Goal: Task Accomplishment & Management: Complete application form

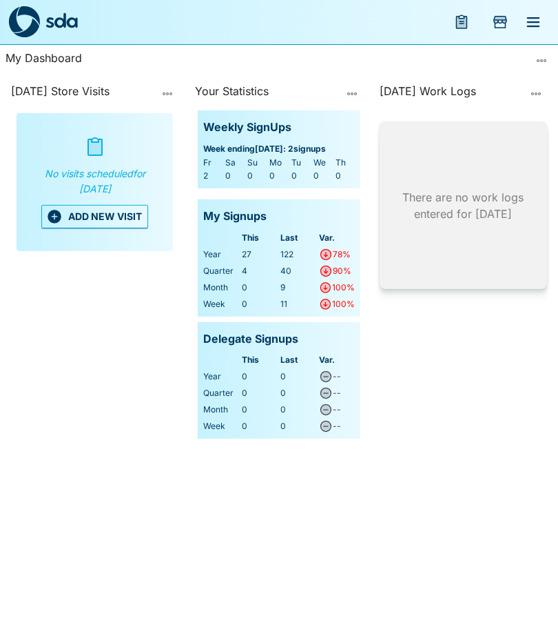
click at [92, 221] on button "ADD NEW VISIT" at bounding box center [94, 216] width 107 height 23
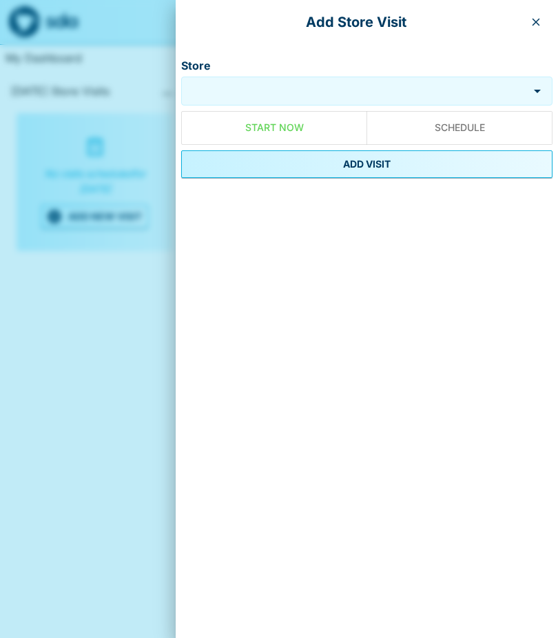
click at [219, 88] on input "Store" at bounding box center [355, 91] width 341 height 16
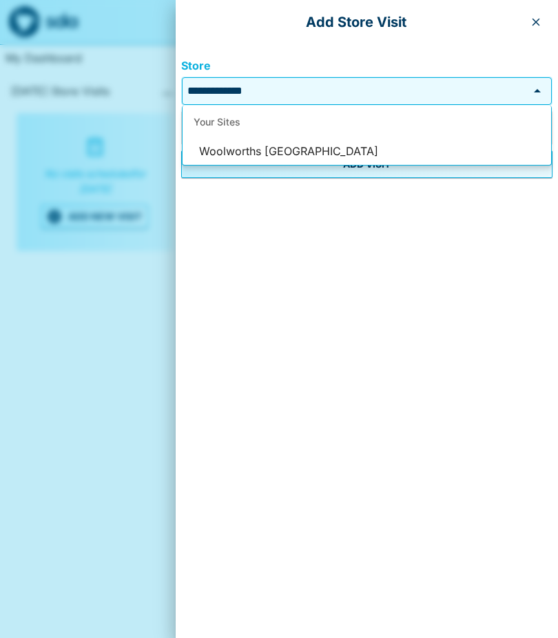
click at [244, 141] on li "Woolworths [GEOGRAPHIC_DATA]" at bounding box center [367, 152] width 369 height 26
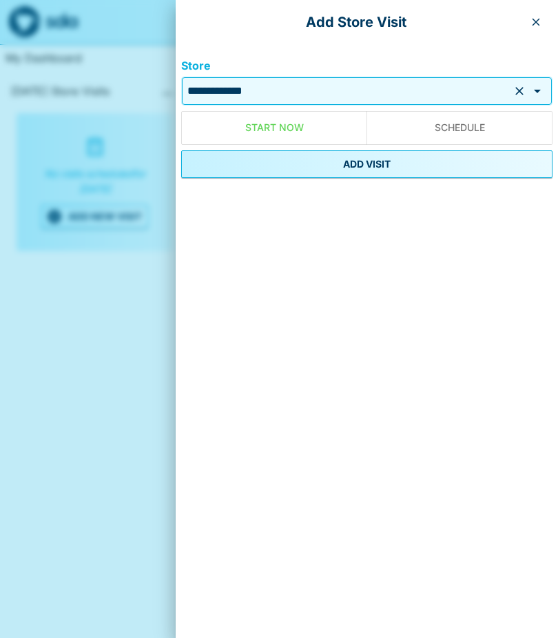
type input "**********"
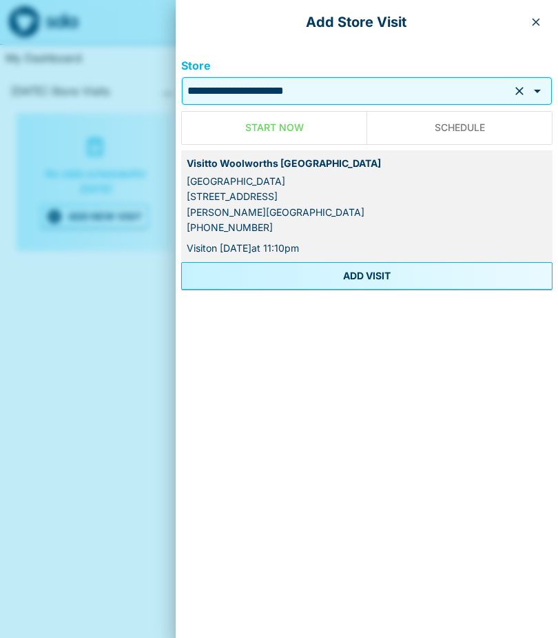
click at [321, 273] on button "ADD VISIT" at bounding box center [367, 276] width 372 height 28
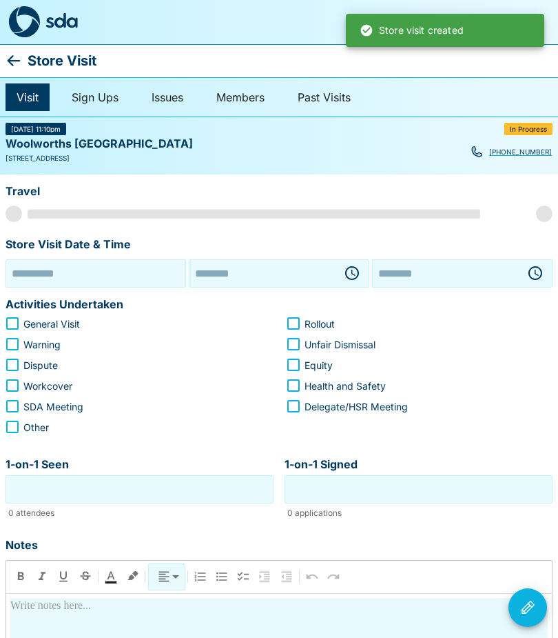
type input "**********"
type input "********"
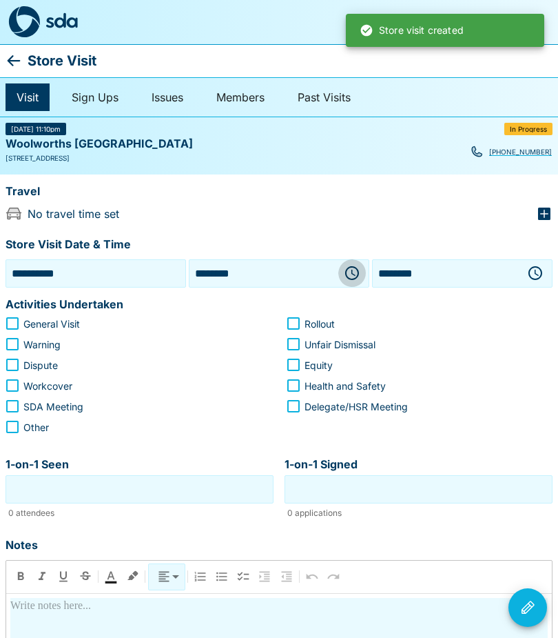
click at [350, 274] on icon "button" at bounding box center [352, 273] width 17 height 17
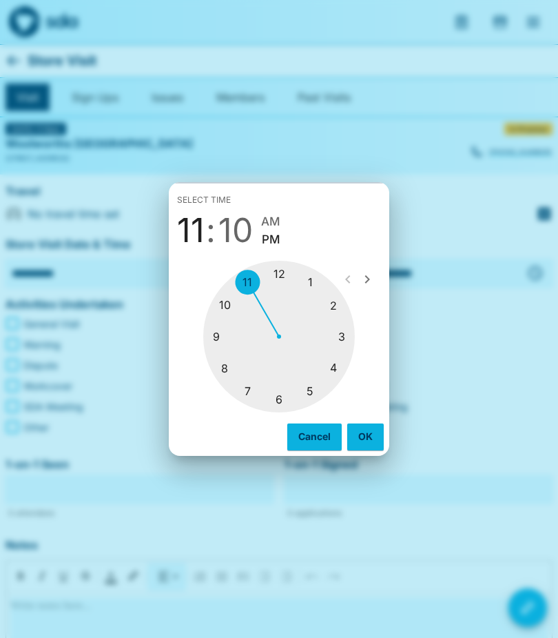
click at [215, 325] on div at bounding box center [279, 337] width 152 height 152
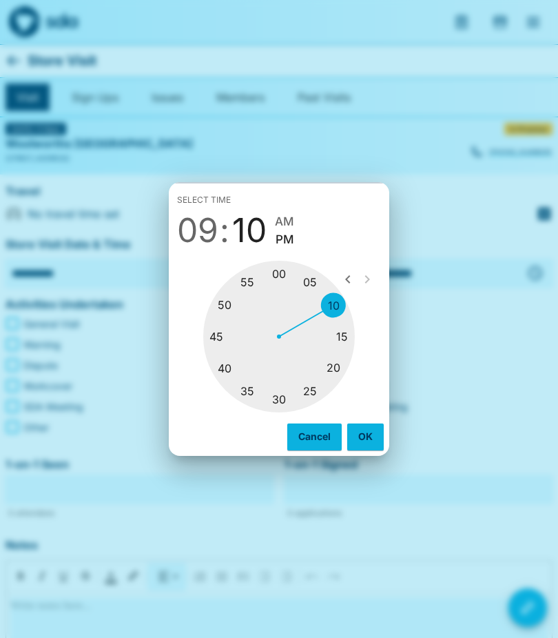
click at [274, 399] on div at bounding box center [279, 337] width 152 height 152
click at [298, 212] on span "AM" at bounding box center [291, 221] width 19 height 19
type input "********"
click at [365, 424] on button "OK" at bounding box center [365, 436] width 37 height 26
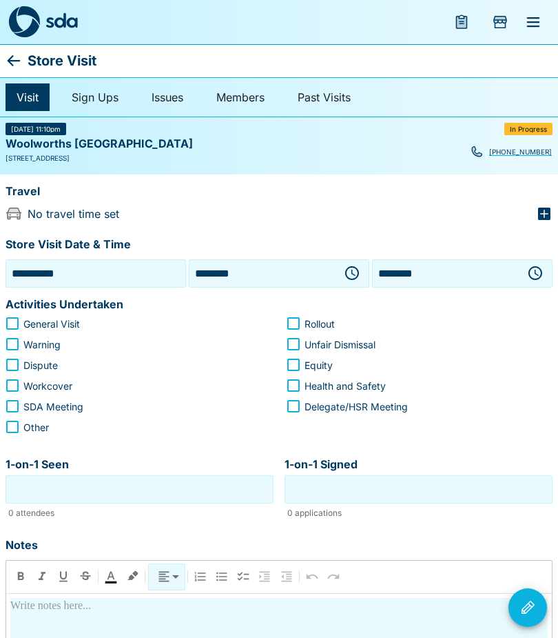
click at [533, 261] on button "button" at bounding box center [536, 273] width 28 height 28
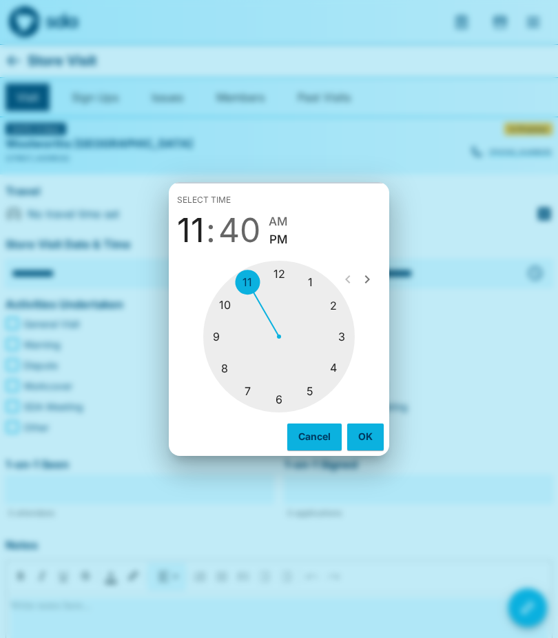
click at [223, 307] on div at bounding box center [279, 337] width 152 height 152
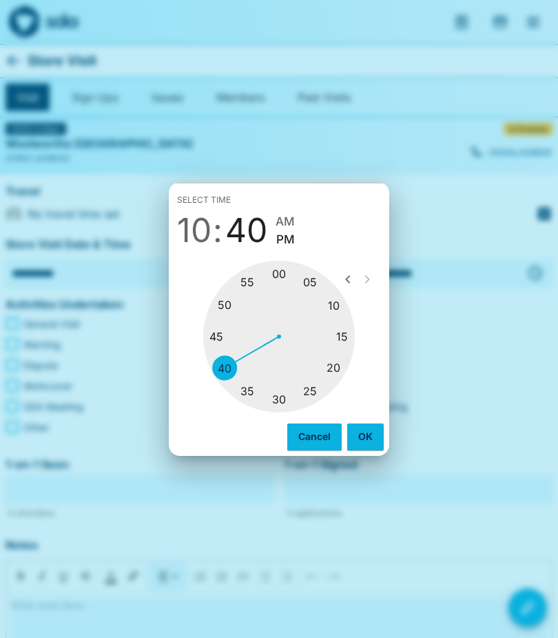
click at [338, 336] on div at bounding box center [279, 337] width 152 height 152
click at [282, 216] on span "AM" at bounding box center [276, 221] width 19 height 19
type input "********"
click at [369, 421] on div "Cancel OK" at bounding box center [279, 436] width 221 height 37
click at [369, 434] on button "OK" at bounding box center [365, 436] width 37 height 26
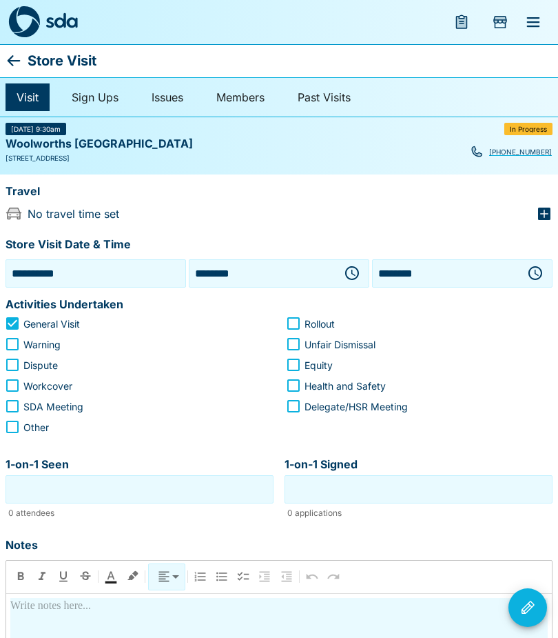
click at [31, 497] on input "1-on-1 Seen" at bounding box center [139, 488] width 261 height 21
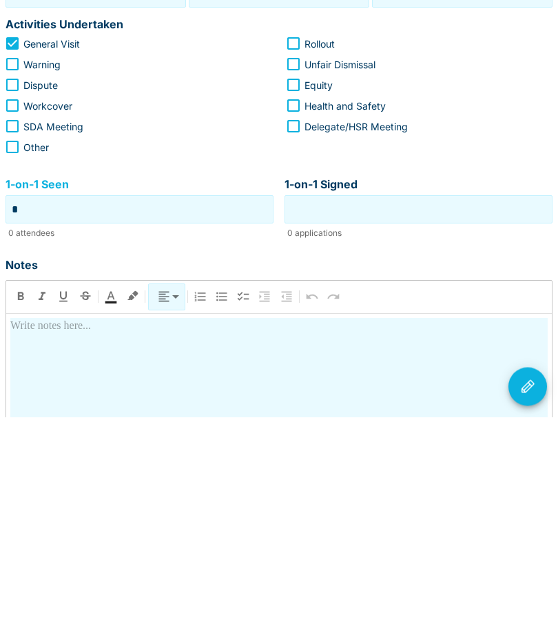
type input "*"
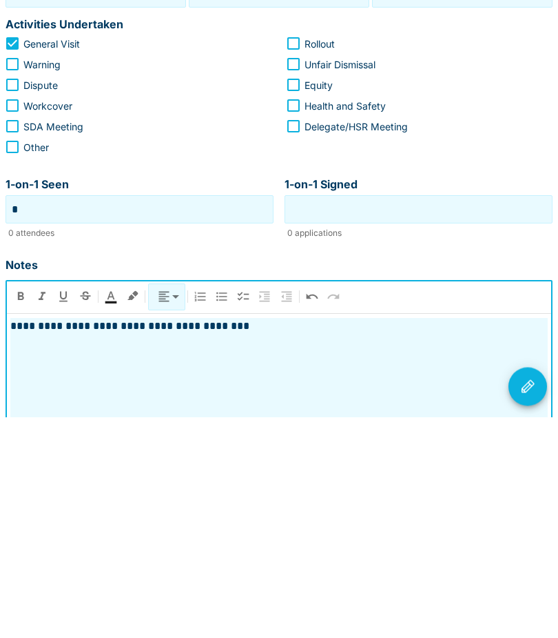
click at [234, 539] on p "**********" at bounding box center [279, 547] width 538 height 17
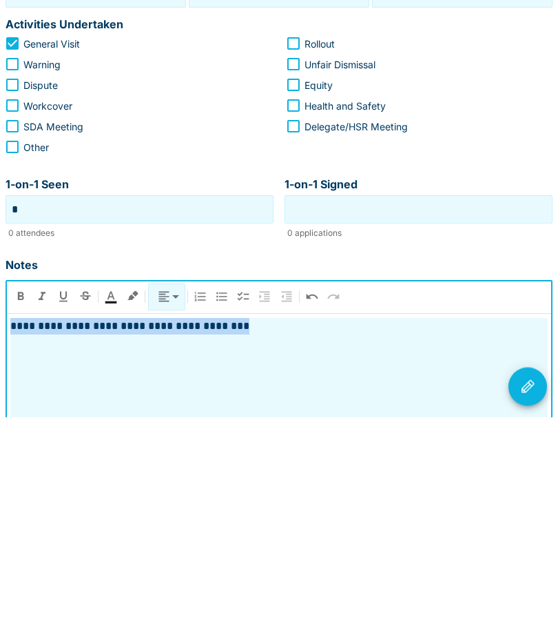
copy p "**********"
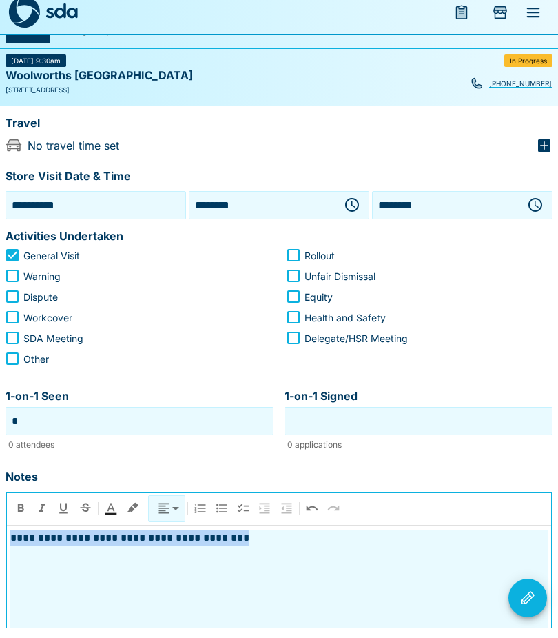
scroll to position [46, 0]
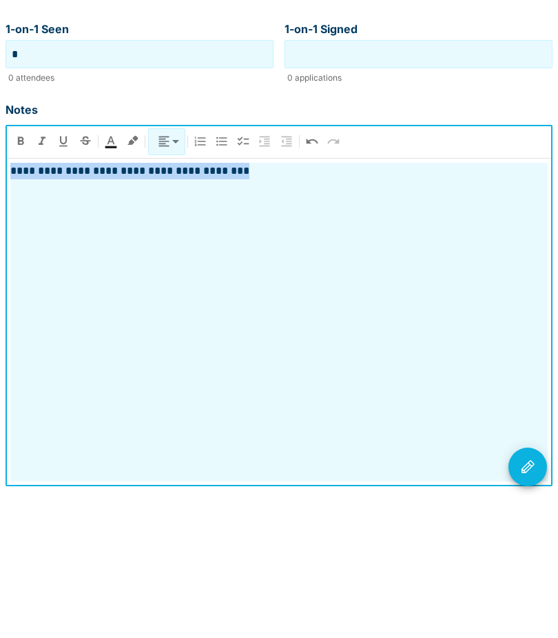
click at [533, 601] on icon "Visit Actions" at bounding box center [528, 607] width 13 height 13
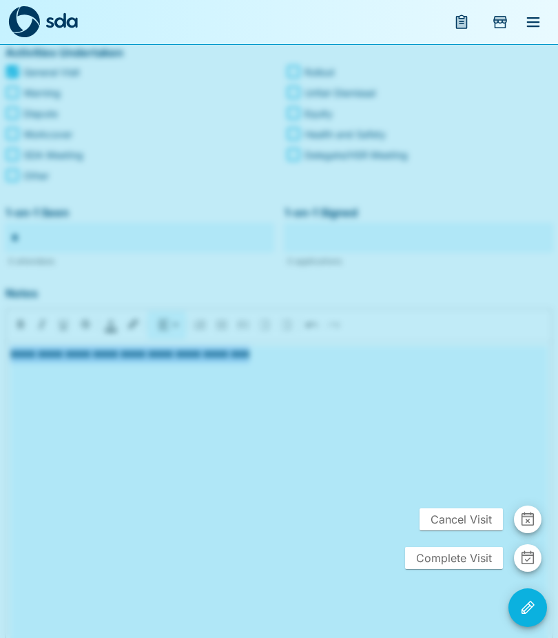
click at [445, 569] on span "Complete Visit" at bounding box center [454, 558] width 98 height 22
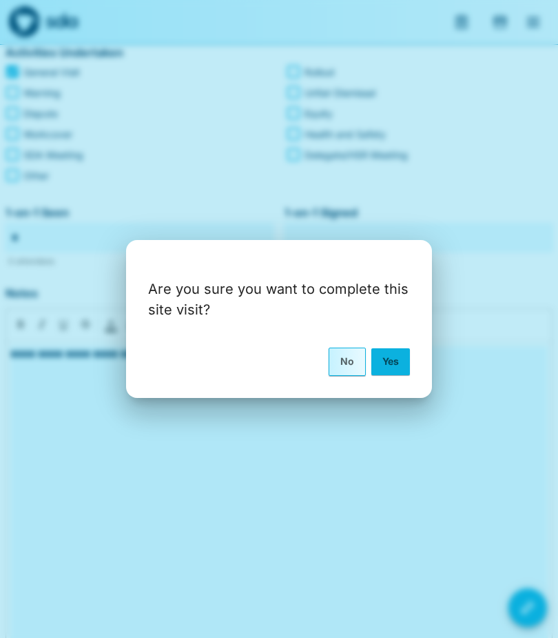
click at [397, 374] on button "Yes" at bounding box center [391, 361] width 39 height 26
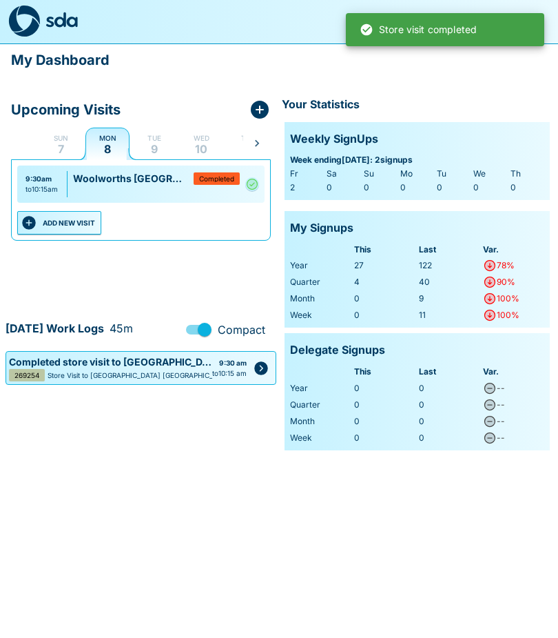
click at [63, 225] on button "ADD NEW VISIT" at bounding box center [59, 223] width 84 height 23
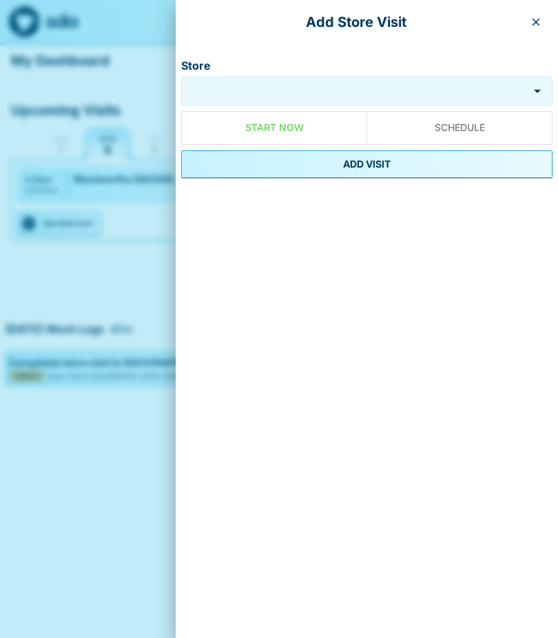
click at [225, 92] on input "Store" at bounding box center [355, 91] width 341 height 16
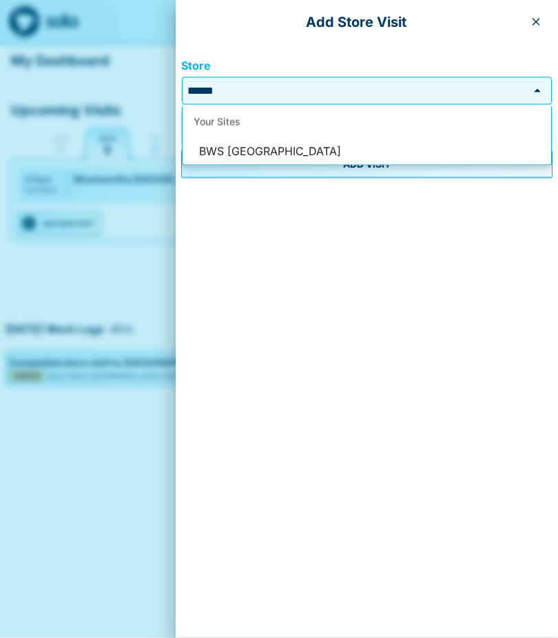
click at [247, 140] on li "BWS [GEOGRAPHIC_DATA]" at bounding box center [367, 152] width 369 height 26
type input "**********"
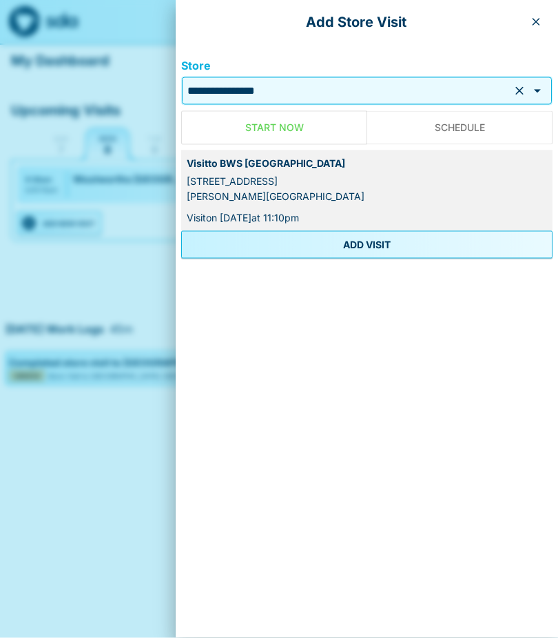
click at [276, 240] on button "ADD VISIT" at bounding box center [367, 245] width 372 height 28
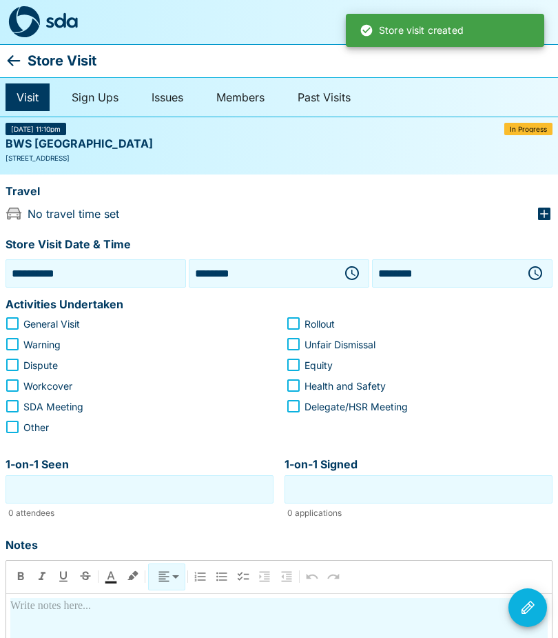
click at [352, 268] on icon "button" at bounding box center [352, 273] width 17 height 17
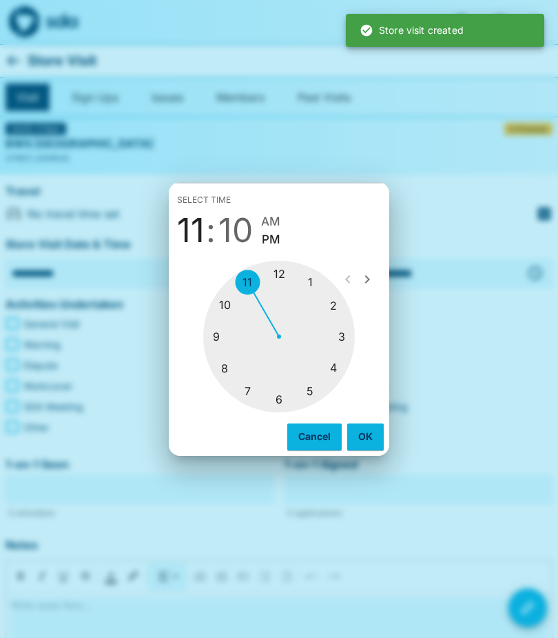
click at [228, 310] on div at bounding box center [279, 337] width 152 height 152
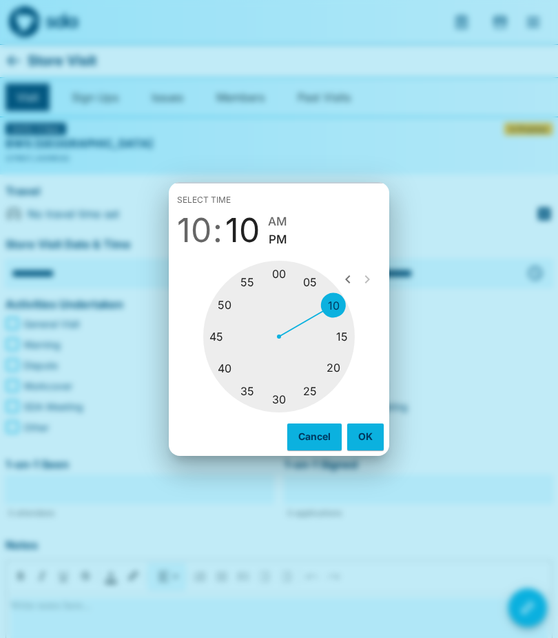
click at [332, 365] on div at bounding box center [279, 337] width 152 height 152
click at [286, 213] on span "AM" at bounding box center [283, 221] width 19 height 19
type input "********"
click at [367, 421] on div "Cancel OK" at bounding box center [279, 436] width 221 height 37
click at [367, 436] on button "OK" at bounding box center [365, 436] width 37 height 26
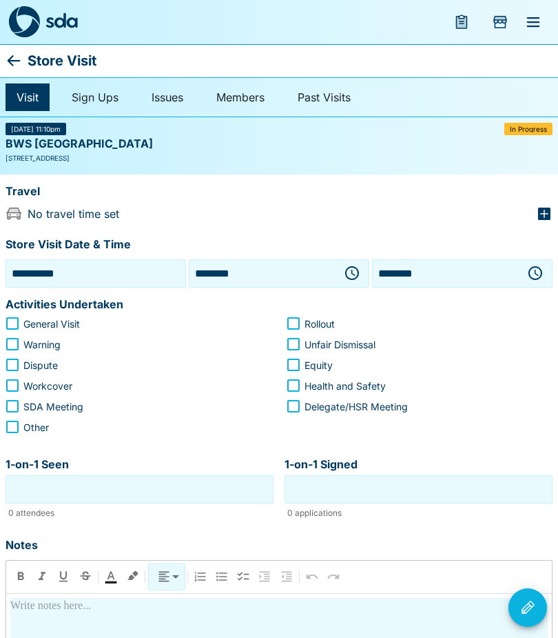
click at [541, 261] on button "button" at bounding box center [536, 273] width 28 height 28
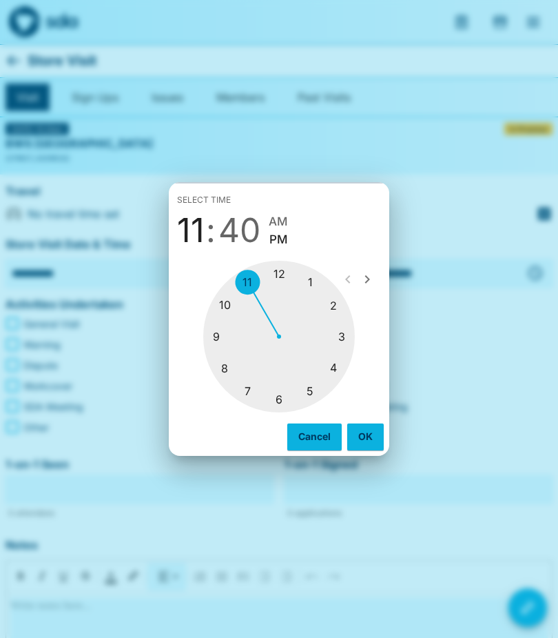
click at [228, 299] on div at bounding box center [279, 337] width 152 height 152
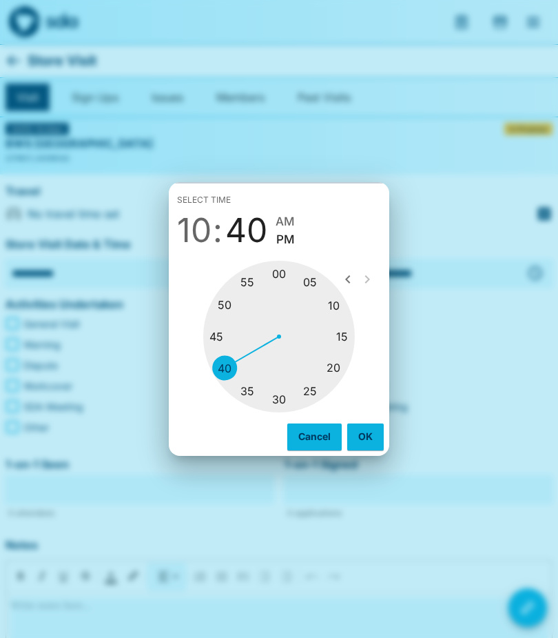
click at [244, 383] on div at bounding box center [279, 337] width 152 height 152
click at [285, 219] on span "AM" at bounding box center [283, 221] width 19 height 19
type input "********"
click at [371, 425] on button "OK" at bounding box center [365, 436] width 37 height 26
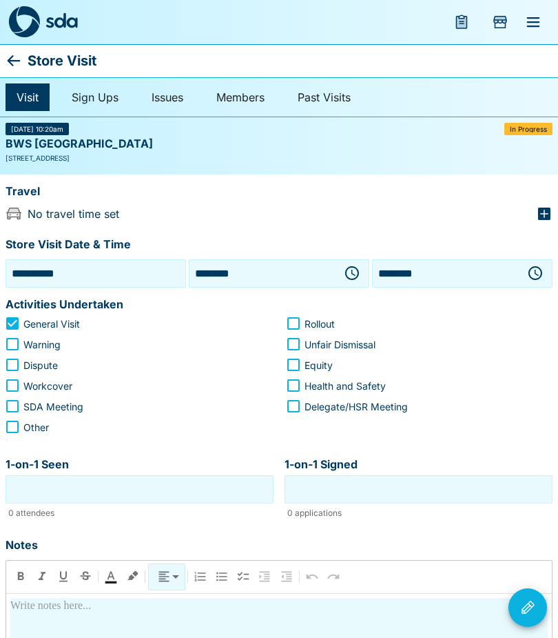
click at [12, 490] on input "1-on-1 Seen" at bounding box center [139, 488] width 261 height 21
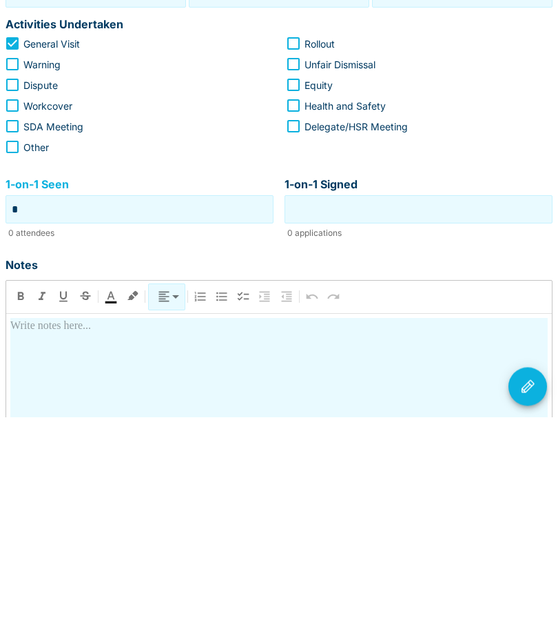
type input "*"
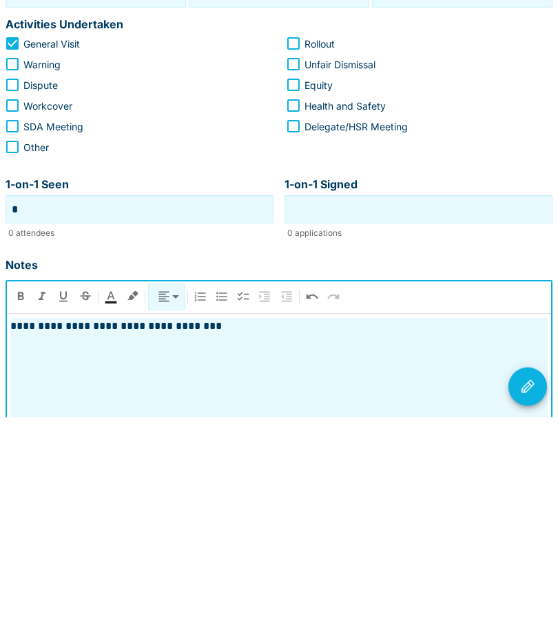
click at [531, 599] on icon "Visit Actions" at bounding box center [528, 607] width 17 height 17
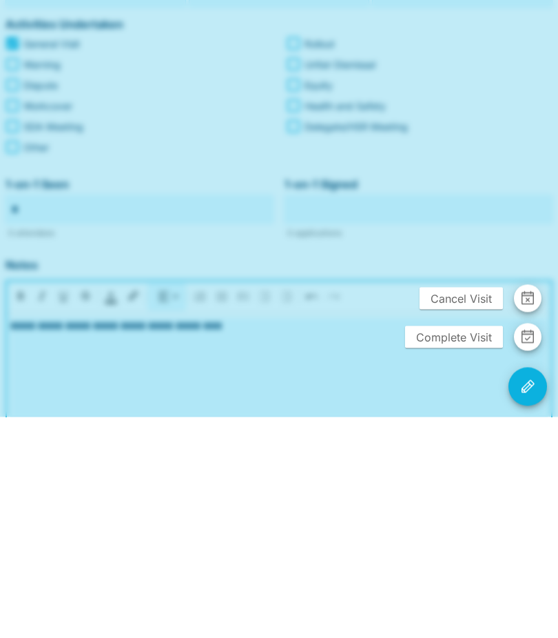
scroll to position [280, 0]
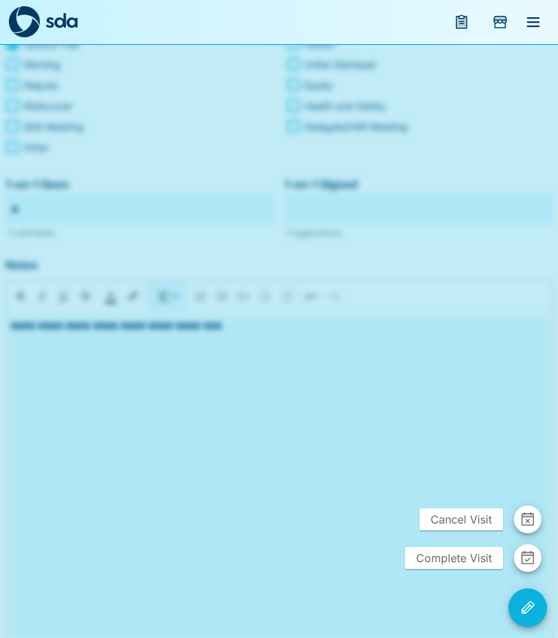
click at [443, 567] on span "Complete Visit" at bounding box center [454, 558] width 98 height 22
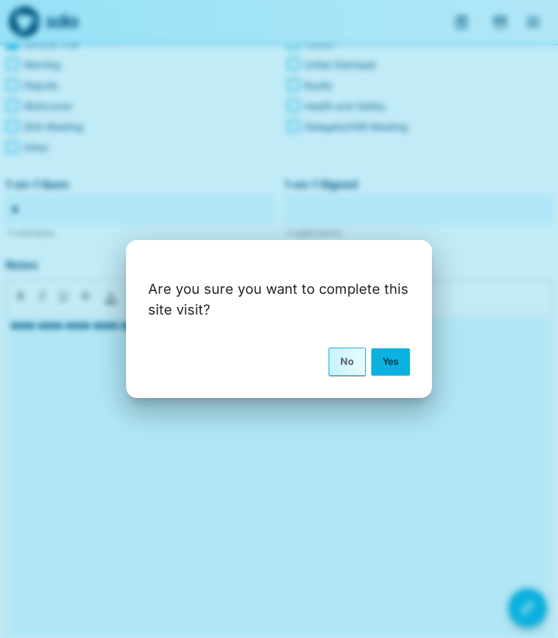
click at [399, 355] on button "Yes" at bounding box center [391, 361] width 39 height 26
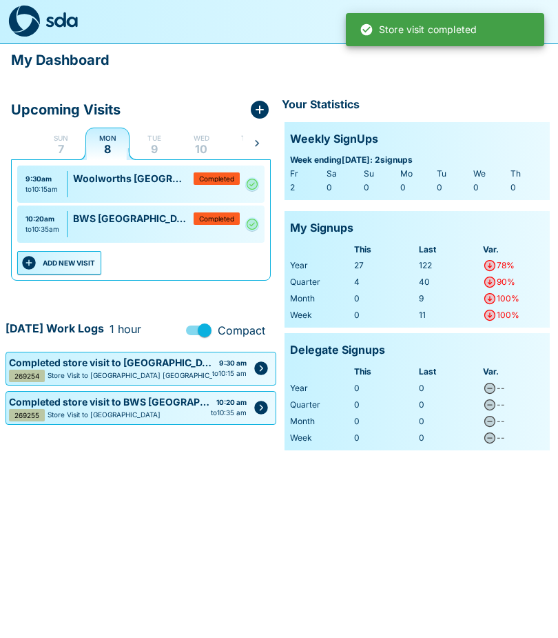
click at [65, 259] on button "ADD NEW VISIT" at bounding box center [59, 263] width 84 height 23
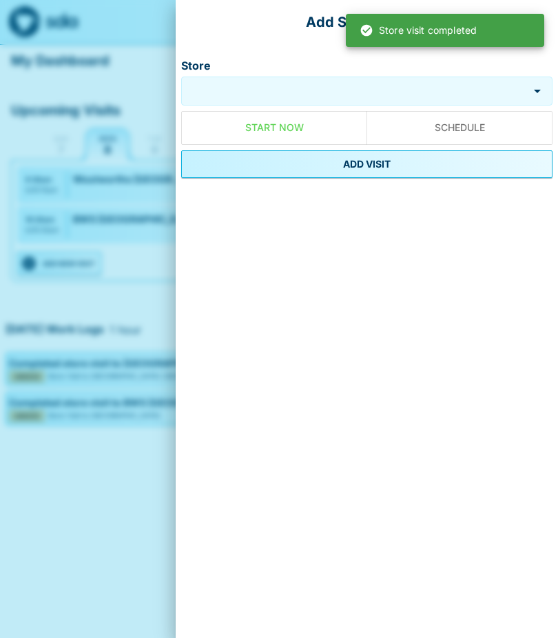
click at [242, 77] on div "Store" at bounding box center [367, 91] width 372 height 29
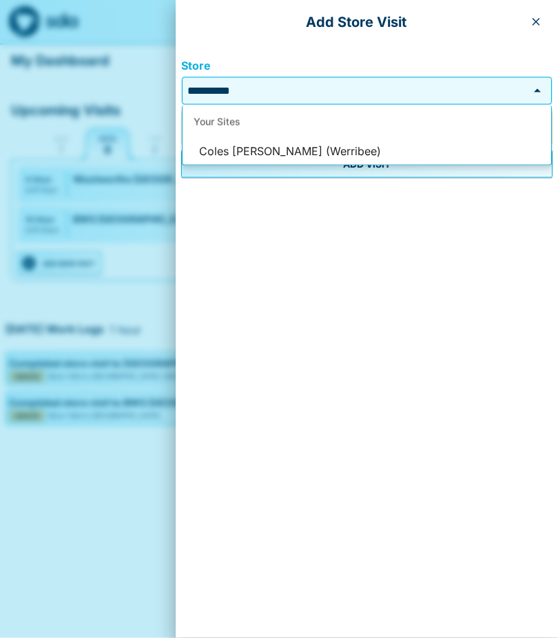
click at [250, 143] on li "Coles [PERSON_NAME] (Werribee)" at bounding box center [367, 152] width 369 height 26
type input "**********"
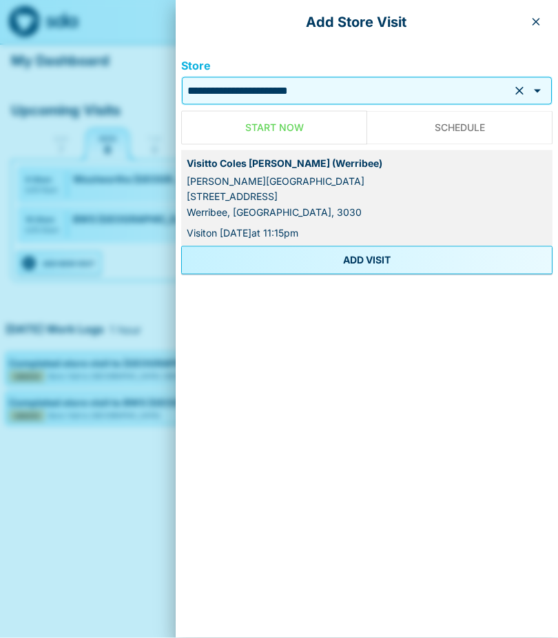
click at [289, 252] on button "ADD VISIT" at bounding box center [367, 260] width 372 height 28
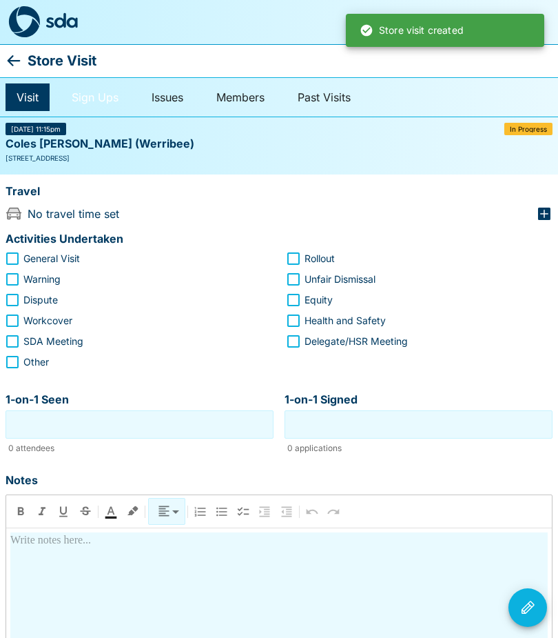
click at [99, 97] on link "Sign Ups" at bounding box center [95, 97] width 69 height 28
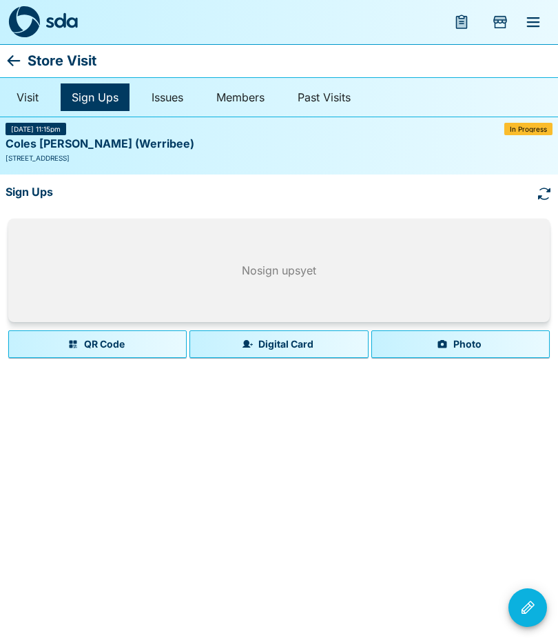
click at [450, 339] on button "Photo" at bounding box center [461, 344] width 179 height 28
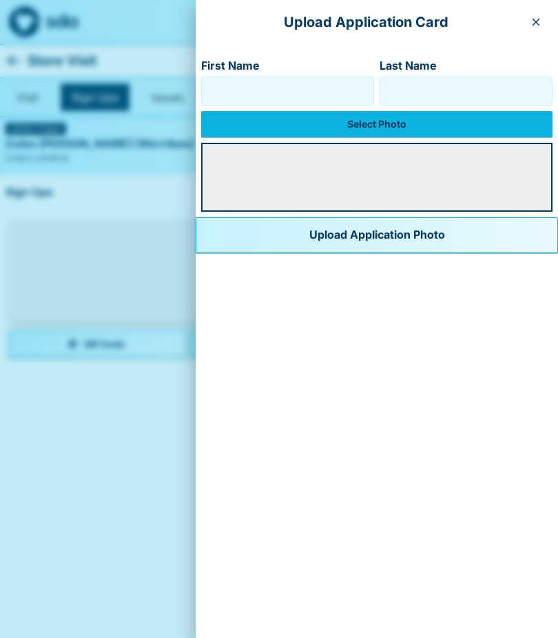
click at [208, 91] on input "First Name" at bounding box center [288, 91] width 161 height 22
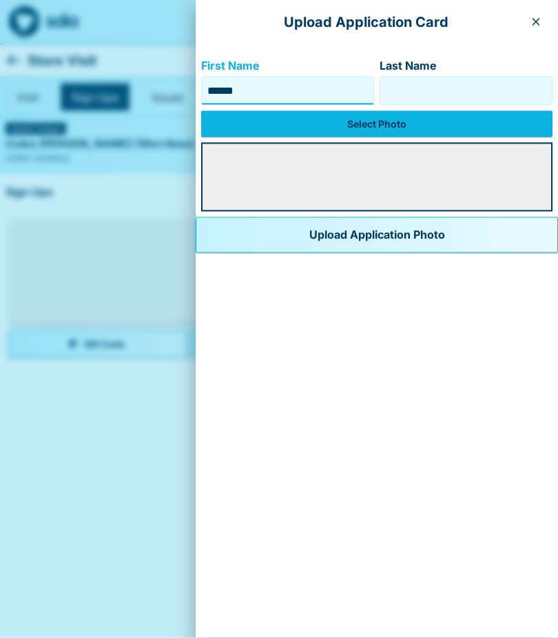
type input "******"
click at [386, 87] on input "Last Name" at bounding box center [466, 91] width 161 height 22
type input "*****"
click at [331, 120] on label "Select Photo" at bounding box center [377, 124] width 352 height 26
click at [0, 0] on input "Select Photo" at bounding box center [0, 0] width 0 height 0
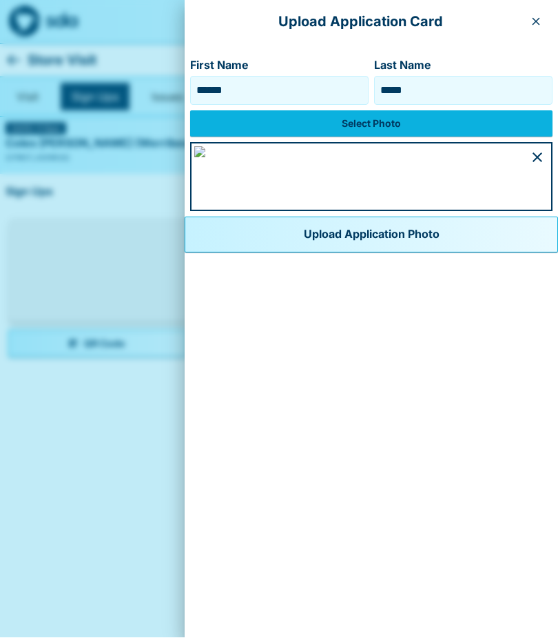
scroll to position [323, 0]
click at [236, 253] on button "Upload Application Photo" at bounding box center [372, 235] width 374 height 36
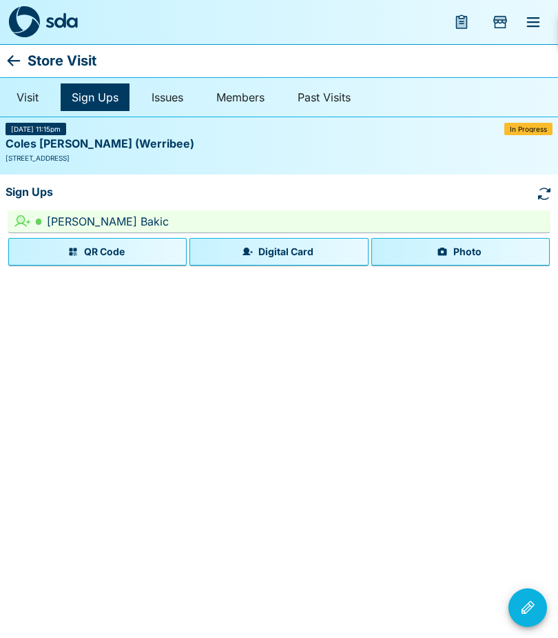
click at [455, 249] on button "Photo" at bounding box center [461, 252] width 179 height 28
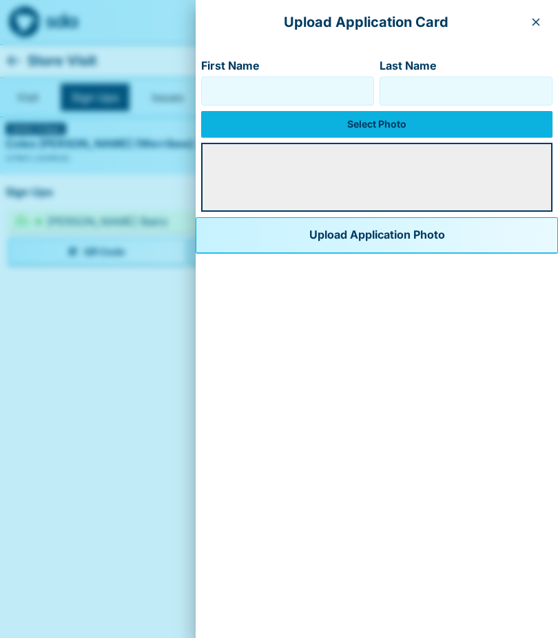
click at [208, 85] on input "First Name" at bounding box center [288, 91] width 161 height 22
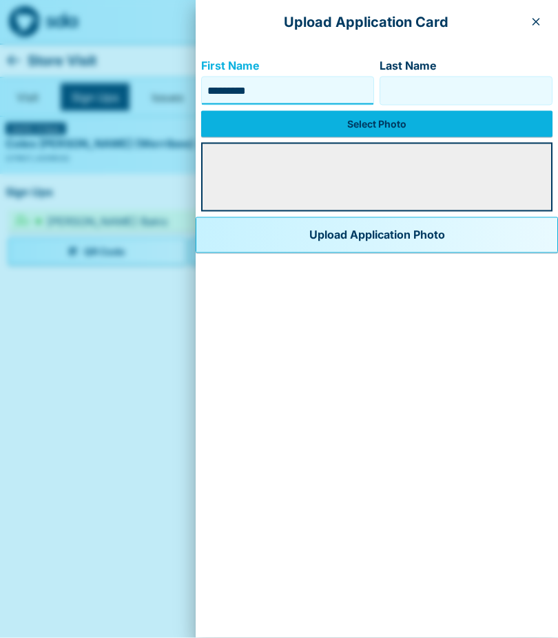
type input "********"
click at [386, 90] on input "Last Name" at bounding box center [466, 91] width 161 height 22
type input "*****"
click at [338, 120] on label "Select Photo" at bounding box center [377, 124] width 352 height 26
click at [0, 0] on input "Select Photo" at bounding box center [0, 0] width 0 height 0
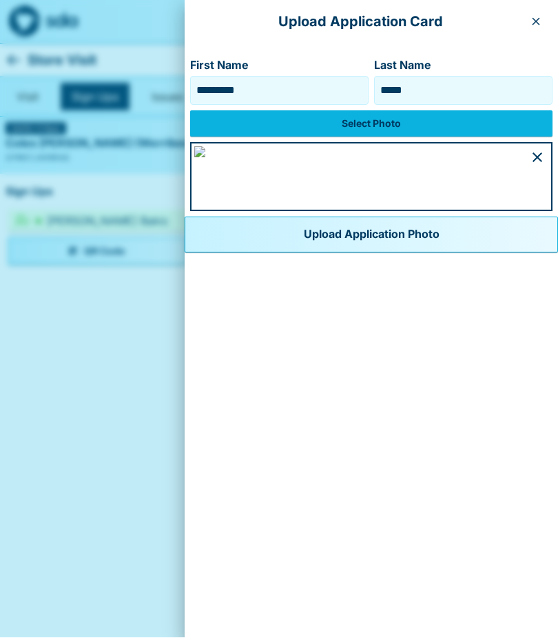
scroll to position [319, 0]
click at [230, 253] on button "Upload Application Photo" at bounding box center [372, 235] width 374 height 36
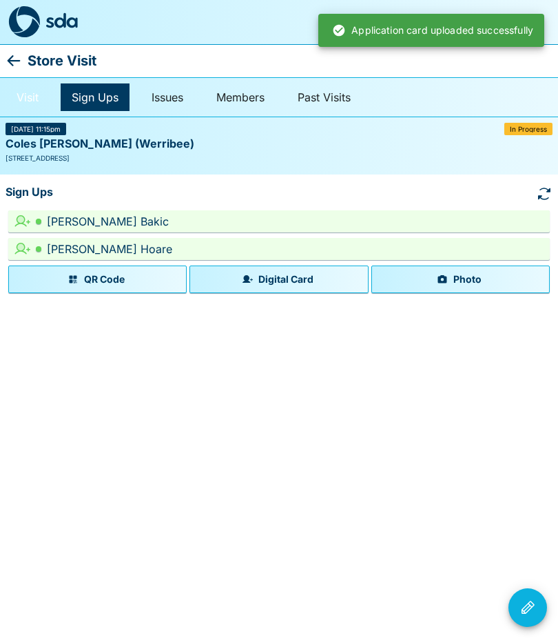
click at [21, 96] on link "Visit" at bounding box center [28, 97] width 44 height 28
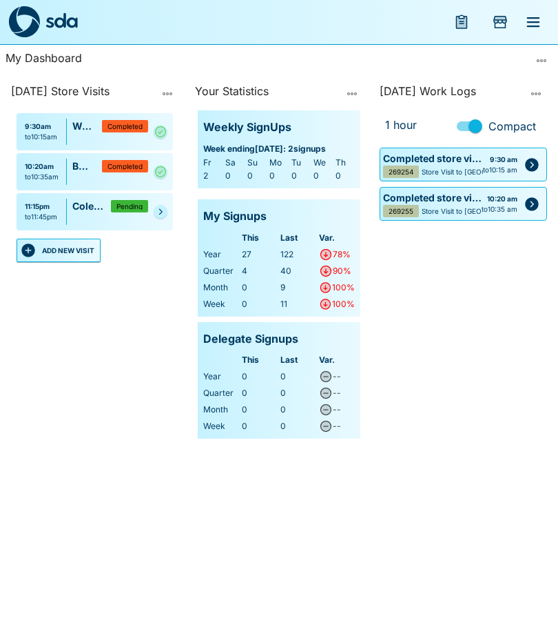
click at [159, 206] on link at bounding box center [161, 212] width 14 height 14
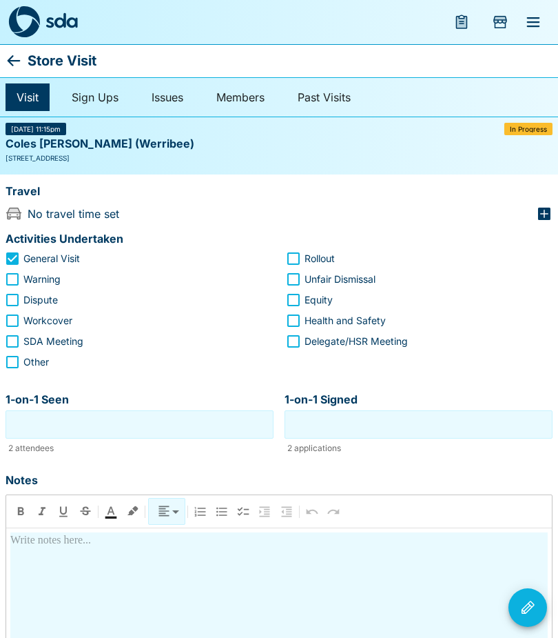
click at [22, 427] on input "1-on-1 Seen" at bounding box center [139, 424] width 261 height 21
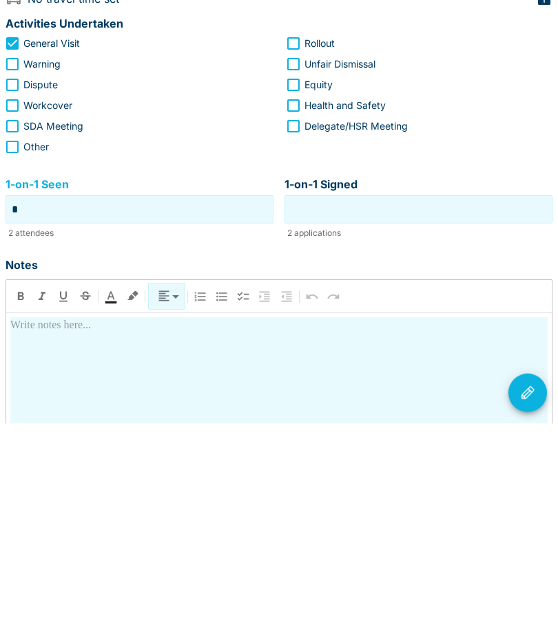
type input "*"
click at [315, 414] on input "1-on-1 Signed" at bounding box center [418, 424] width 261 height 21
type input "*"
click at [41, 532] on p at bounding box center [279, 540] width 538 height 17
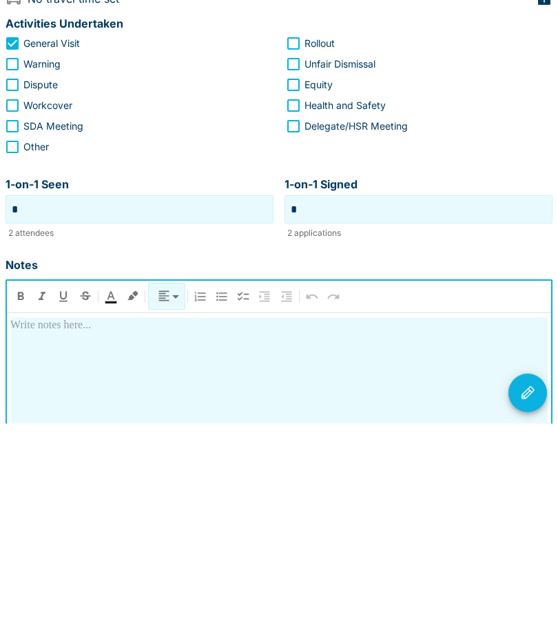
click at [24, 532] on p at bounding box center [279, 540] width 538 height 17
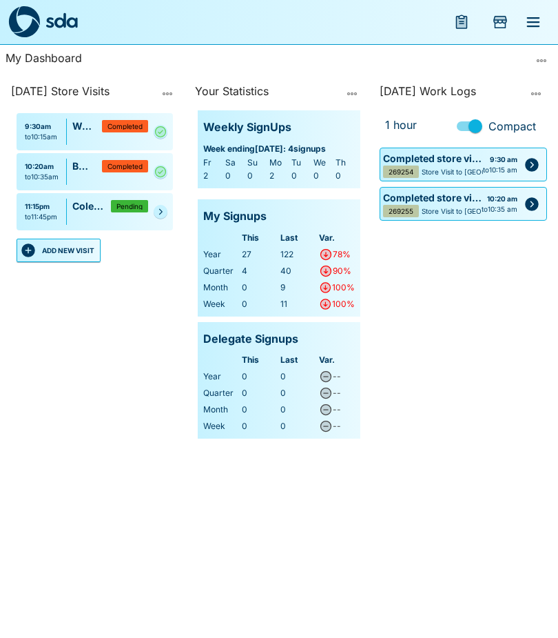
click at [150, 212] on div "11:15pm to 11:45pm Coles Harpley (Werribee) Pending" at bounding box center [95, 211] width 157 height 37
click at [161, 209] on icon "Pending" at bounding box center [161, 212] width 8 height 8
click at [161, 207] on link at bounding box center [161, 212] width 14 height 14
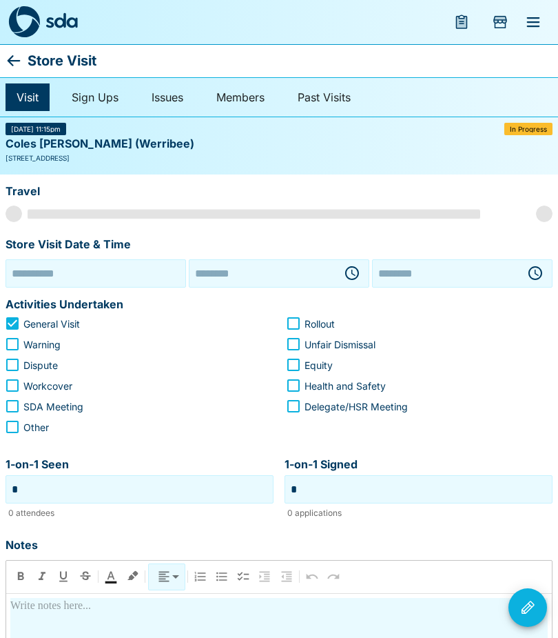
type input "**********"
type input "********"
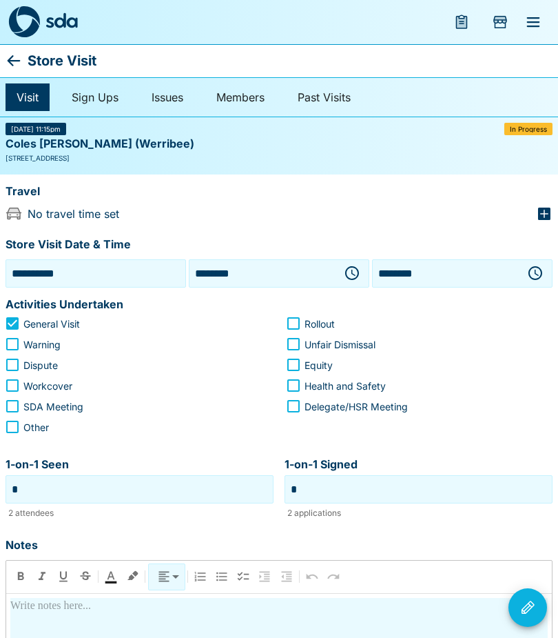
click at [351, 266] on icon "button" at bounding box center [352, 273] width 14 height 14
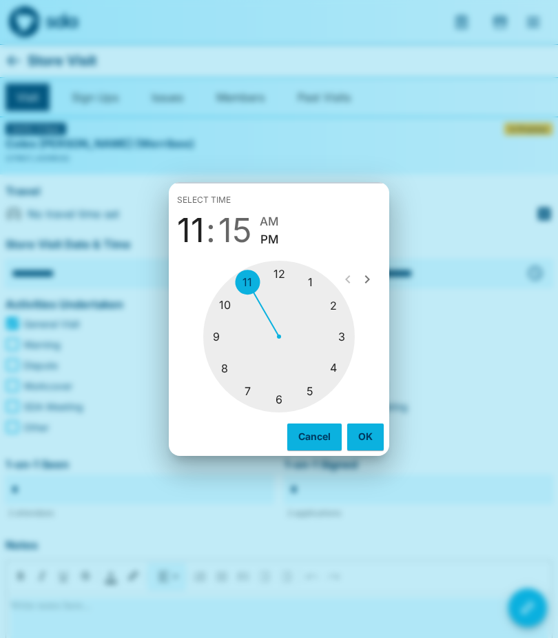
click at [241, 228] on span "15" at bounding box center [235, 230] width 33 height 39
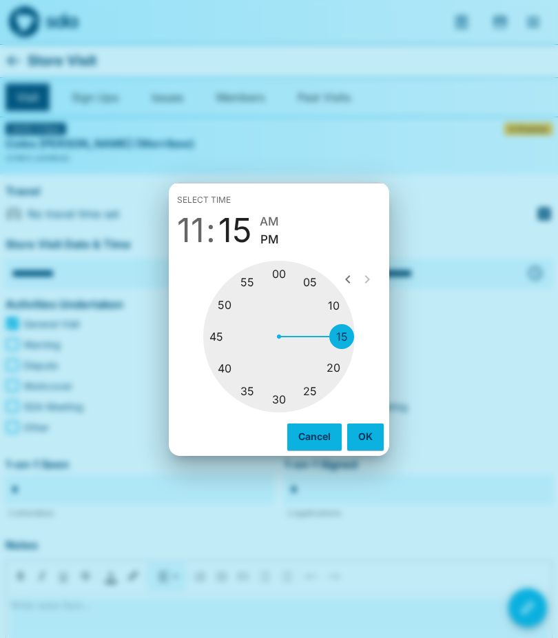
click at [278, 270] on div at bounding box center [279, 337] width 152 height 152
click at [278, 214] on span "AM" at bounding box center [277, 221] width 19 height 19
type input "********"
click at [363, 434] on button "OK" at bounding box center [365, 436] width 37 height 26
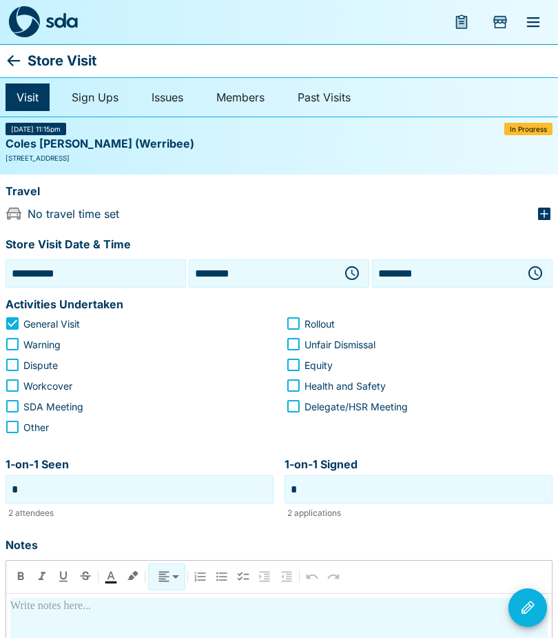
click at [523, 268] on button "button" at bounding box center [536, 273] width 28 height 28
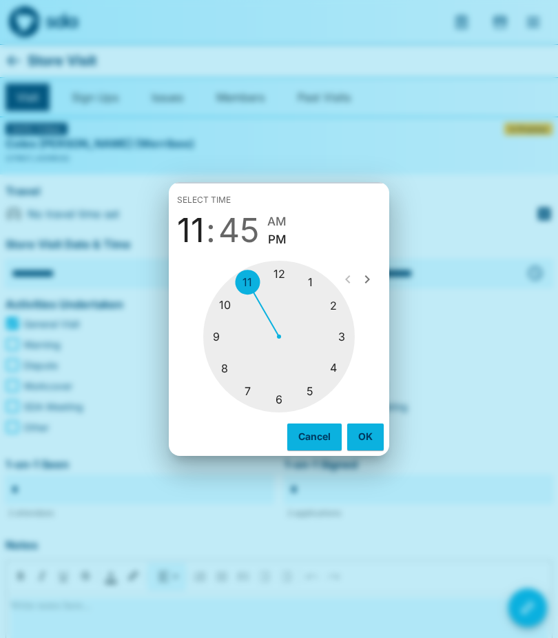
click at [276, 267] on div at bounding box center [279, 337] width 152 height 152
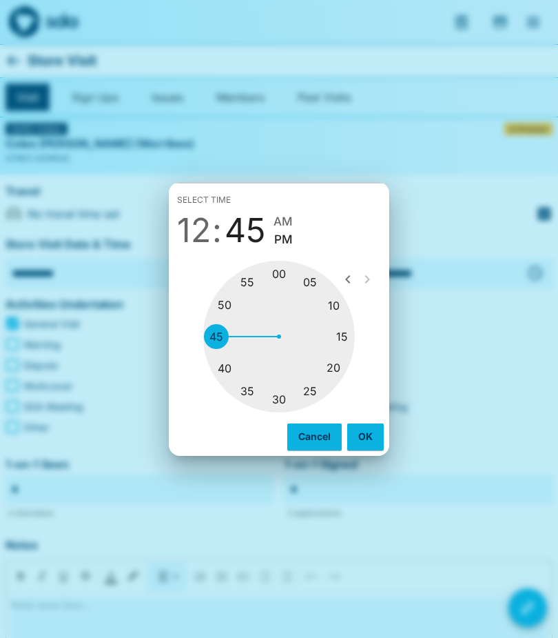
click at [334, 307] on div at bounding box center [279, 337] width 152 height 152
type input "********"
click at [372, 433] on button "OK" at bounding box center [365, 436] width 37 height 26
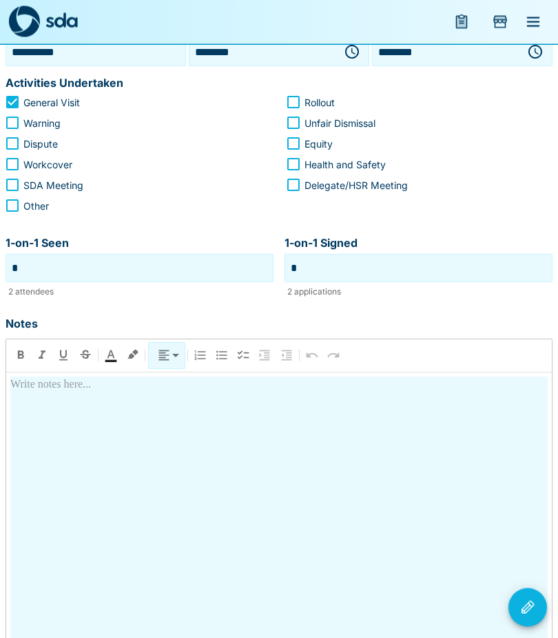
scroll to position [252, 0]
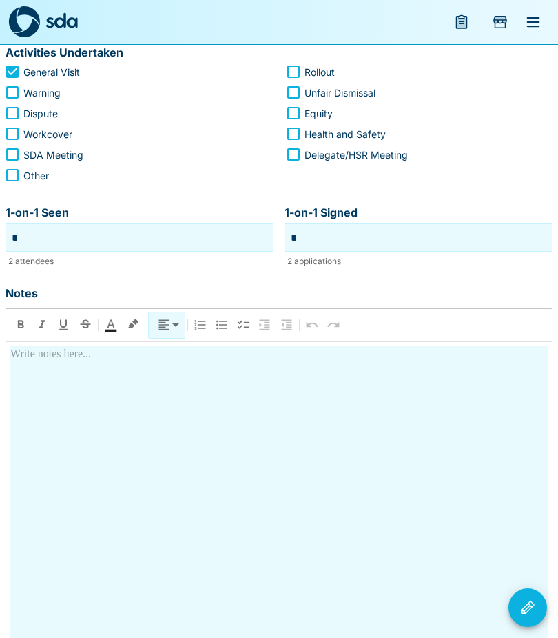
click at [531, 616] on icon "Visit Actions" at bounding box center [528, 607] width 17 height 17
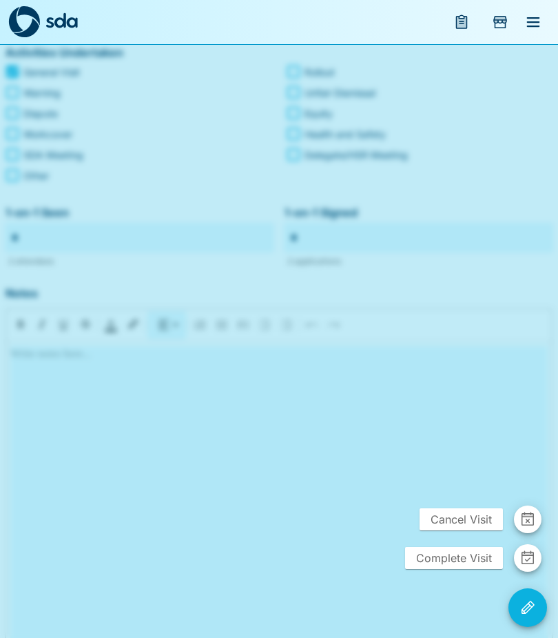
click at [456, 569] on span "Complete Visit" at bounding box center [454, 558] width 98 height 22
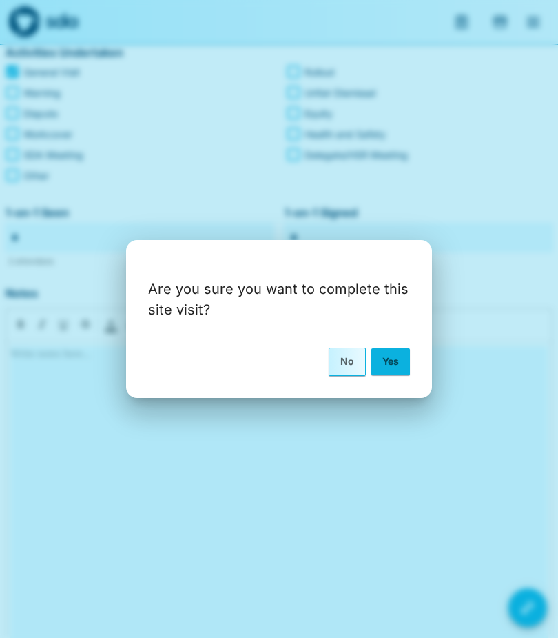
click at [399, 374] on button "Yes" at bounding box center [391, 361] width 39 height 26
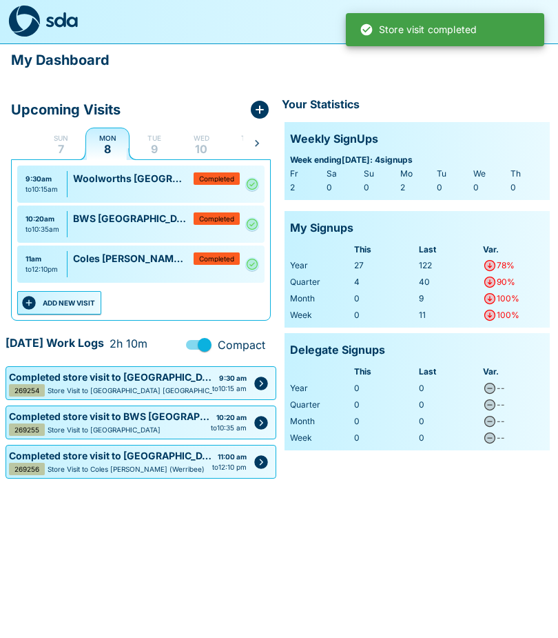
click at [71, 298] on button "ADD NEW VISIT" at bounding box center [59, 303] width 84 height 23
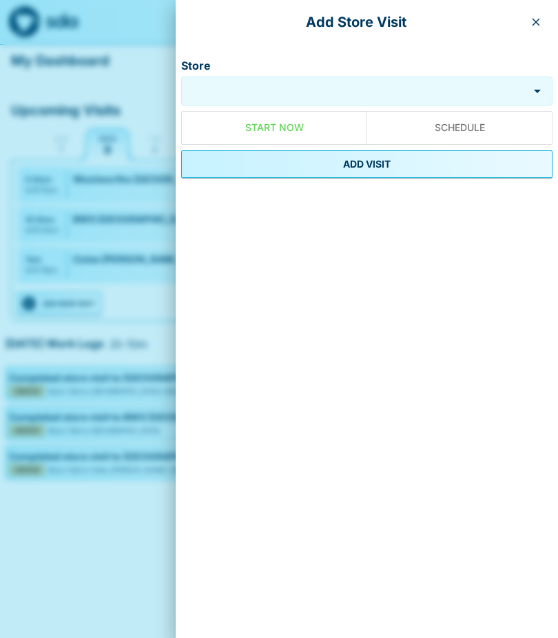
click at [212, 86] on input "Store" at bounding box center [355, 91] width 341 height 16
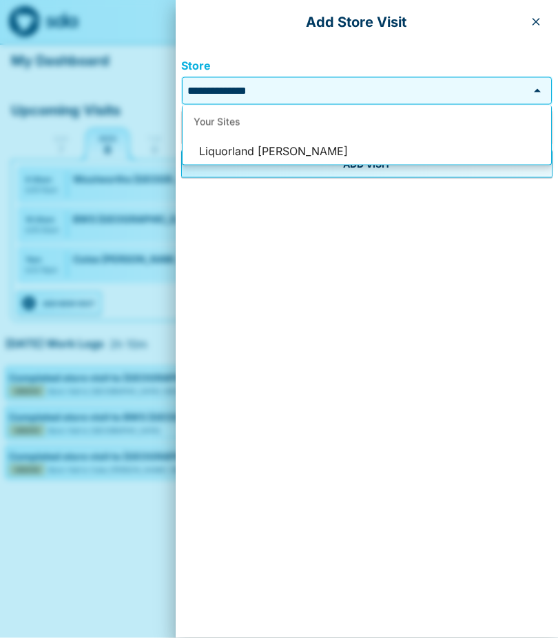
click at [236, 149] on li "Liquorland [PERSON_NAME]" at bounding box center [367, 152] width 369 height 26
type input "**********"
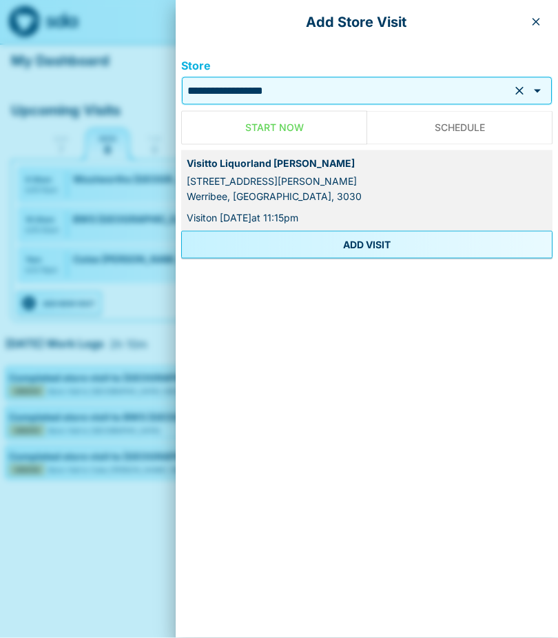
click at [274, 238] on button "ADD VISIT" at bounding box center [367, 245] width 372 height 28
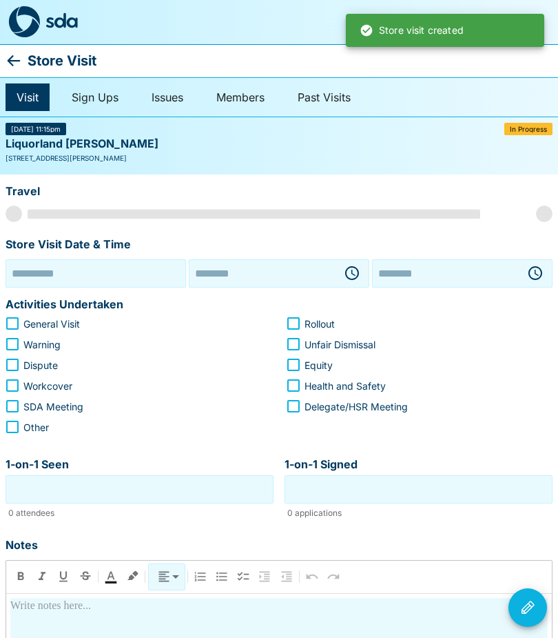
type input "**********"
type input "********"
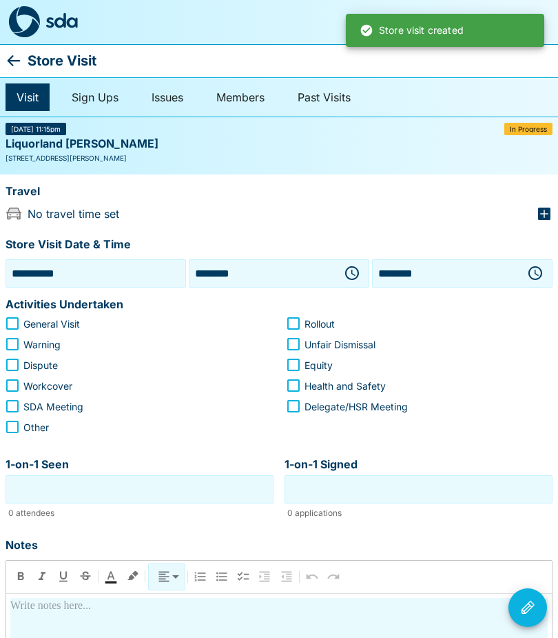
click at [346, 274] on icon "button" at bounding box center [352, 273] width 14 height 14
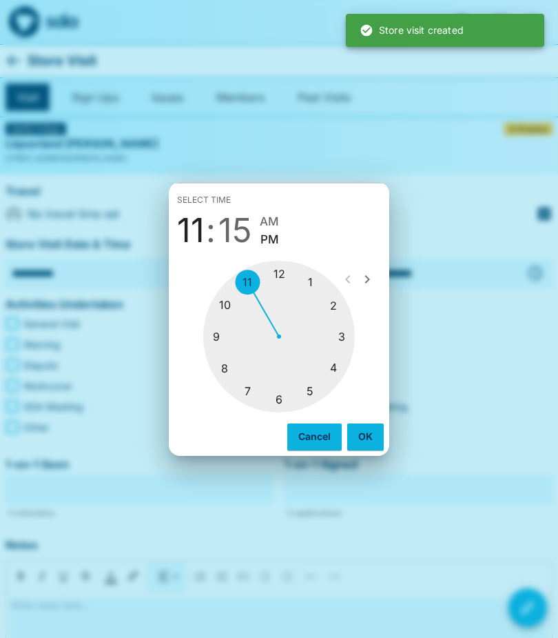
click at [277, 270] on div at bounding box center [279, 337] width 152 height 152
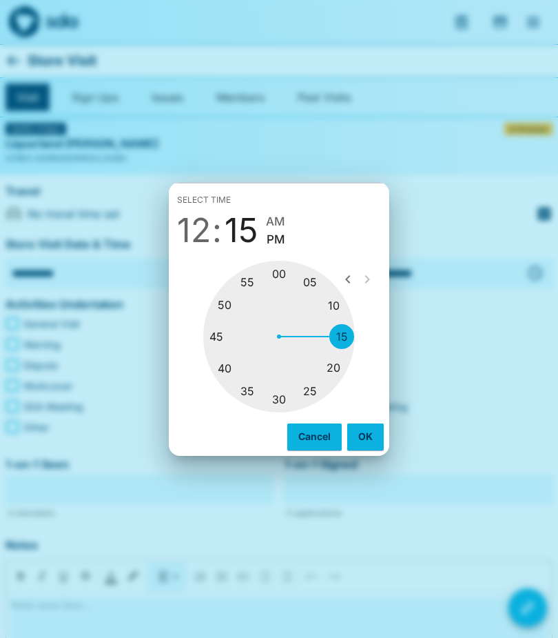
click at [339, 304] on div at bounding box center [279, 337] width 152 height 152
type input "********"
click at [363, 427] on button "OK" at bounding box center [365, 436] width 37 height 26
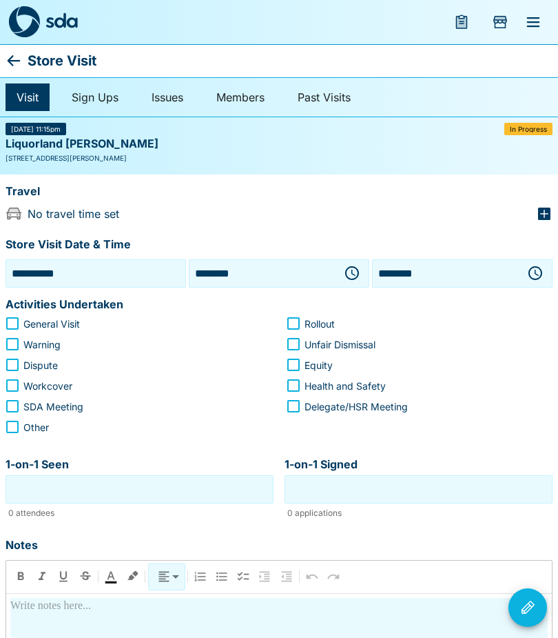
click at [540, 267] on icon "button" at bounding box center [536, 273] width 14 height 14
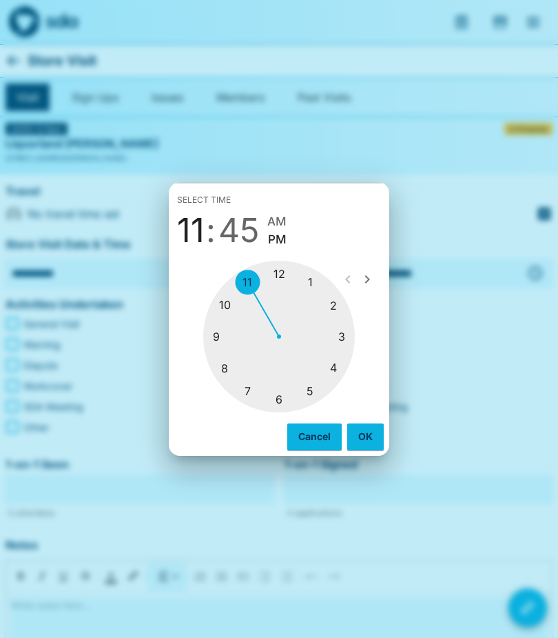
click at [281, 270] on div at bounding box center [279, 337] width 152 height 152
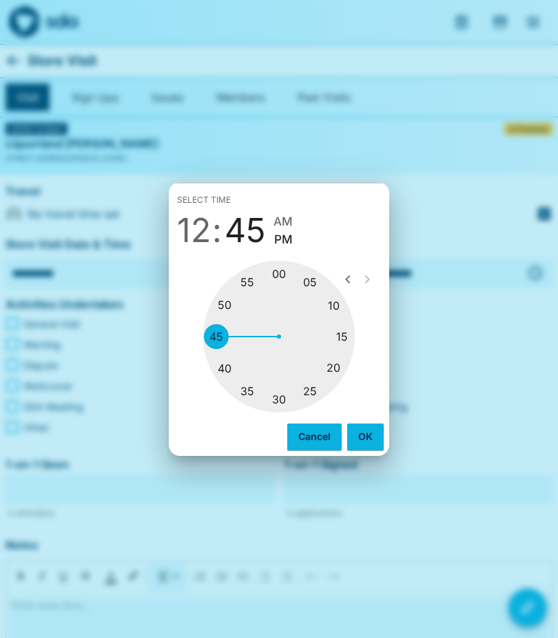
click at [310, 383] on div at bounding box center [279, 337] width 152 height 152
type input "********"
click at [367, 428] on button "OK" at bounding box center [365, 436] width 37 height 26
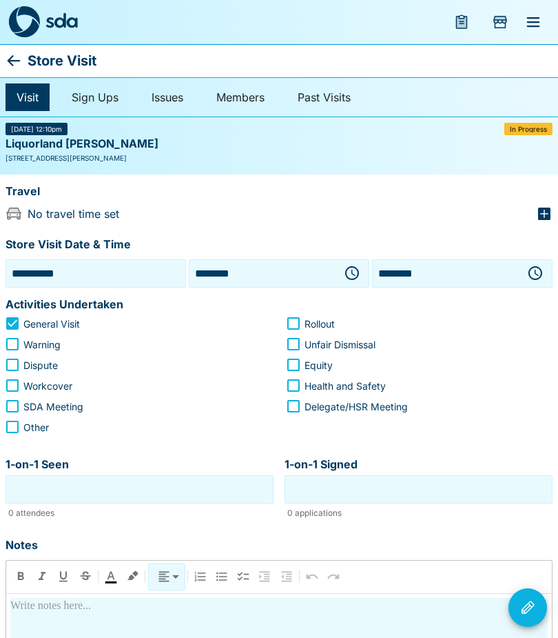
click at [19, 492] on input "1-on-1 Seen" at bounding box center [139, 488] width 261 height 21
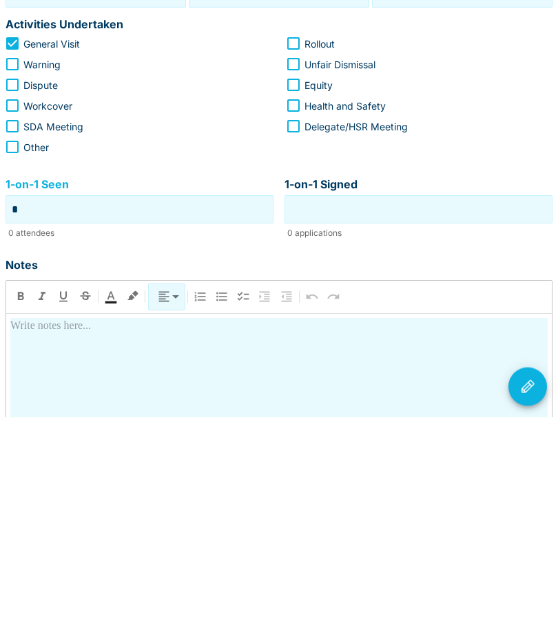
type input "*"
click at [23, 539] on p at bounding box center [279, 547] width 538 height 17
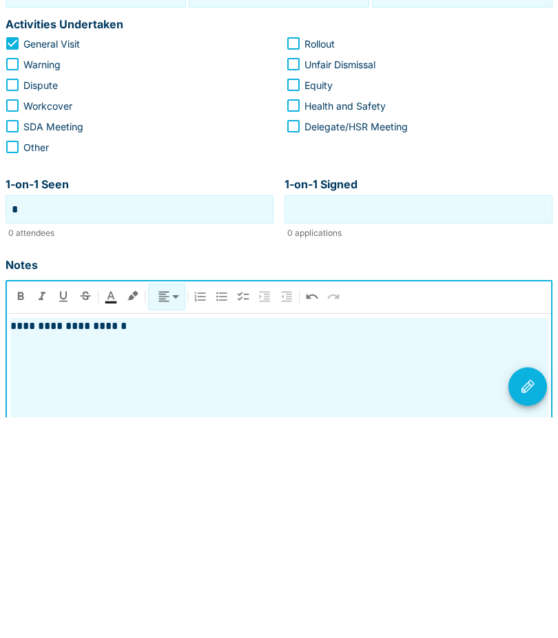
click at [528, 599] on icon "Visit Actions" at bounding box center [528, 607] width 17 height 17
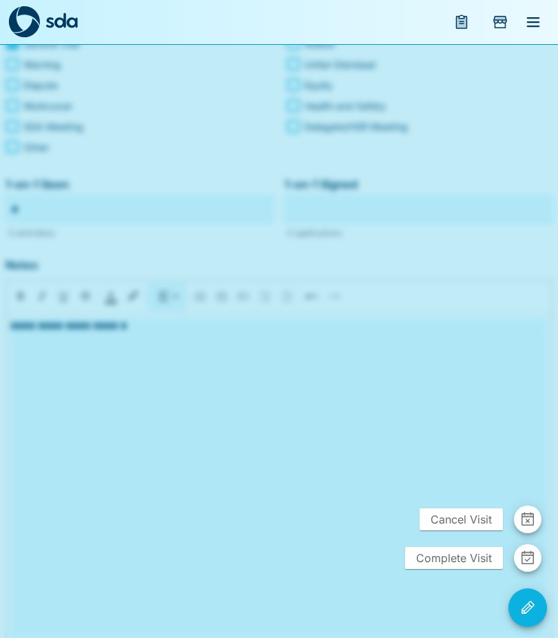
click at [430, 554] on span "Complete Visit" at bounding box center [454, 558] width 98 height 22
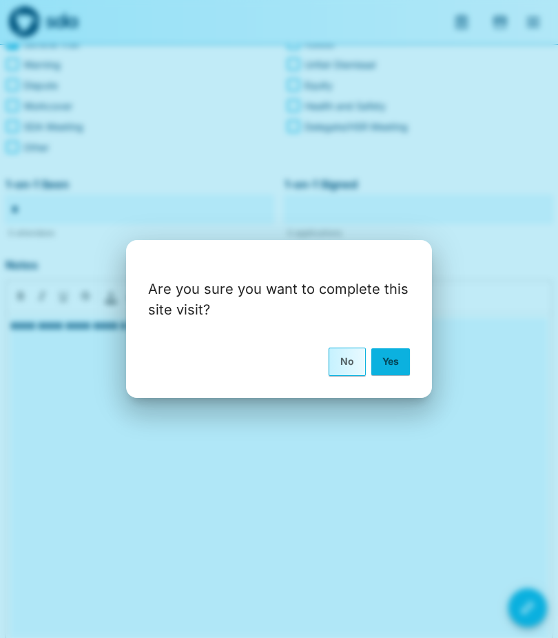
click at [393, 358] on button "Yes" at bounding box center [391, 361] width 39 height 26
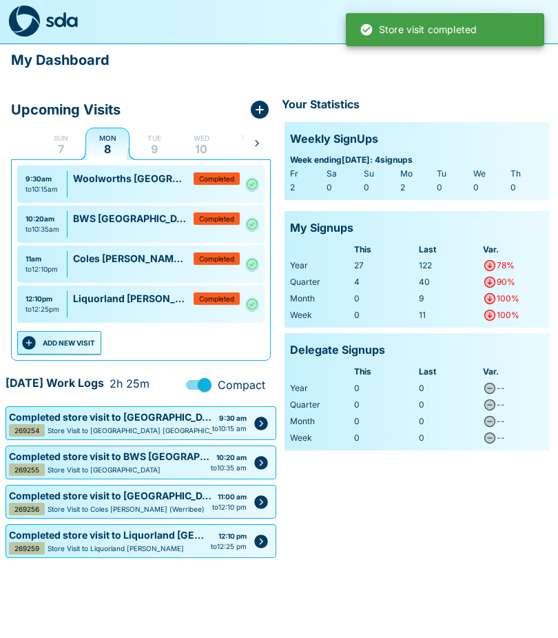
click at [68, 338] on button "ADD NEW VISIT" at bounding box center [59, 343] width 84 height 23
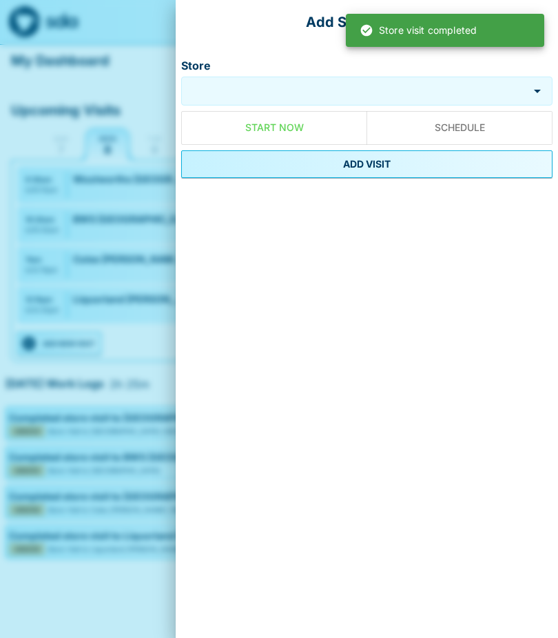
click at [217, 97] on input "Store" at bounding box center [355, 91] width 341 height 16
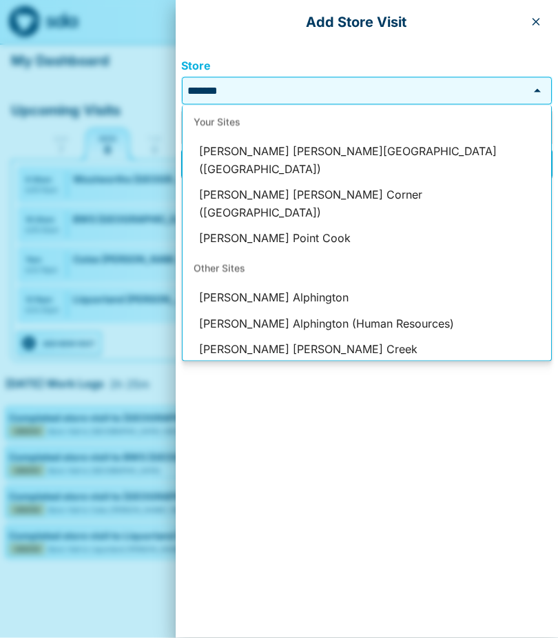
click at [276, 143] on li "Dan Murphy's Harpley Town Centre (Werribee)" at bounding box center [367, 160] width 369 height 43
type input "**********"
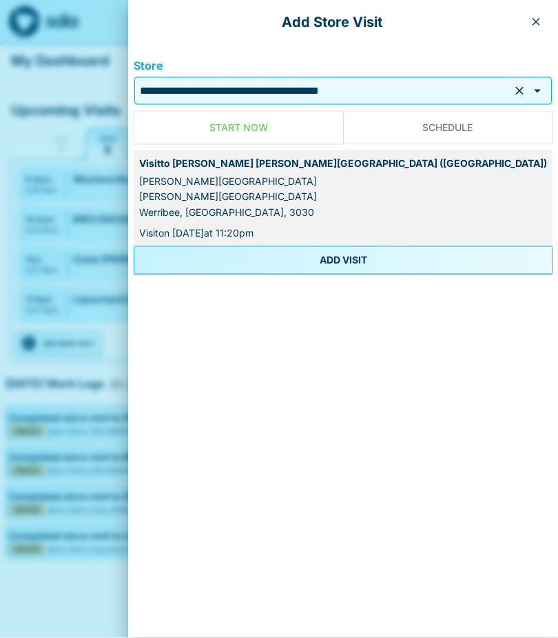
click at [312, 250] on button "ADD VISIT" at bounding box center [343, 260] width 419 height 28
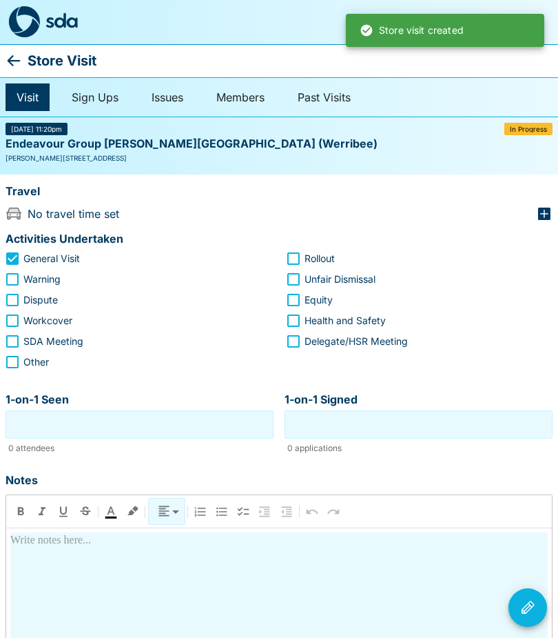
click at [22, 414] on input "1-on-1 Seen" at bounding box center [139, 424] width 261 height 21
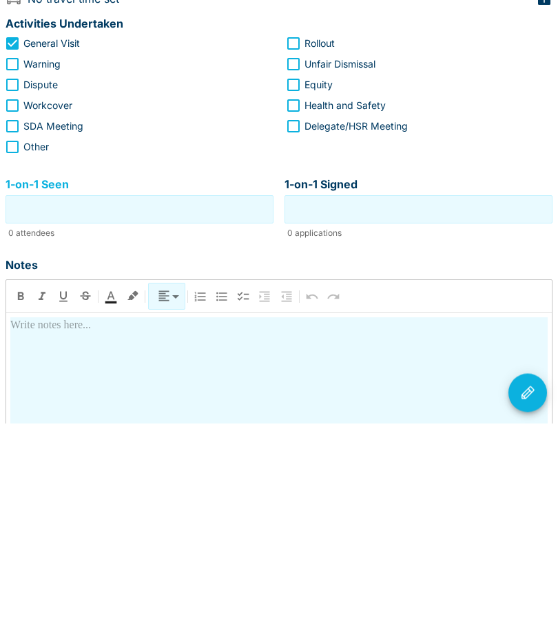
type input "*"
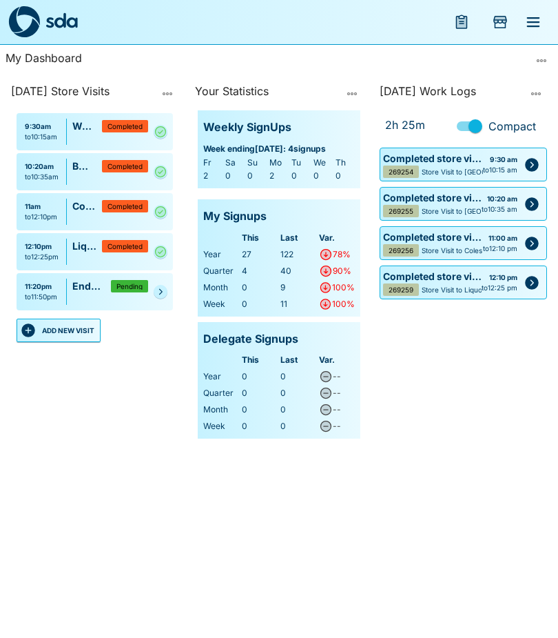
click at [157, 287] on link at bounding box center [161, 292] width 14 height 14
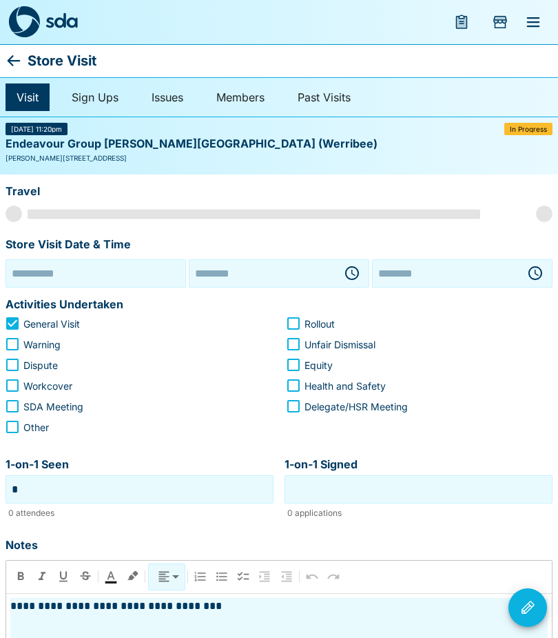
type input "**********"
type input "********"
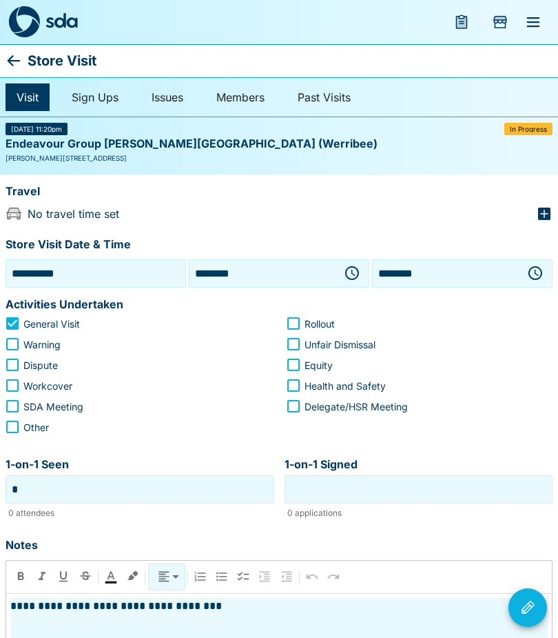
click at [352, 270] on icon "button" at bounding box center [354, 273] width 4 height 6
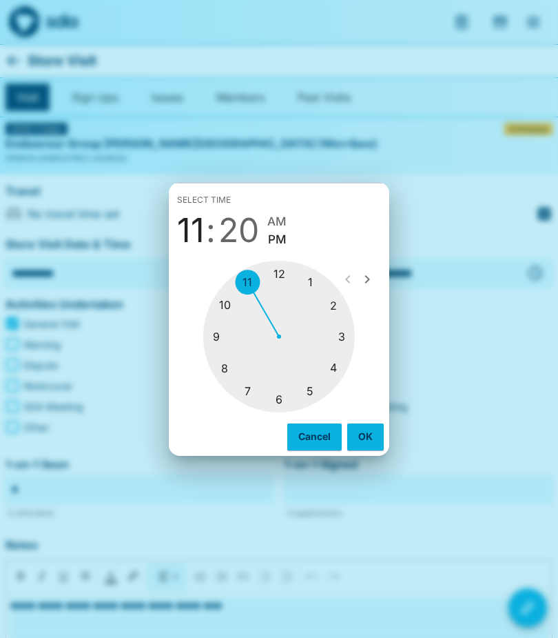
click at [279, 268] on div at bounding box center [279, 337] width 152 height 152
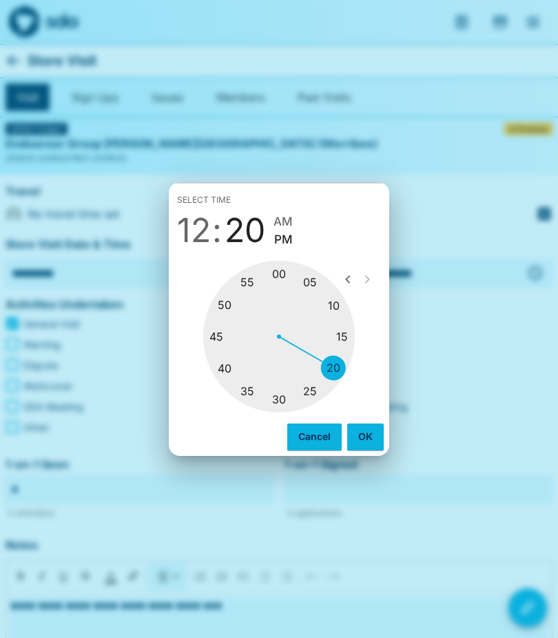
click at [241, 385] on div at bounding box center [279, 337] width 152 height 152
type input "********"
click at [368, 436] on button "OK" at bounding box center [365, 436] width 37 height 26
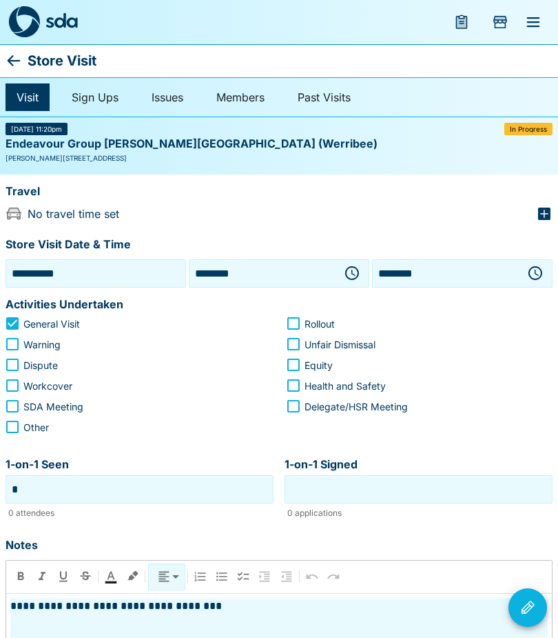
click at [534, 277] on icon "button" at bounding box center [535, 273] width 17 height 17
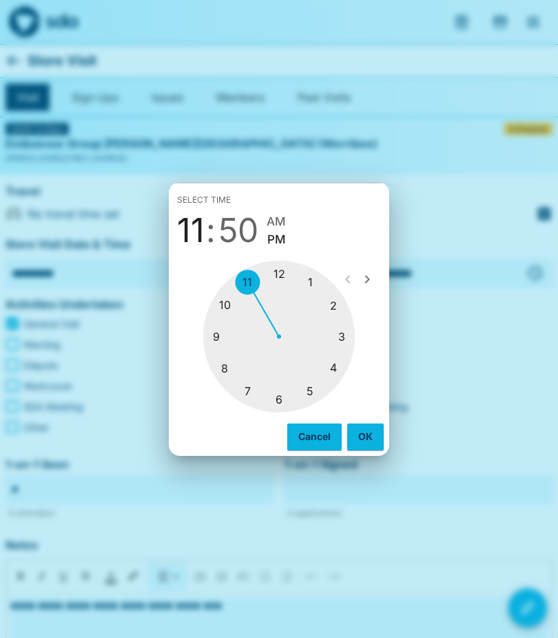
click at [310, 280] on div at bounding box center [279, 337] width 152 height 152
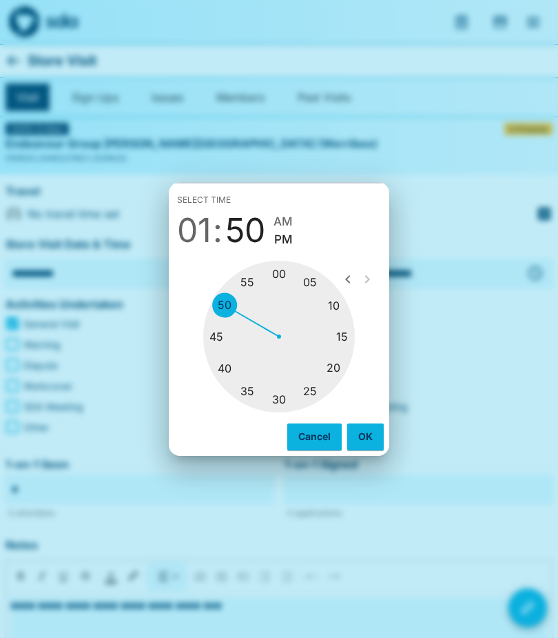
click at [345, 334] on div at bounding box center [279, 337] width 152 height 152
type input "********"
click at [365, 432] on button "OK" at bounding box center [365, 436] width 37 height 26
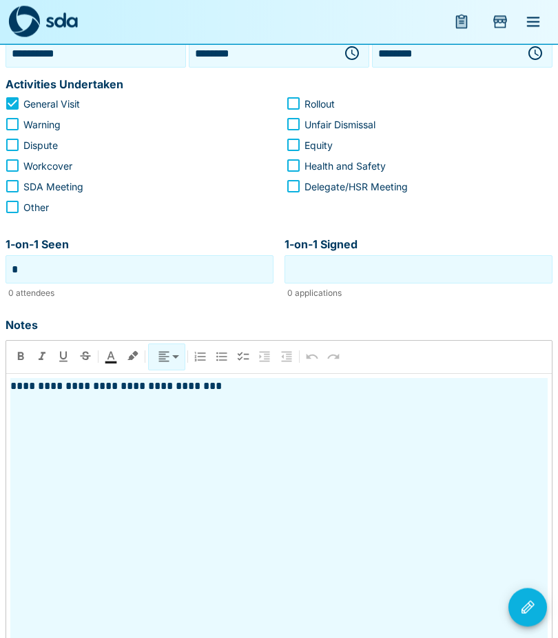
scroll to position [252, 0]
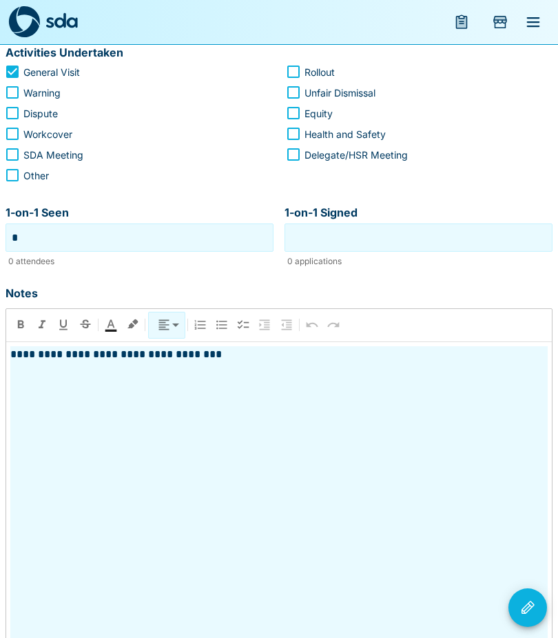
click at [532, 616] on icon "Visit Actions" at bounding box center [528, 607] width 17 height 17
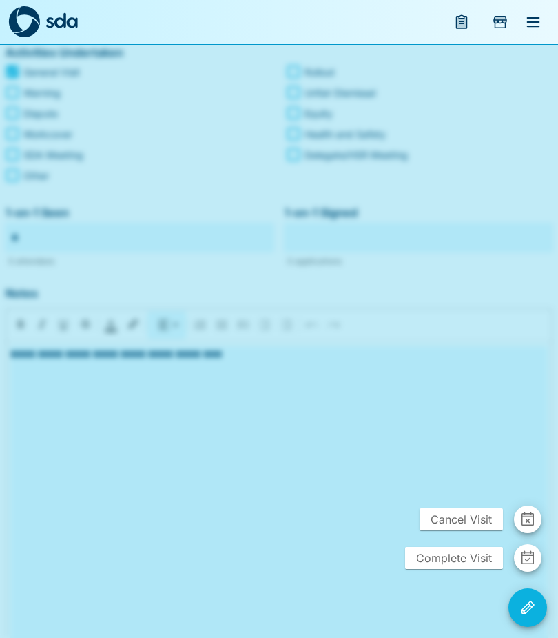
click at [435, 569] on span "Complete Visit" at bounding box center [454, 558] width 98 height 22
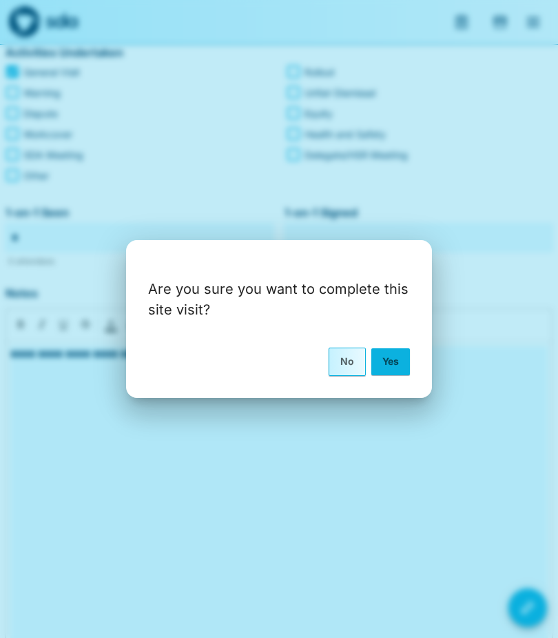
click at [386, 374] on button "Yes" at bounding box center [391, 361] width 39 height 26
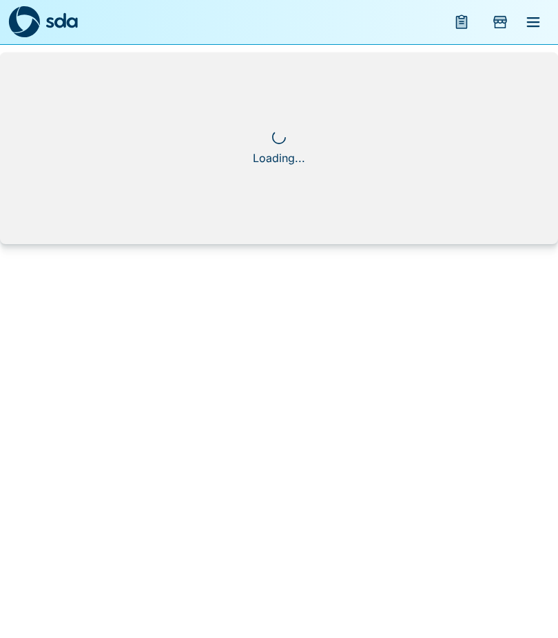
scroll to position [0, 0]
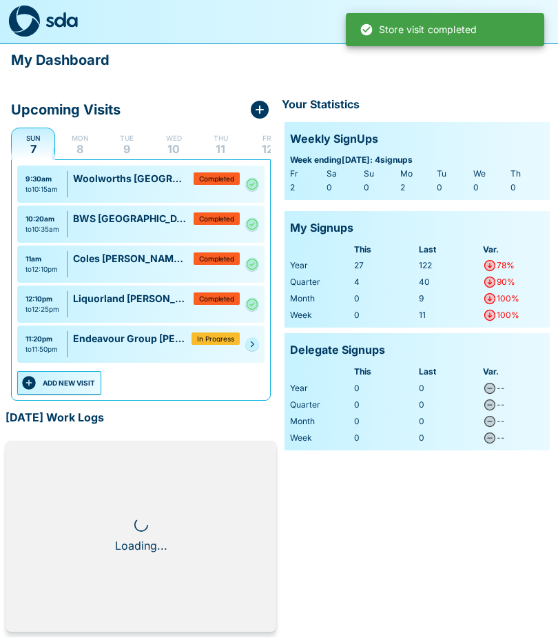
scroll to position [1, 0]
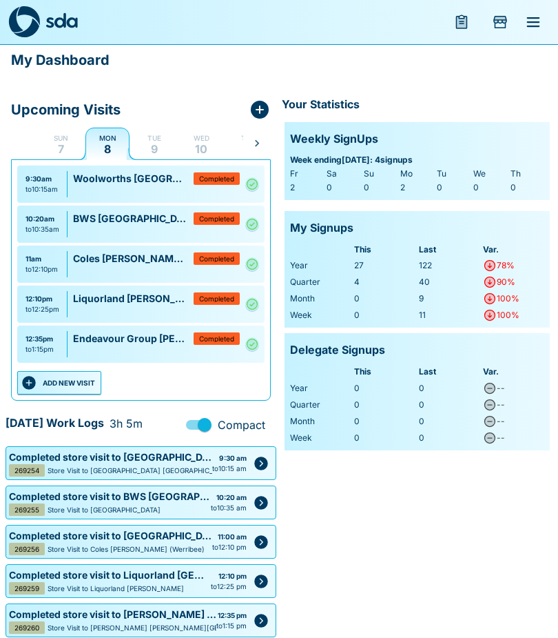
click at [64, 394] on button "ADD NEW VISIT" at bounding box center [59, 382] width 84 height 23
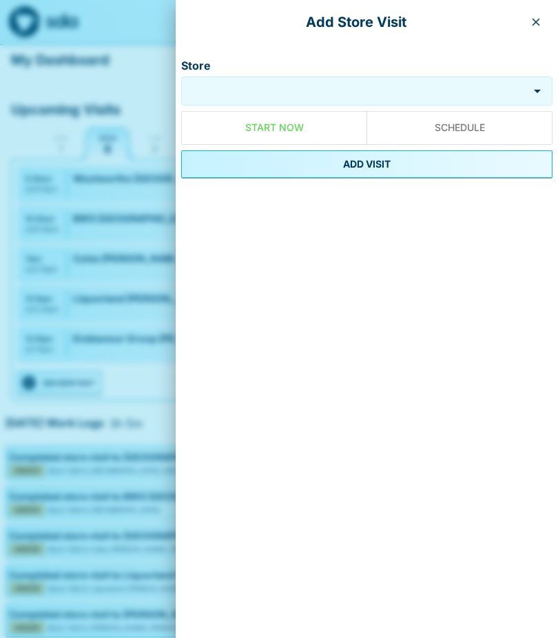
click at [223, 97] on input "Store" at bounding box center [355, 91] width 341 height 16
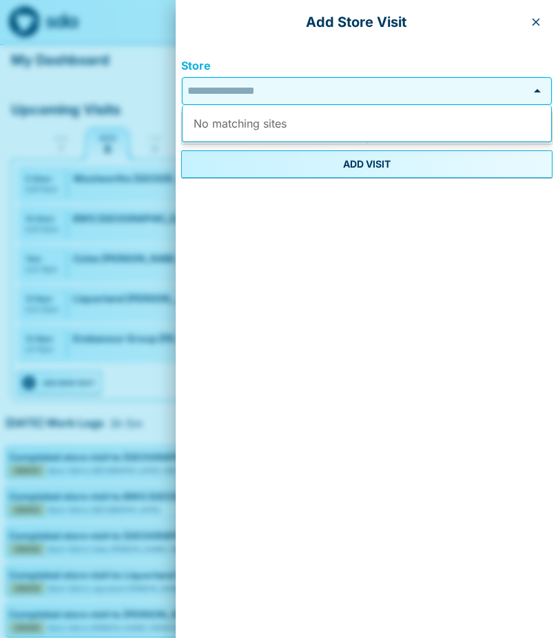
scroll to position [0, 0]
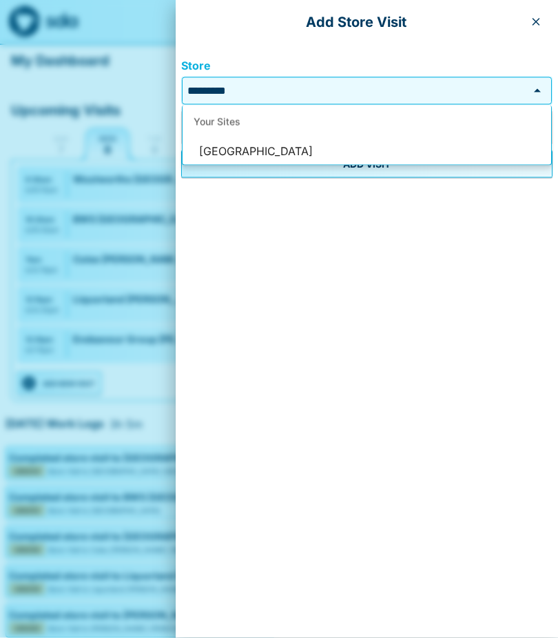
click at [265, 147] on li "[GEOGRAPHIC_DATA]" at bounding box center [367, 152] width 369 height 26
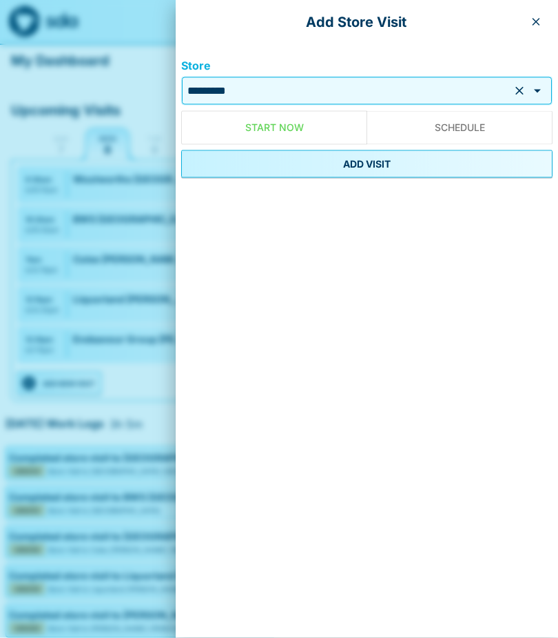
type input "**********"
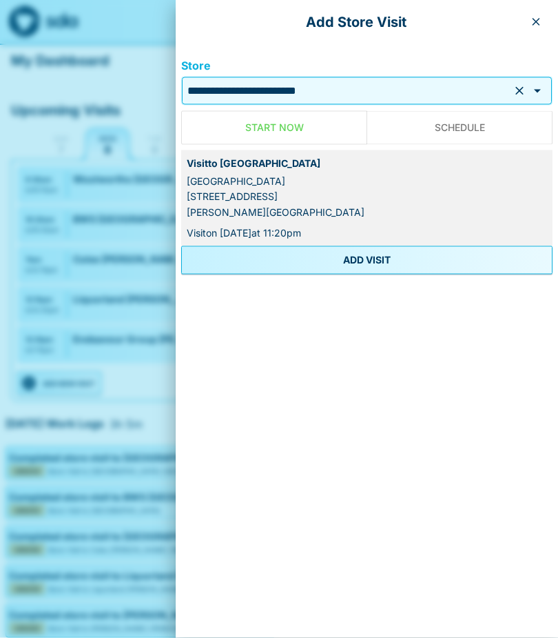
click at [344, 260] on button "ADD VISIT" at bounding box center [367, 260] width 372 height 28
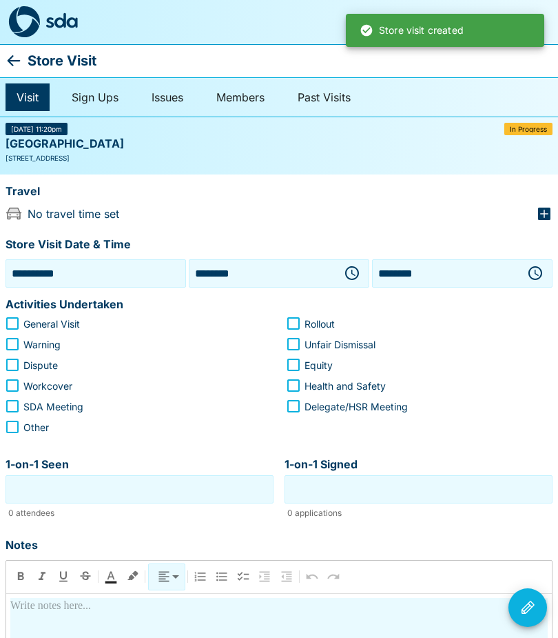
click at [355, 276] on icon "button" at bounding box center [352, 273] width 17 height 17
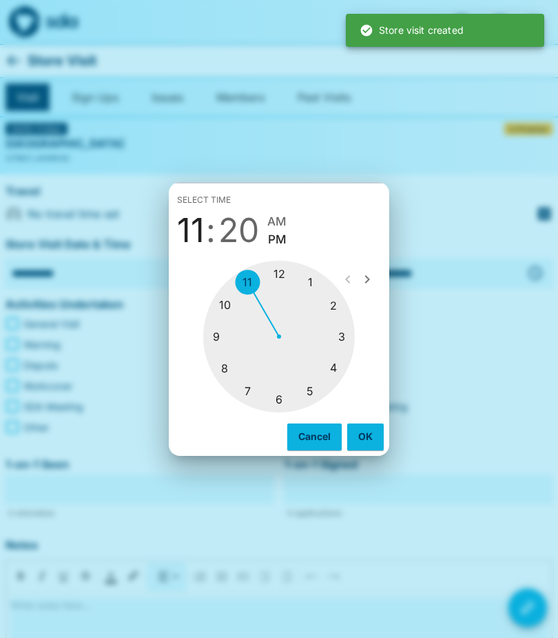
click at [336, 305] on div at bounding box center [279, 337] width 152 height 152
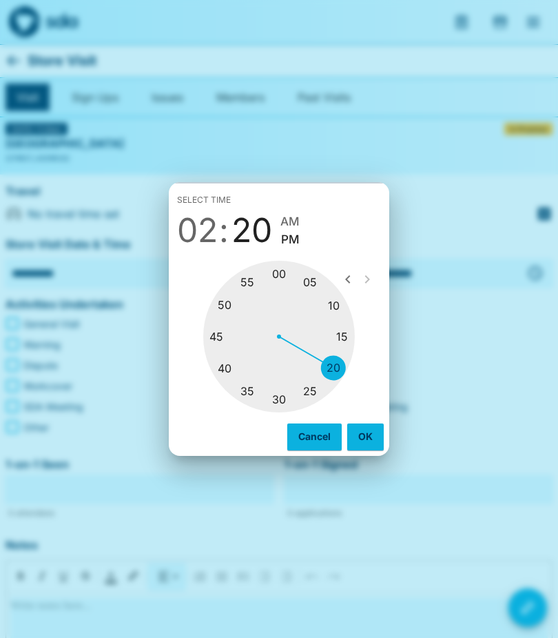
click at [311, 279] on div at bounding box center [279, 337] width 152 height 152
type input "********"
click at [362, 423] on button "OK" at bounding box center [365, 436] width 37 height 26
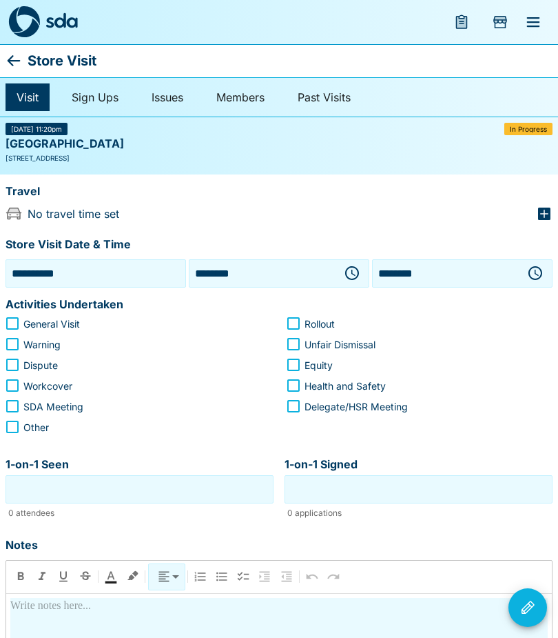
click at [532, 268] on icon "button" at bounding box center [536, 273] width 14 height 14
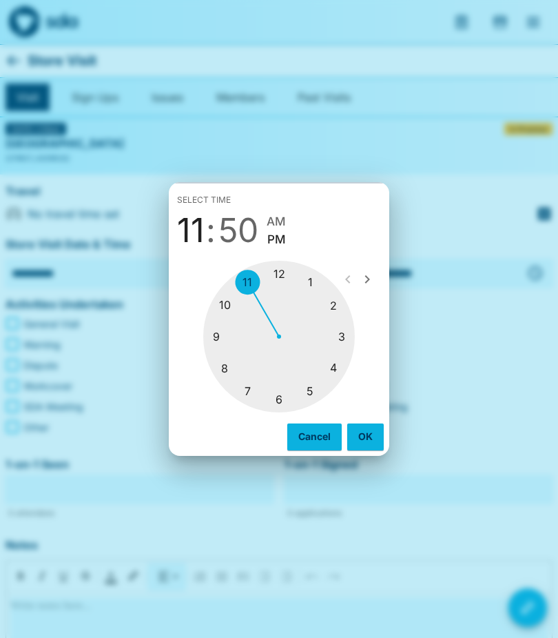
click at [343, 309] on div at bounding box center [279, 337] width 152 height 152
type input "********"
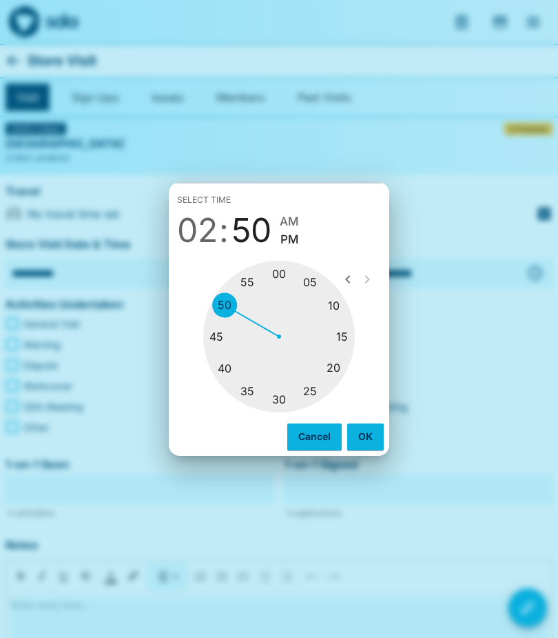
click at [370, 428] on button "OK" at bounding box center [365, 436] width 37 height 26
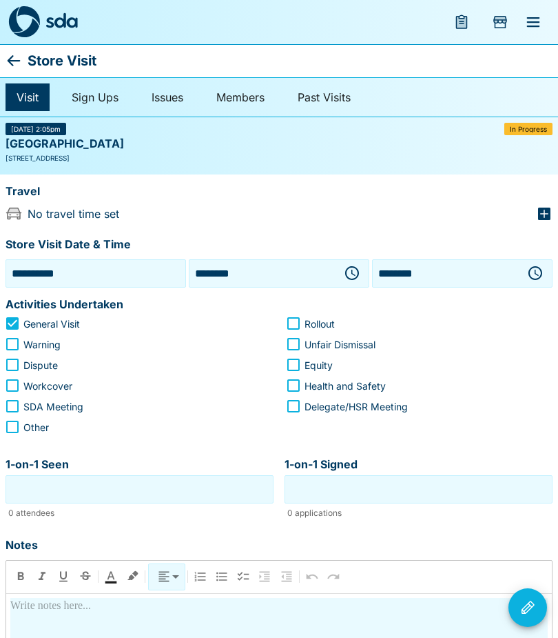
click at [16, 490] on input "1-on-1 Seen" at bounding box center [139, 488] width 261 height 21
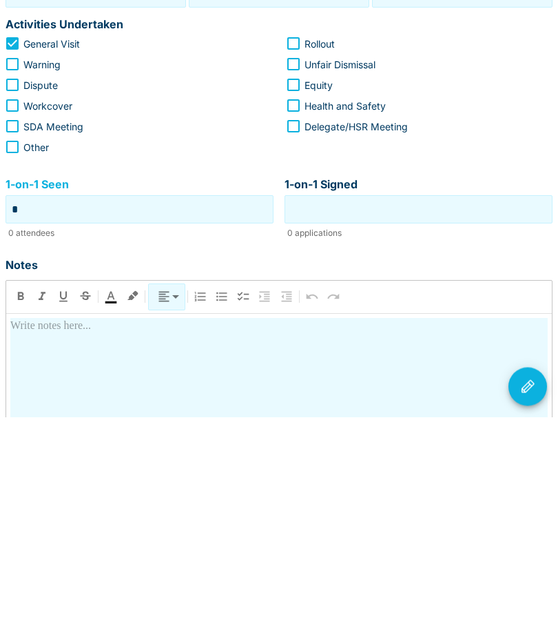
type input "*"
click at [38, 539] on p at bounding box center [279, 547] width 538 height 17
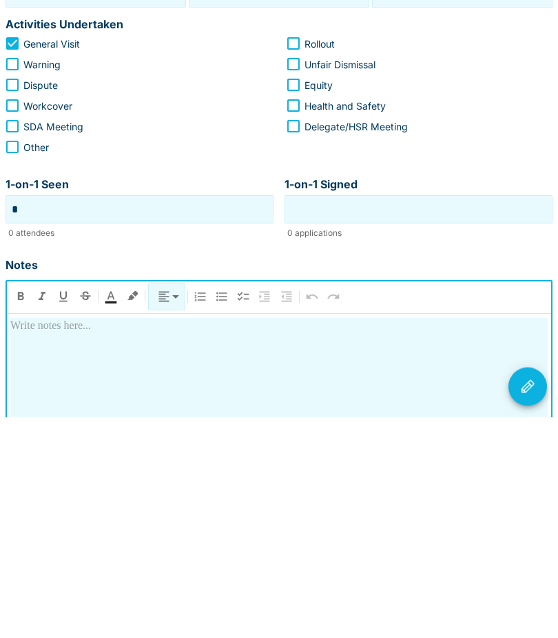
click at [31, 539] on p at bounding box center [279, 547] width 538 height 17
click at [529, 599] on icon "Visit Actions" at bounding box center [528, 607] width 17 height 17
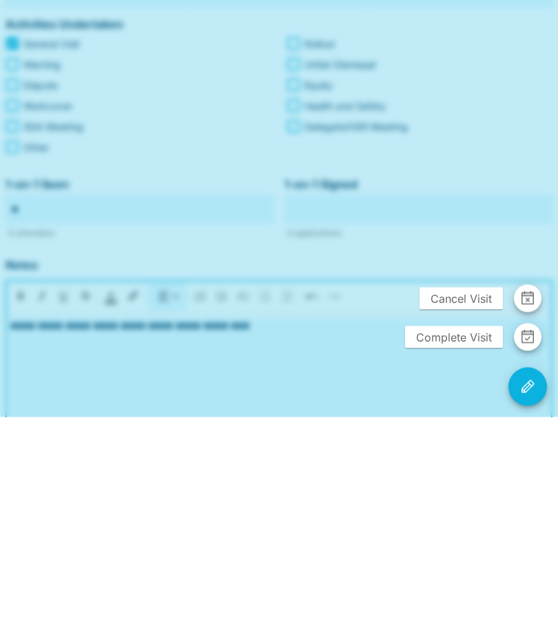
scroll to position [280, 0]
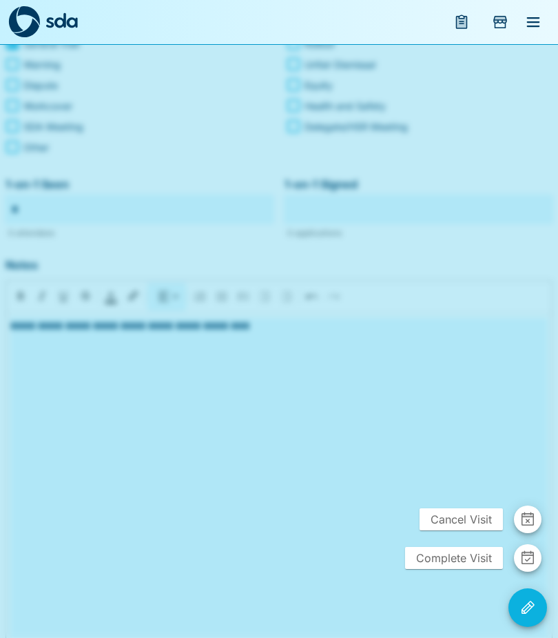
click at [439, 550] on span "Complete Visit" at bounding box center [454, 558] width 98 height 22
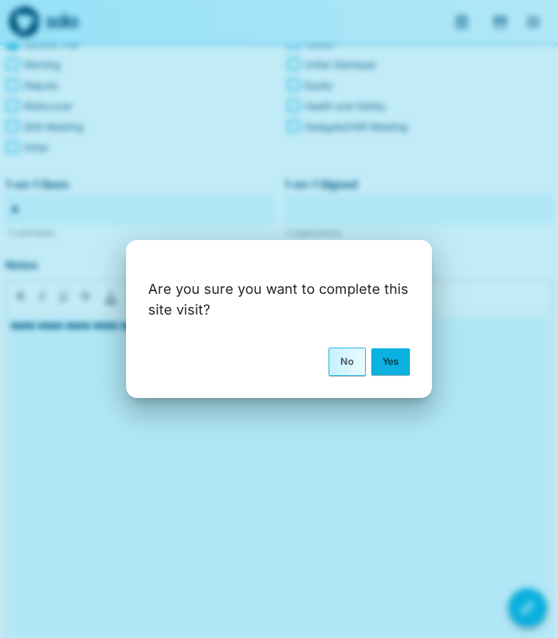
click at [399, 348] on button "Yes" at bounding box center [391, 361] width 39 height 26
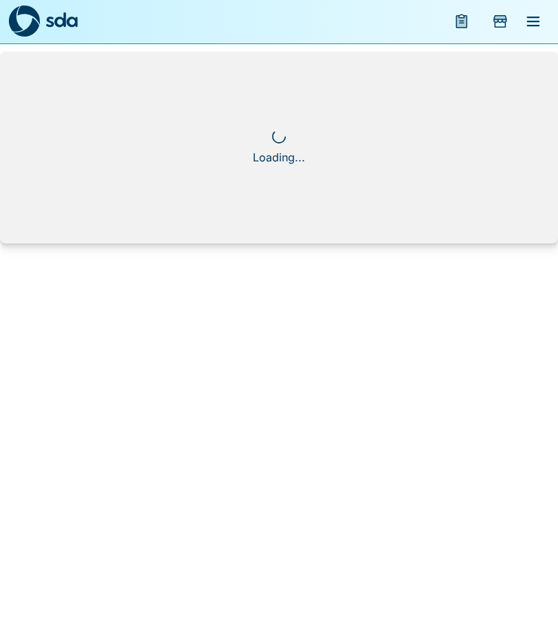
scroll to position [1, 0]
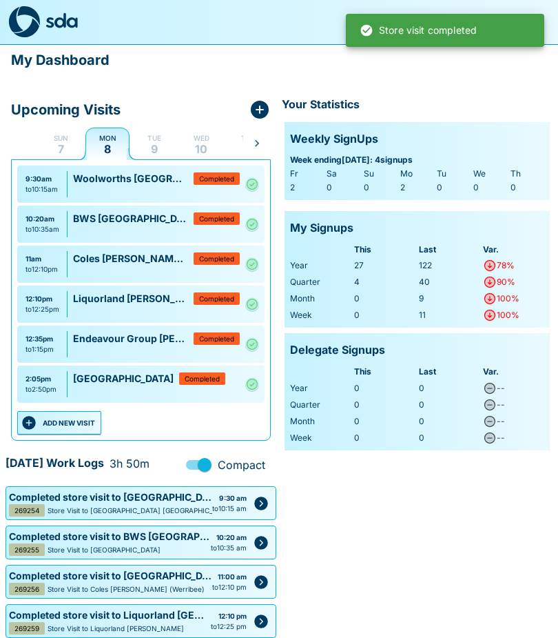
click at [63, 433] on button "ADD NEW VISIT" at bounding box center [59, 422] width 84 height 23
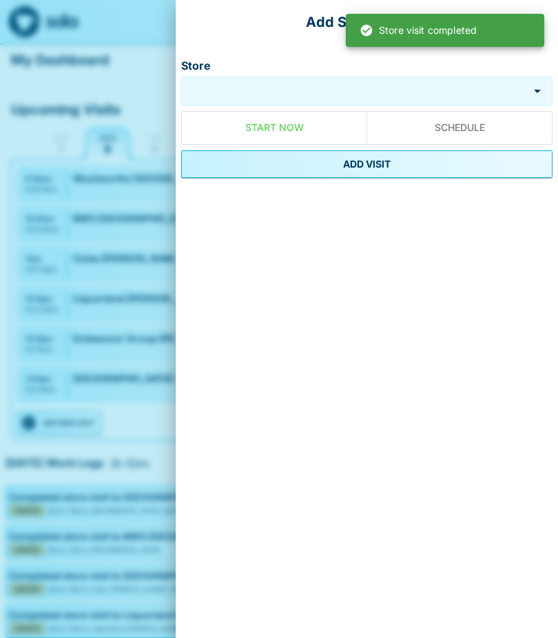
click at [211, 94] on input "Store" at bounding box center [355, 91] width 341 height 16
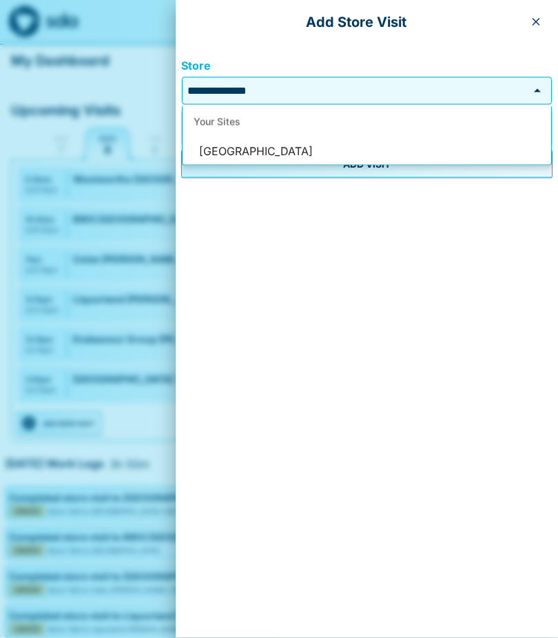
click at [243, 148] on li "[GEOGRAPHIC_DATA]" at bounding box center [367, 152] width 369 height 26
type input "**********"
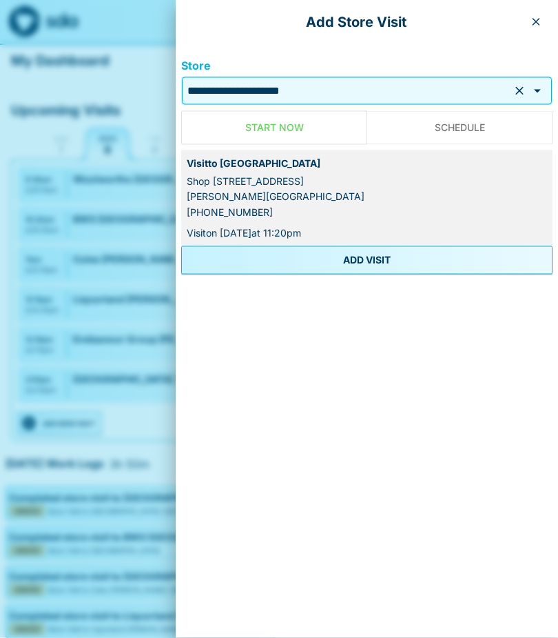
click at [299, 259] on button "ADD VISIT" at bounding box center [367, 260] width 372 height 28
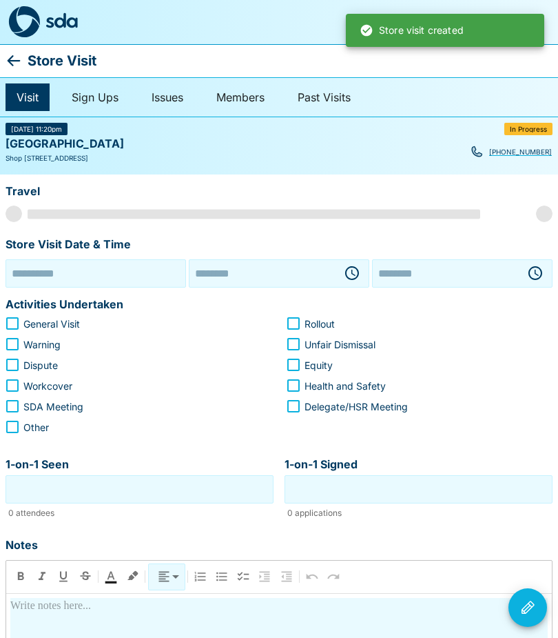
type input "**********"
type input "********"
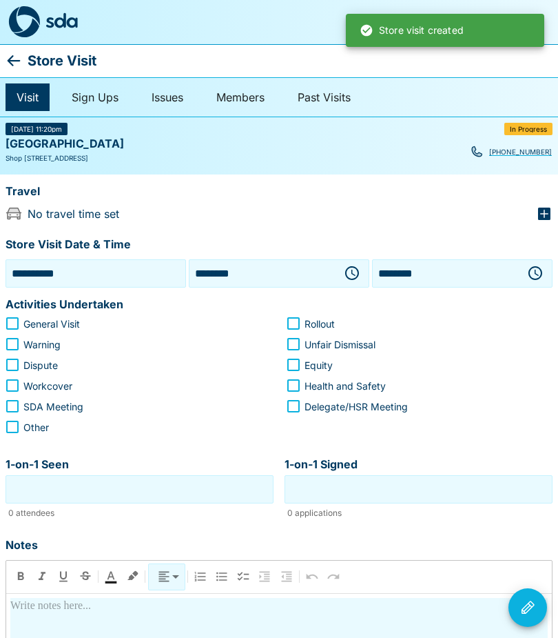
click at [354, 285] on button "button" at bounding box center [353, 273] width 28 height 28
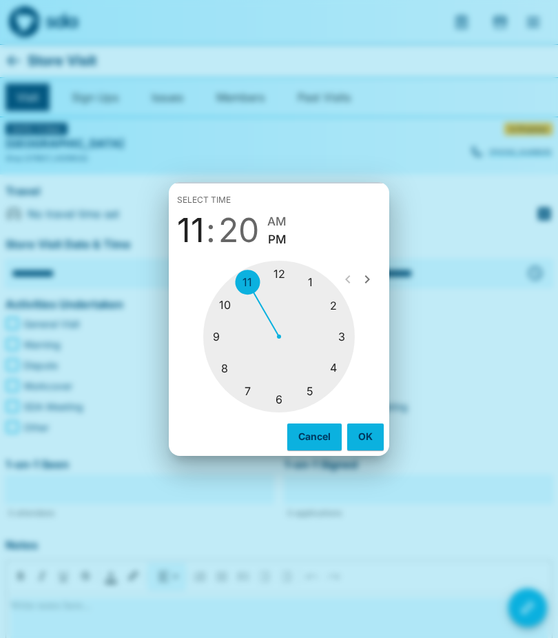
click at [339, 304] on div at bounding box center [279, 337] width 152 height 152
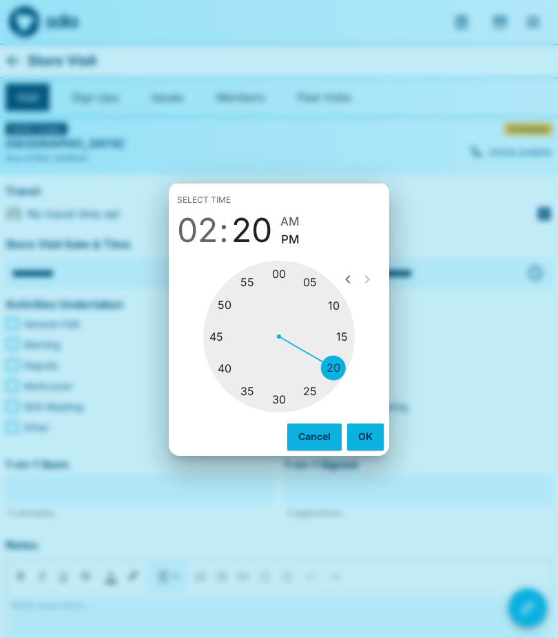
click at [249, 285] on div at bounding box center [279, 337] width 152 height 152
type input "********"
click at [364, 436] on button "OK" at bounding box center [365, 436] width 37 height 26
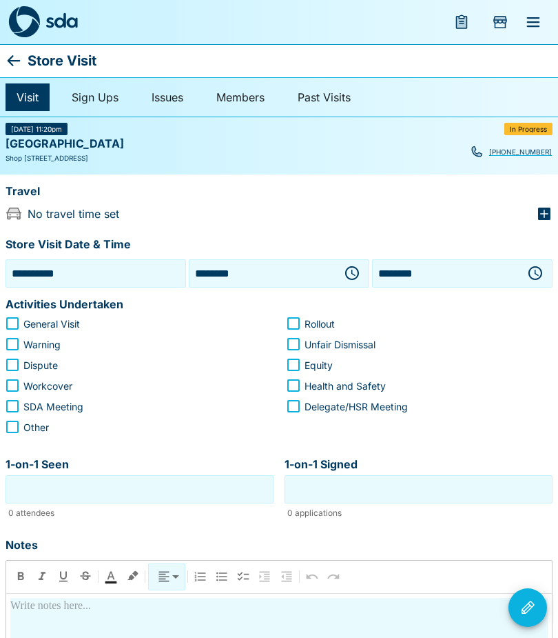
click at [528, 265] on icon "button" at bounding box center [535, 273] width 17 height 17
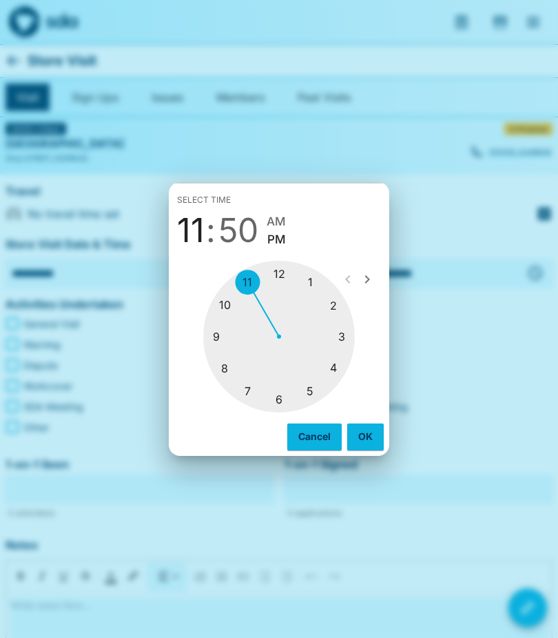
click at [340, 331] on div at bounding box center [279, 337] width 152 height 152
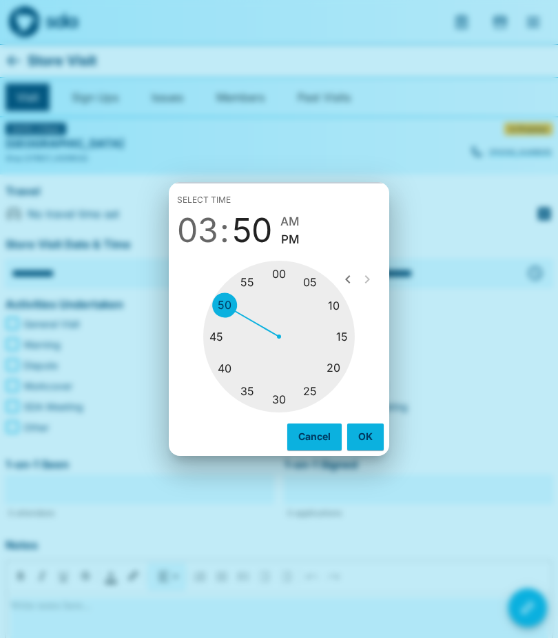
click at [333, 305] on div at bounding box center [279, 337] width 152 height 152
type input "********"
click at [367, 426] on button "OK" at bounding box center [365, 436] width 37 height 26
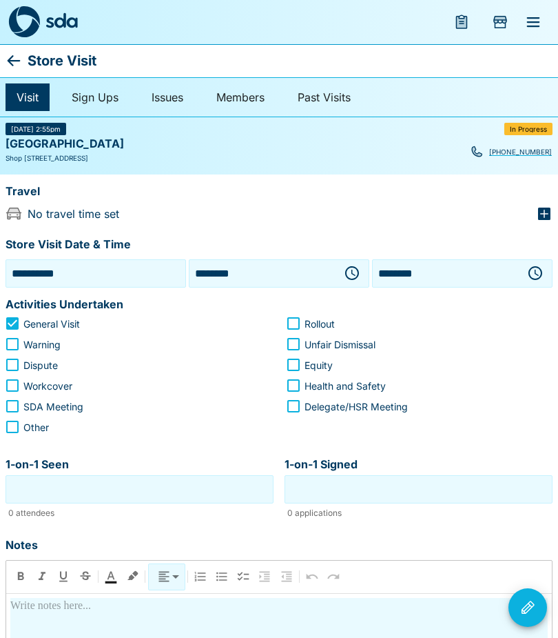
click at [27, 483] on input "1-on-1 Seen" at bounding box center [139, 488] width 261 height 21
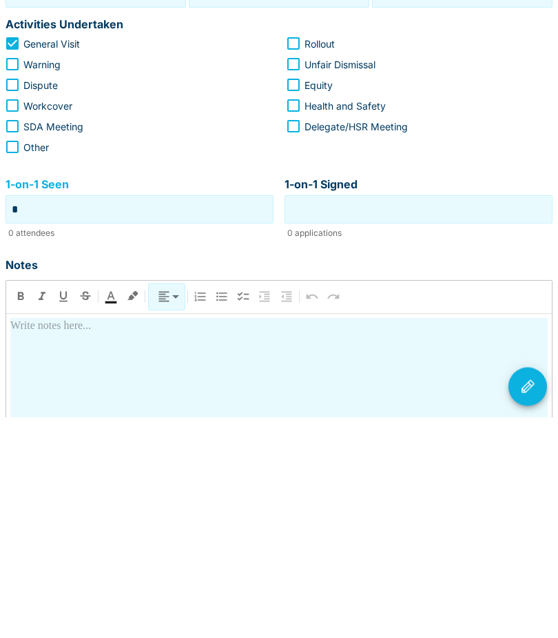
type input "*"
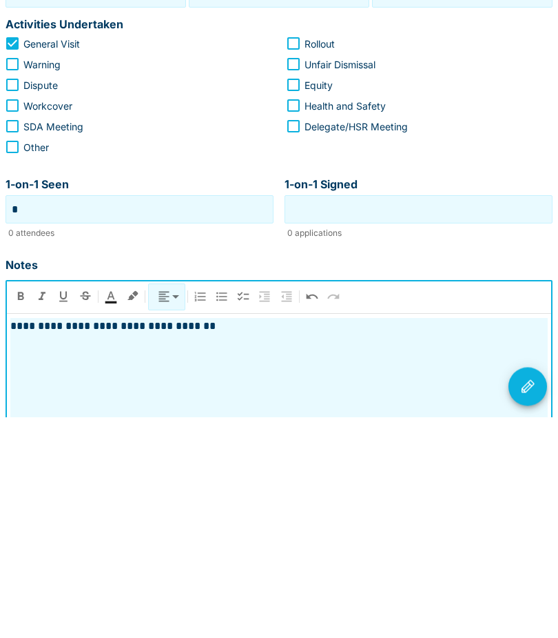
click at [538, 588] on button "Visit Actions" at bounding box center [528, 607] width 39 height 39
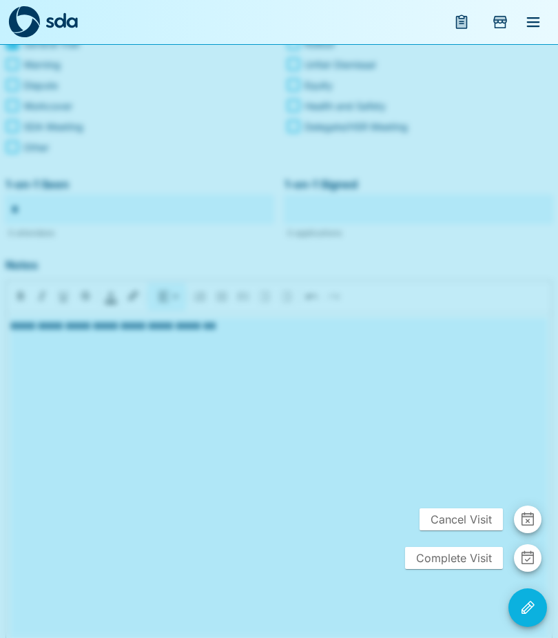
click at [464, 556] on span "Complete Visit" at bounding box center [454, 558] width 98 height 22
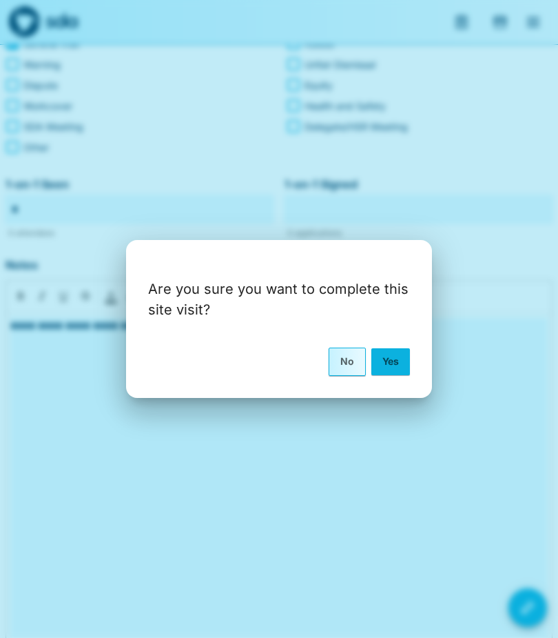
click at [391, 373] on button "Yes" at bounding box center [391, 361] width 39 height 26
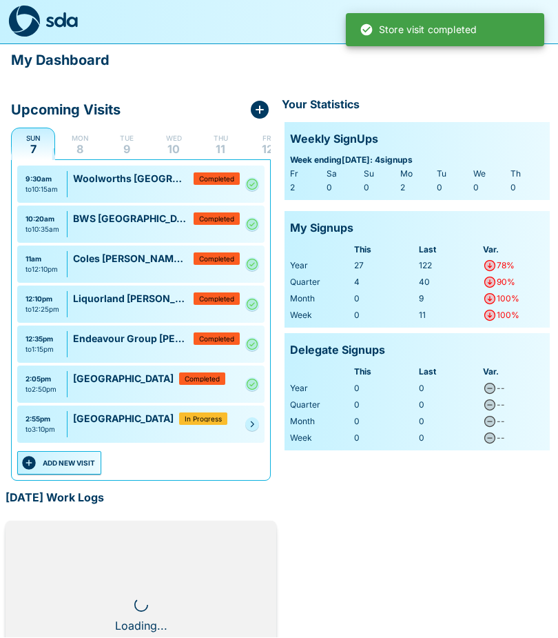
scroll to position [1, 0]
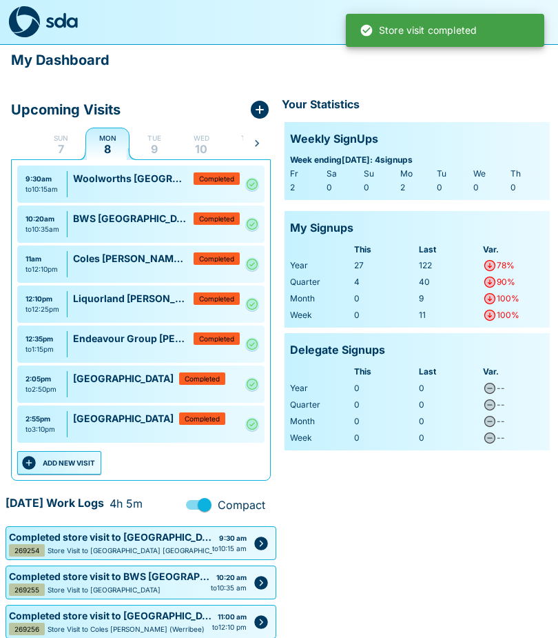
click at [60, 455] on button "ADD NEW VISIT" at bounding box center [59, 462] width 84 height 23
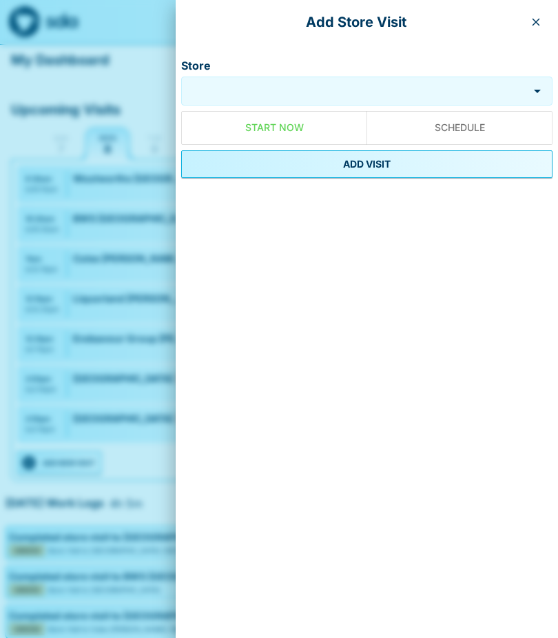
click at [218, 83] on input "Store" at bounding box center [355, 91] width 341 height 16
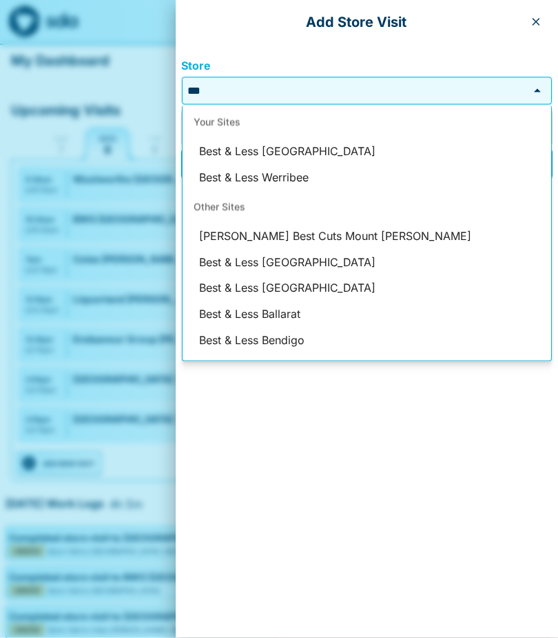
click at [271, 147] on li "Best & Less [GEOGRAPHIC_DATA]" at bounding box center [367, 152] width 369 height 26
type input "**********"
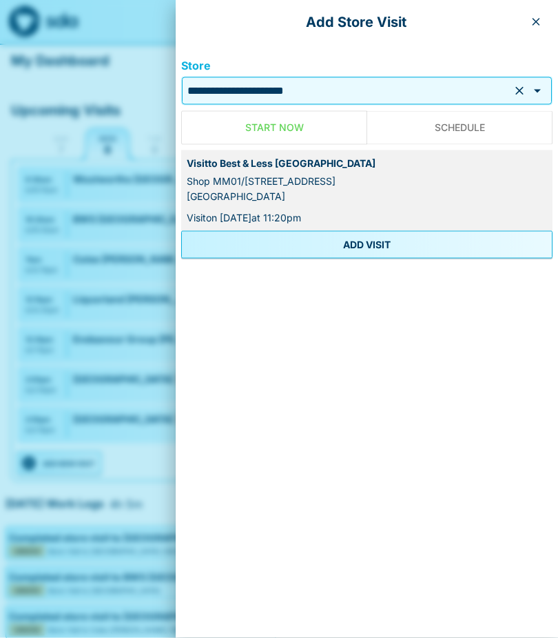
click at [351, 235] on button "ADD VISIT" at bounding box center [367, 245] width 372 height 28
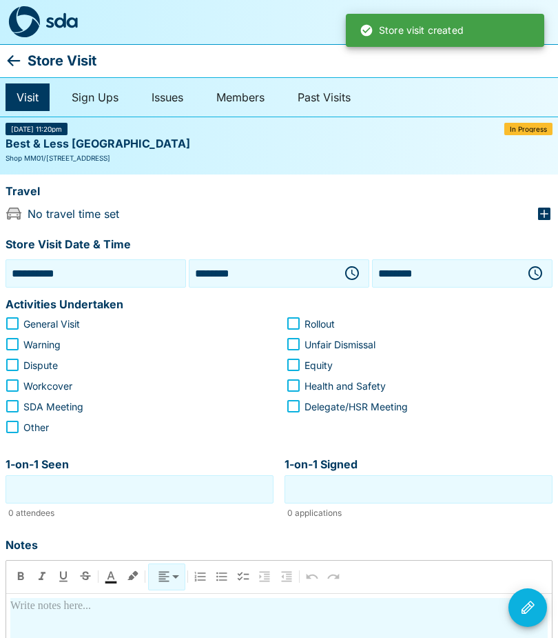
click at [358, 272] on icon "button" at bounding box center [352, 273] width 14 height 14
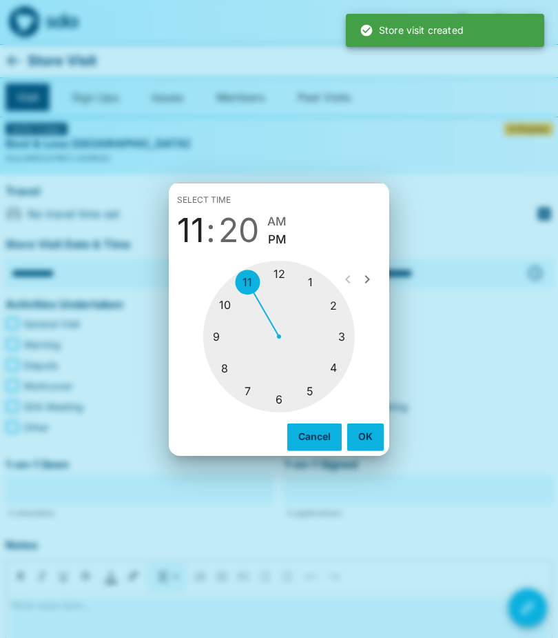
click at [348, 350] on div at bounding box center [279, 337] width 152 height 152
type input "********"
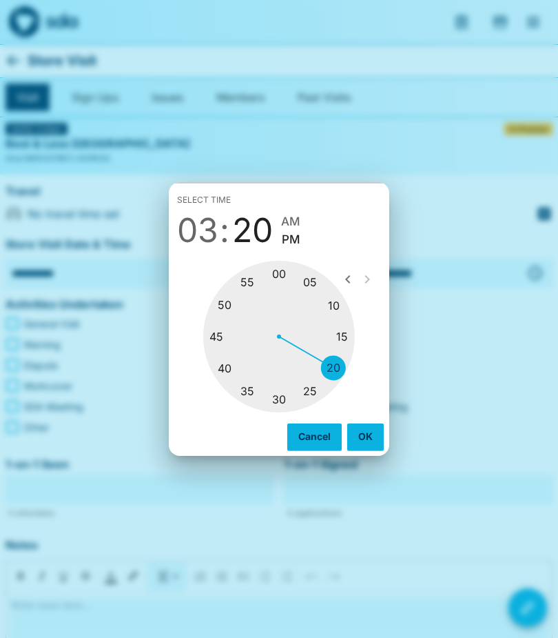
click at [374, 423] on button "OK" at bounding box center [365, 436] width 37 height 26
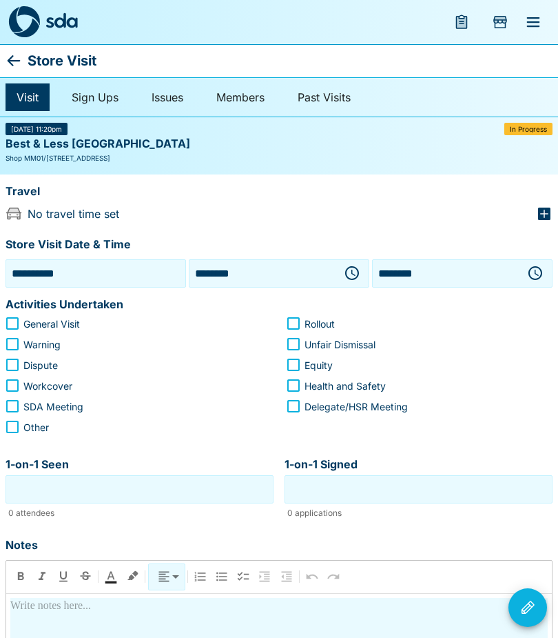
click at [526, 270] on button "button" at bounding box center [536, 273] width 28 height 28
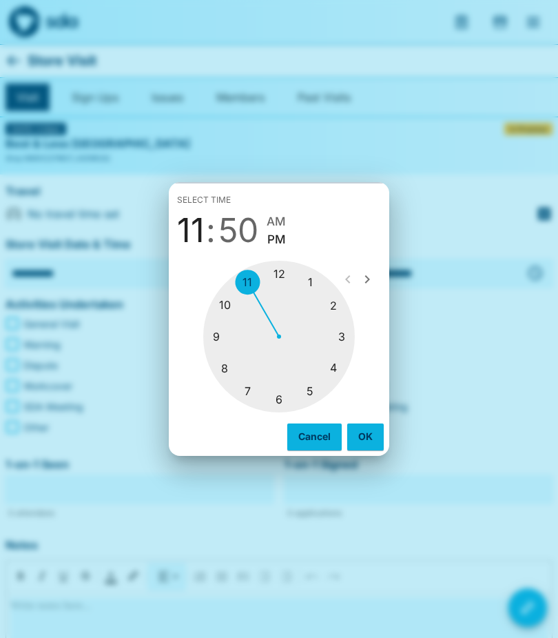
click at [345, 336] on div at bounding box center [279, 337] width 152 height 152
type input "********"
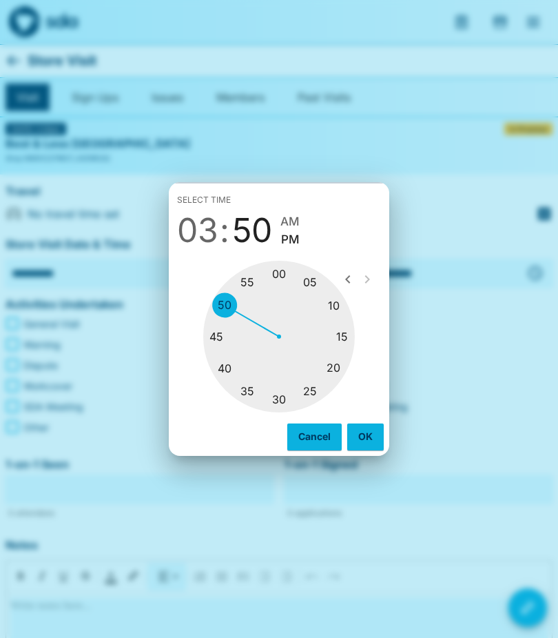
click at [369, 439] on button "OK" at bounding box center [365, 436] width 37 height 26
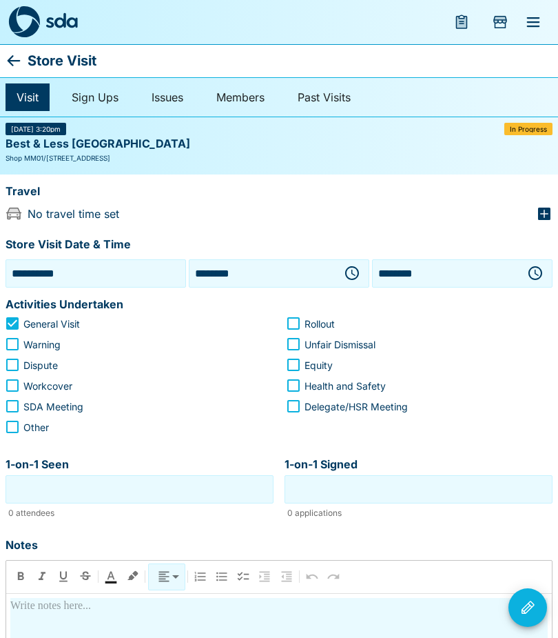
click at [12, 490] on input "1-on-1 Seen" at bounding box center [139, 488] width 261 height 21
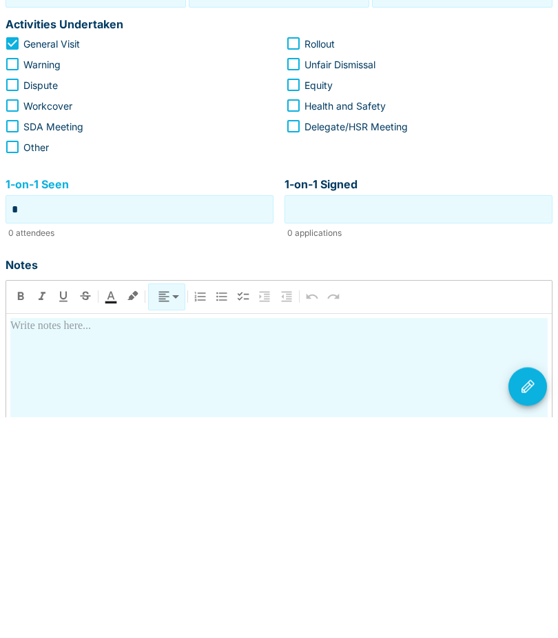
type input "*"
click at [33, 539] on p at bounding box center [279, 547] width 538 height 17
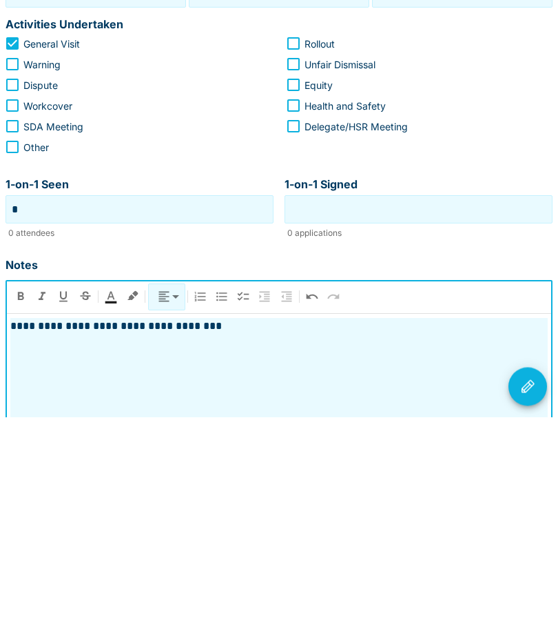
click at [78, 539] on p "**********" at bounding box center [279, 547] width 538 height 17
click at [536, 599] on icon "Visit Actions" at bounding box center [528, 607] width 17 height 17
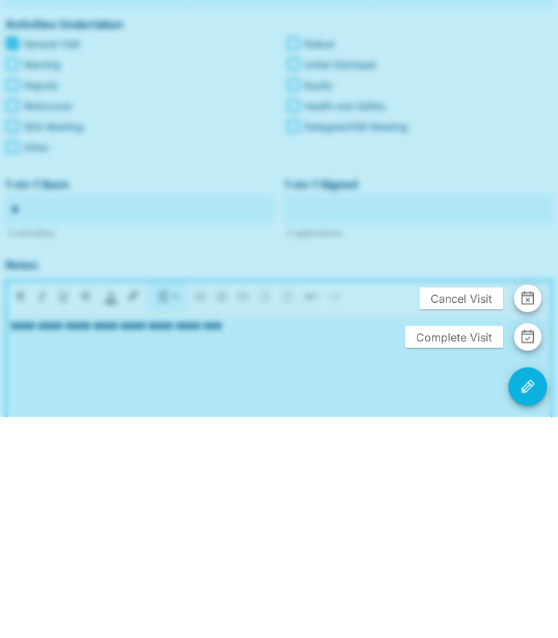
scroll to position [280, 0]
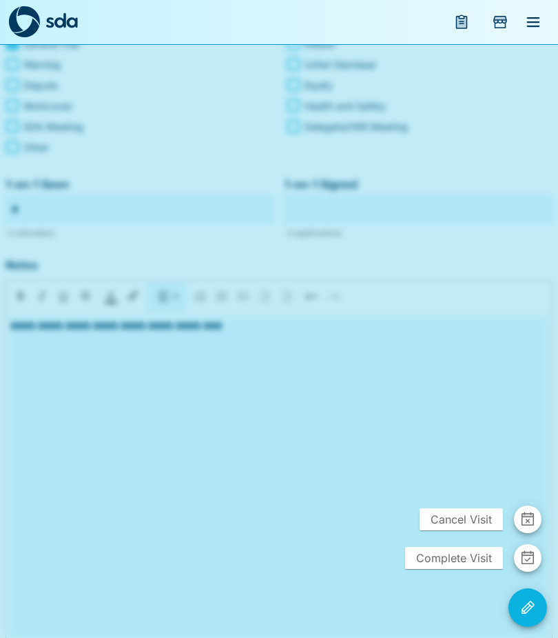
click at [452, 554] on span "Complete Visit" at bounding box center [454, 558] width 98 height 22
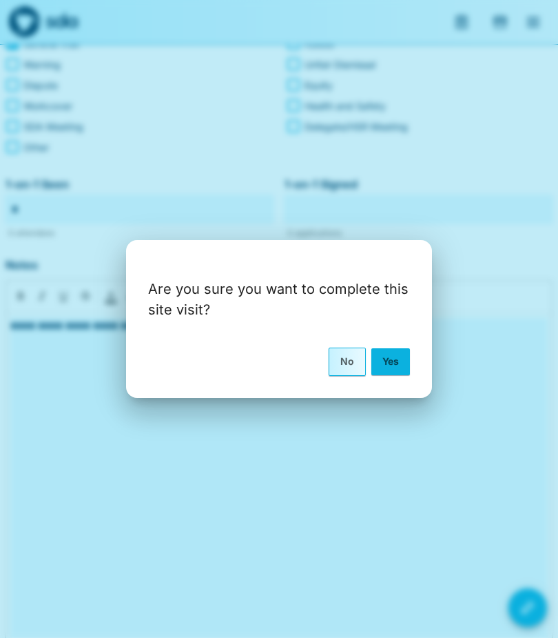
click at [394, 363] on button "Yes" at bounding box center [391, 361] width 39 height 26
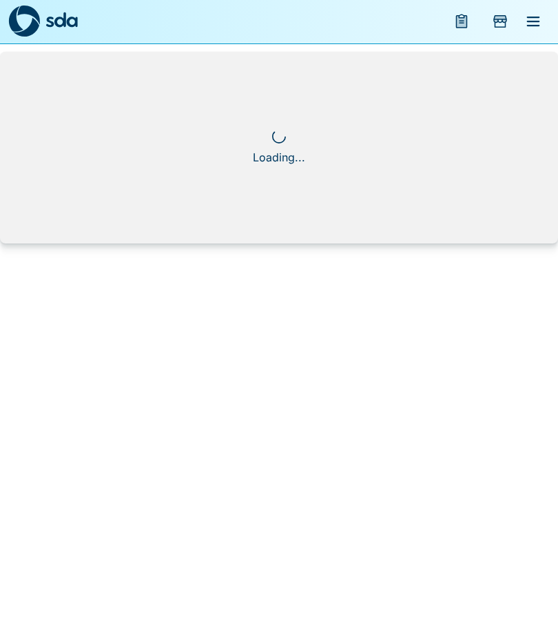
scroll to position [1, 0]
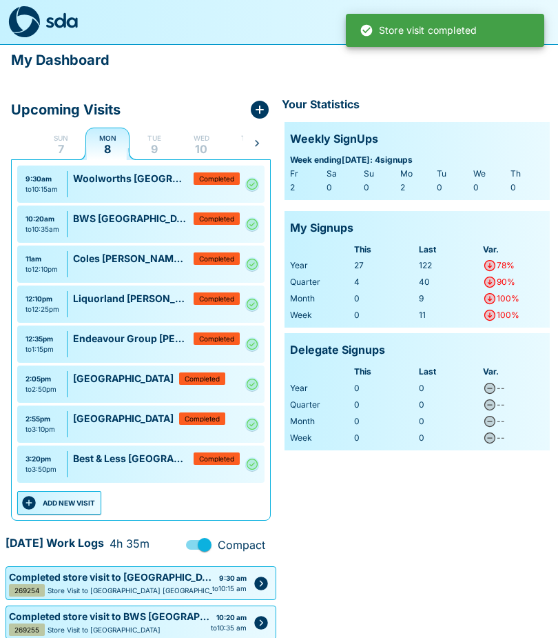
click at [59, 498] on button "ADD NEW VISIT" at bounding box center [59, 502] width 84 height 23
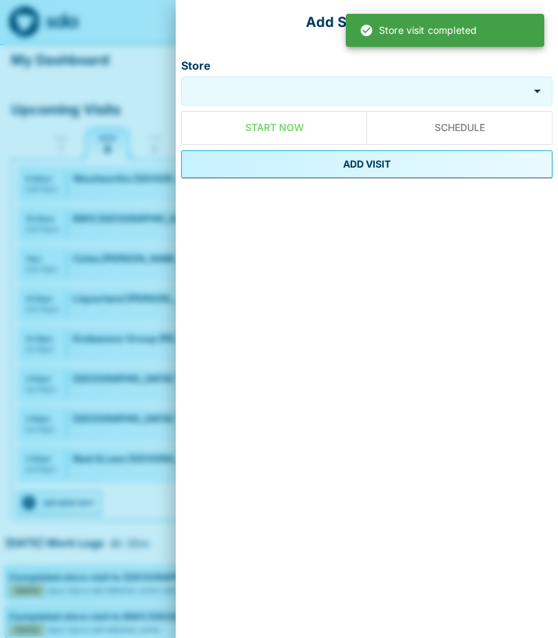
click at [214, 90] on input "Store" at bounding box center [355, 91] width 341 height 16
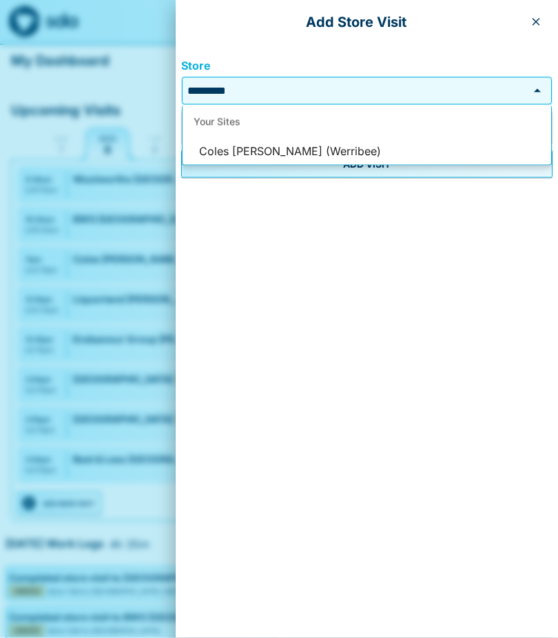
click at [253, 148] on li "Coles [PERSON_NAME] (Werribee)" at bounding box center [367, 152] width 369 height 26
type input "**********"
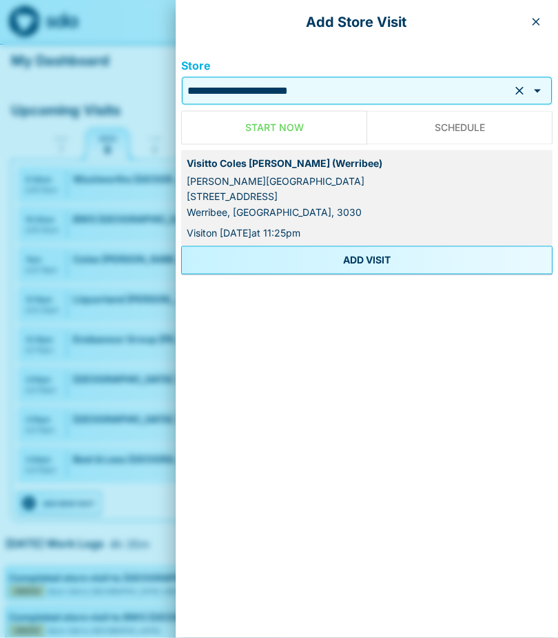
click at [327, 248] on button "ADD VISIT" at bounding box center [367, 260] width 372 height 28
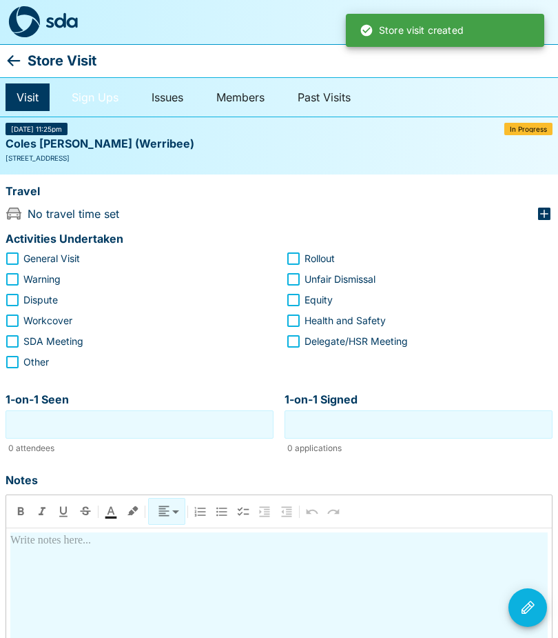
click at [100, 98] on link "Sign Ups" at bounding box center [95, 97] width 69 height 28
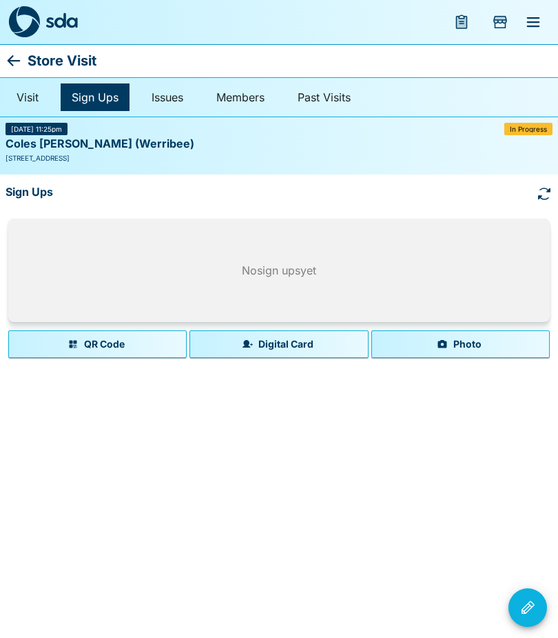
click at [455, 345] on button "Photo" at bounding box center [461, 344] width 179 height 28
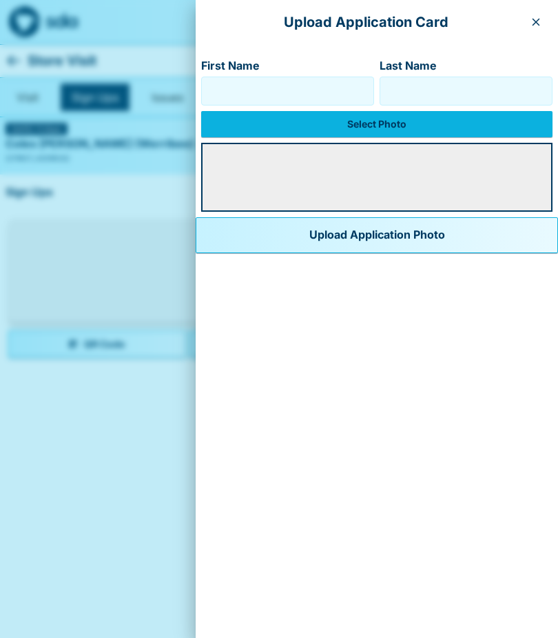
click at [208, 88] on input "First Name" at bounding box center [288, 91] width 161 height 22
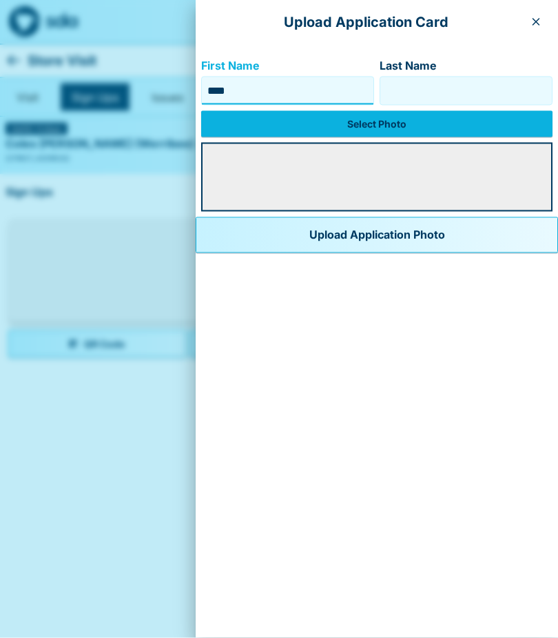
type input "****"
click at [394, 80] on input "Last Name" at bounding box center [466, 91] width 161 height 22
type input "*******"
click at [339, 125] on label "Select Photo" at bounding box center [377, 124] width 352 height 26
click at [0, 0] on input "Select Photo" at bounding box center [0, 0] width 0 height 0
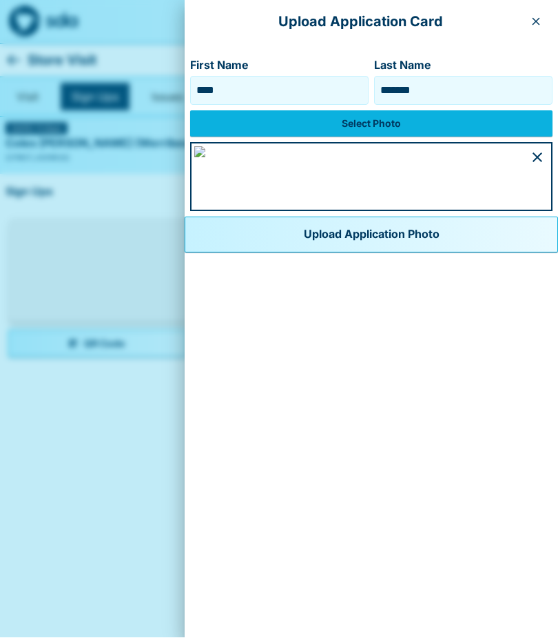
scroll to position [318, 0]
click at [234, 253] on button "Upload Application Photo" at bounding box center [372, 235] width 374 height 36
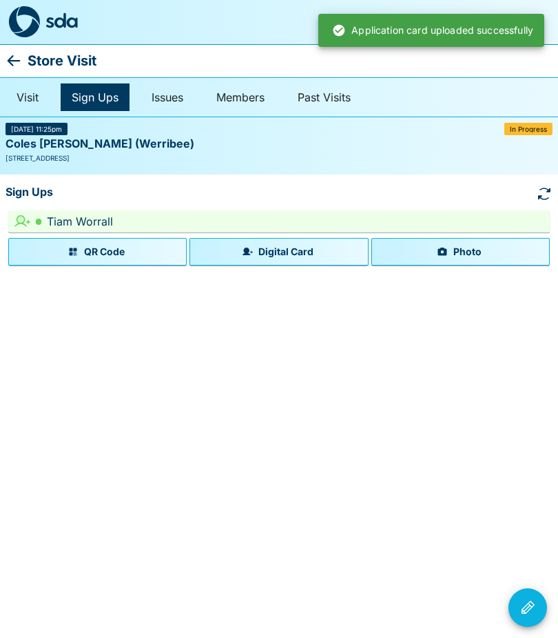
click at [458, 247] on button "Photo" at bounding box center [461, 252] width 179 height 28
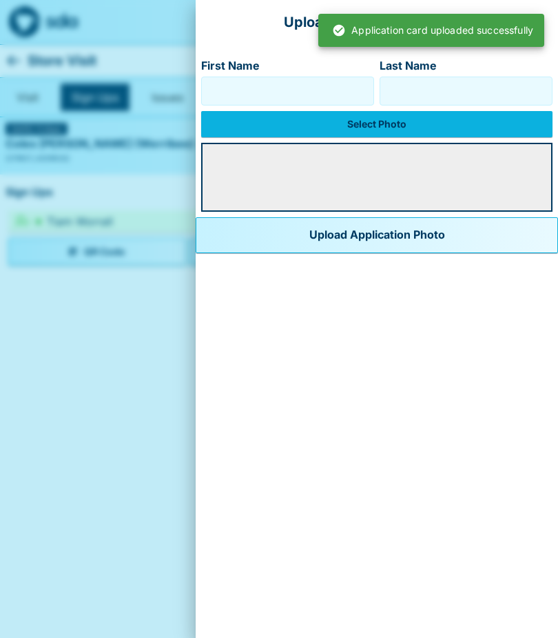
click at [208, 89] on input "First Name" at bounding box center [288, 91] width 161 height 22
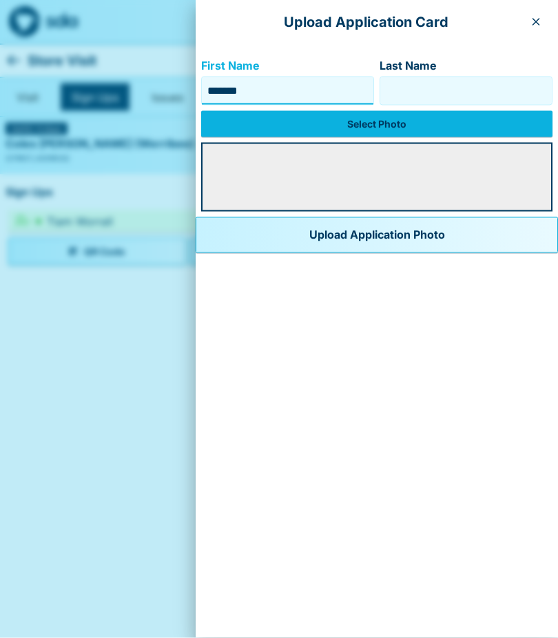
type input "*******"
click at [386, 90] on input "Last Name" at bounding box center [466, 91] width 161 height 22
type input "*****"
click at [340, 118] on label "Select Photo" at bounding box center [377, 124] width 352 height 26
click at [0, 0] on input "Select Photo" at bounding box center [0, 0] width 0 height 0
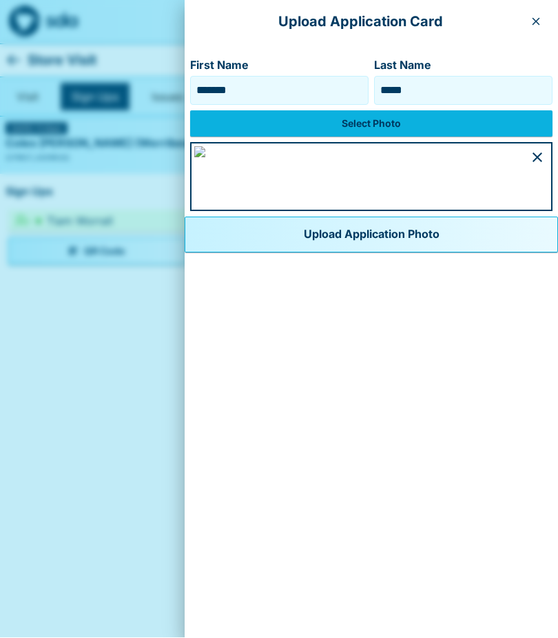
scroll to position [317, 0]
click at [246, 253] on button "Upload Application Photo" at bounding box center [372, 235] width 374 height 36
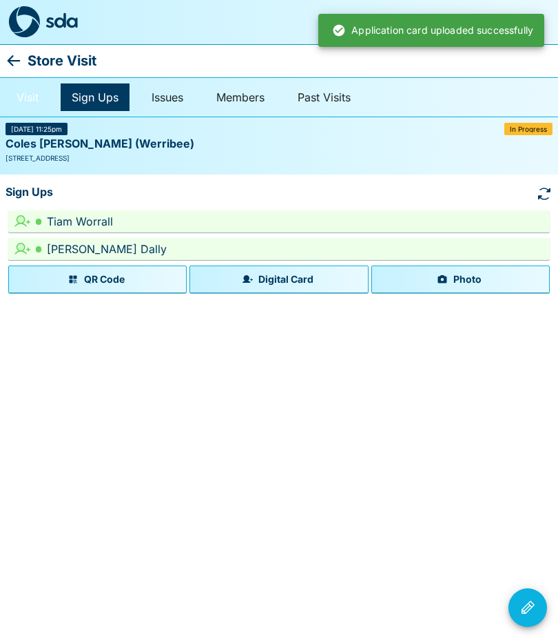
click at [31, 99] on link "Visit" at bounding box center [28, 97] width 44 height 28
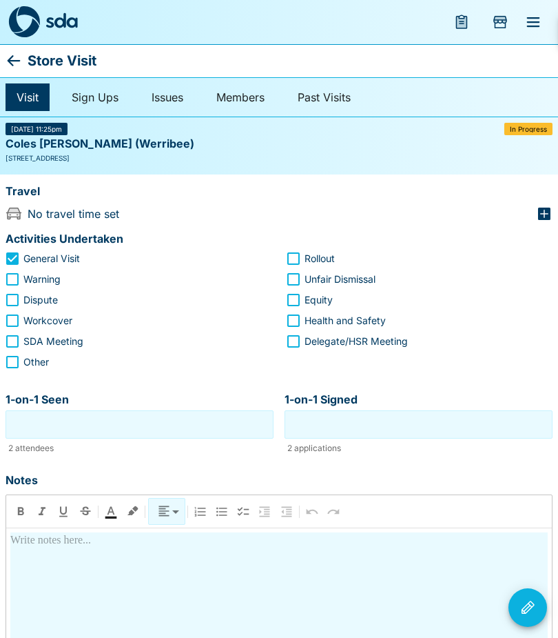
click at [20, 424] on input "1-on-1 Seen" at bounding box center [139, 424] width 261 height 21
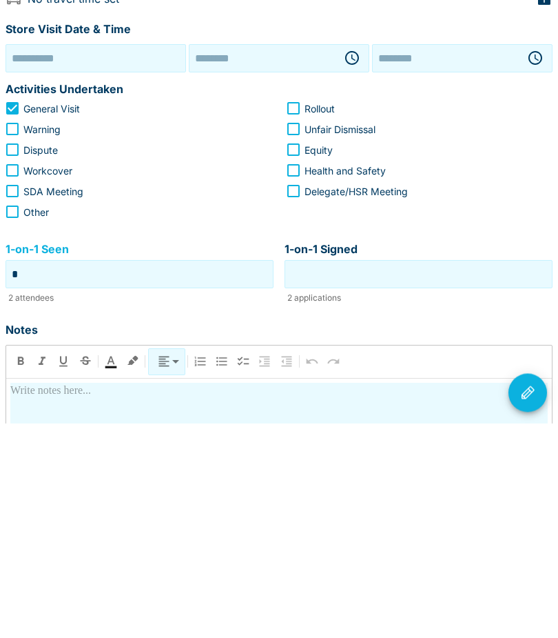
type input "*"
type input "**********"
type input "********"
type input "*"
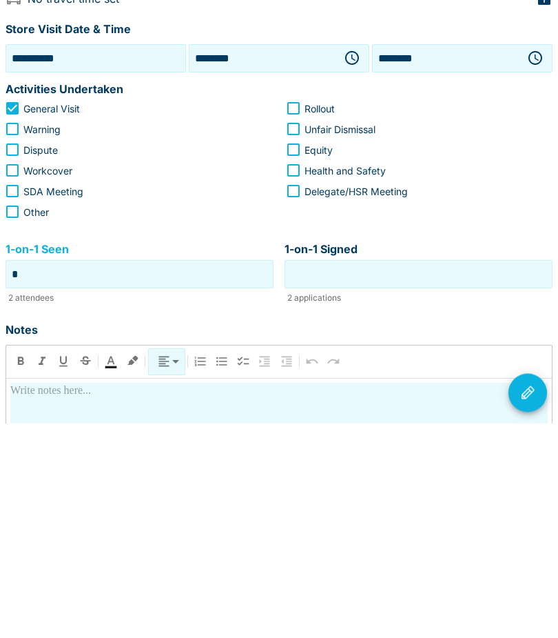
click at [323, 478] on input "1-on-1 Signed" at bounding box center [418, 488] width 261 height 21
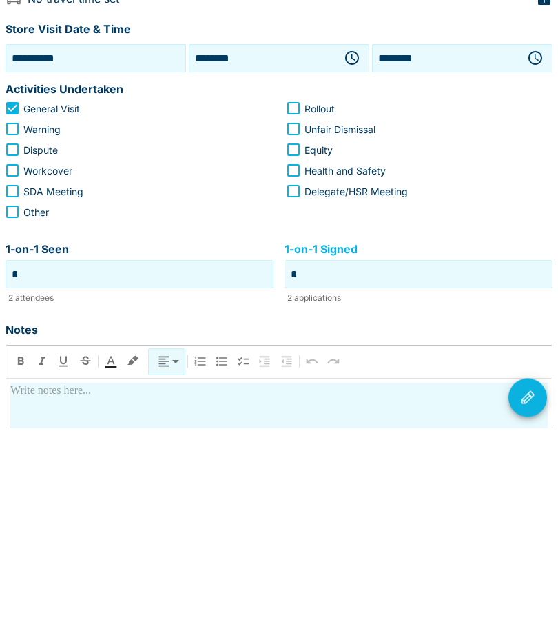
scroll to position [5, 0]
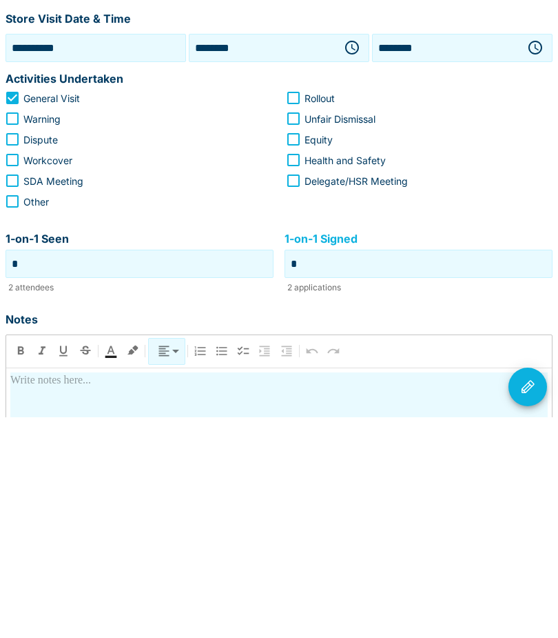
type input "*"
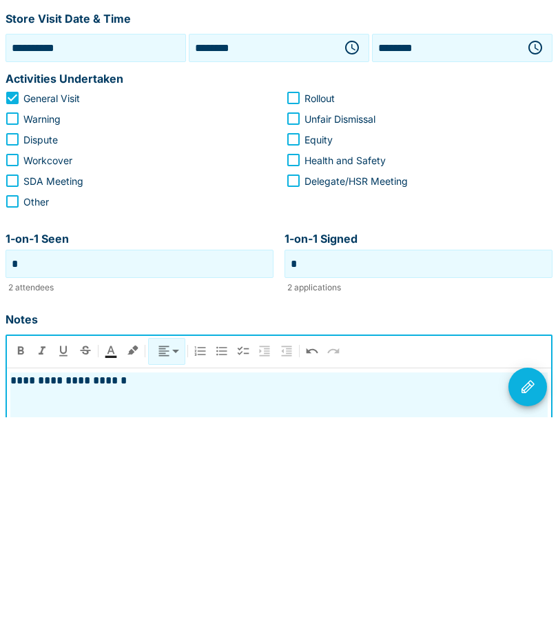
click at [11, 593] on p "**********" at bounding box center [279, 601] width 538 height 17
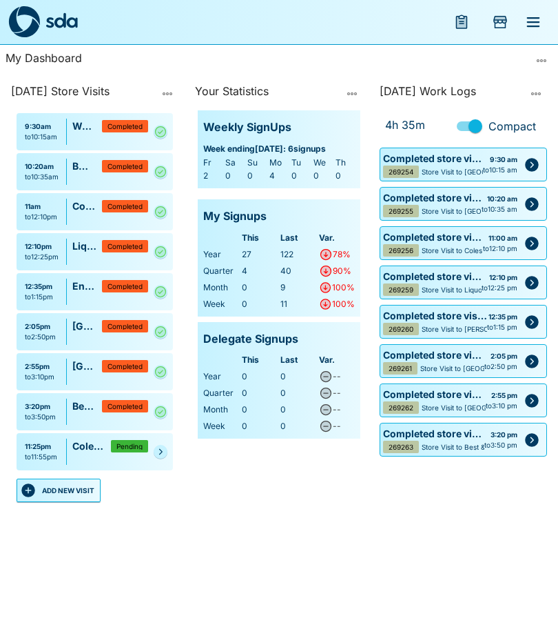
click at [155, 455] on link at bounding box center [161, 452] width 14 height 14
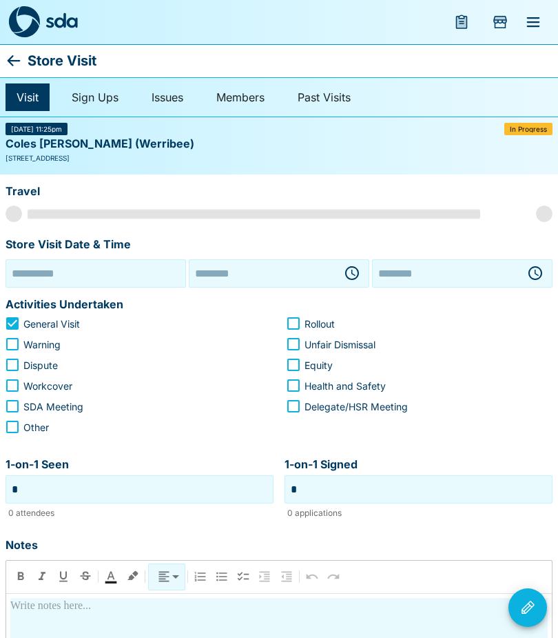
type input "**********"
type input "********"
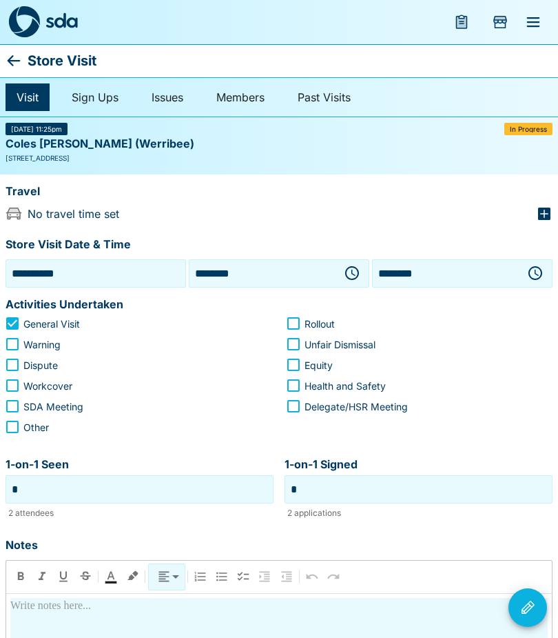
click at [352, 265] on icon "button" at bounding box center [352, 273] width 17 height 17
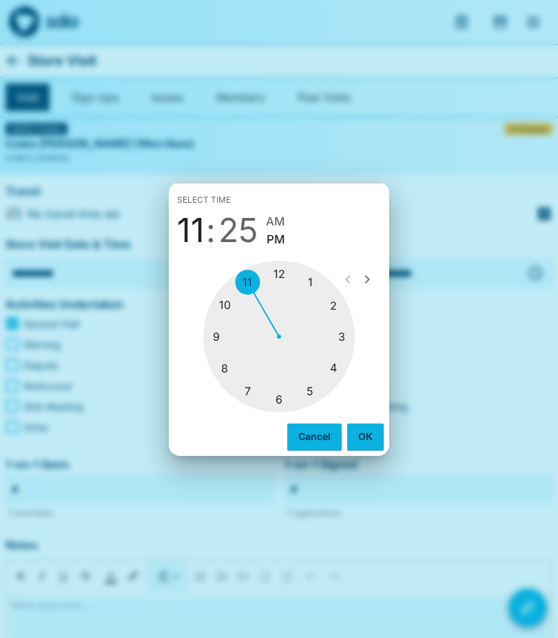
click at [335, 370] on div at bounding box center [279, 337] width 152 height 152
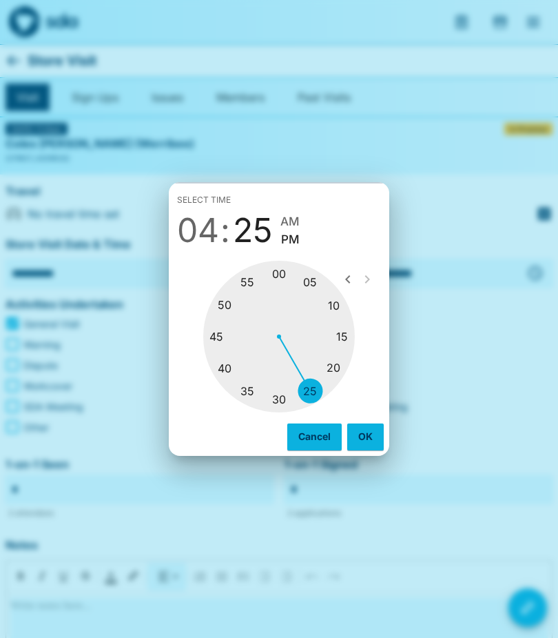
click at [341, 331] on div at bounding box center [279, 337] width 152 height 152
type input "********"
click at [368, 425] on button "OK" at bounding box center [365, 436] width 37 height 26
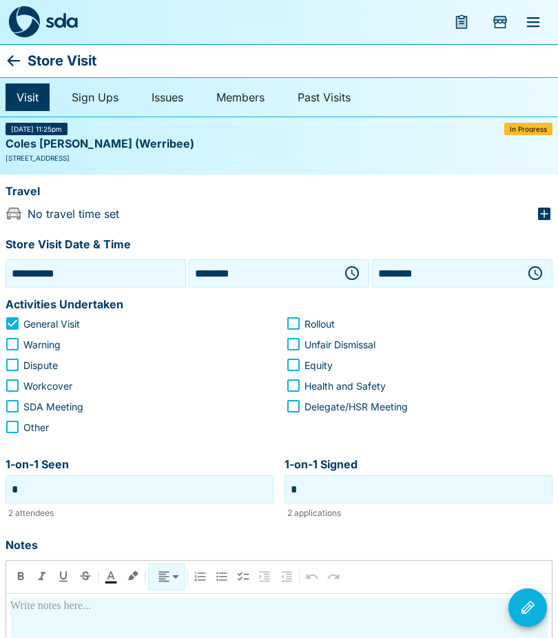
click at [529, 262] on button "button" at bounding box center [536, 273] width 28 height 28
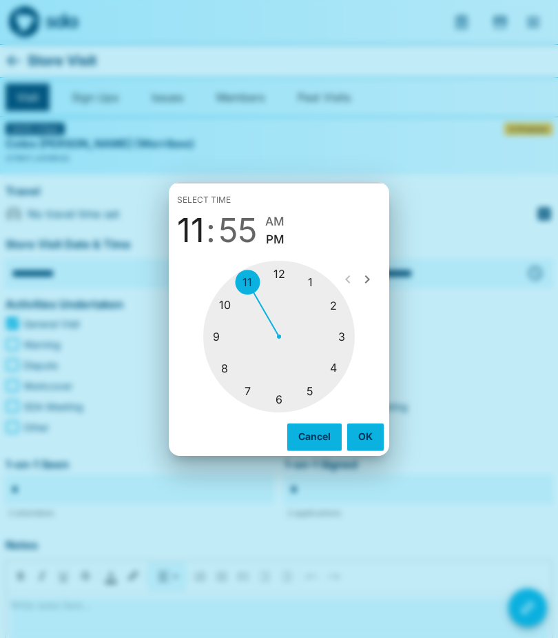
click at [312, 388] on div at bounding box center [279, 337] width 152 height 152
click at [347, 335] on div at bounding box center [279, 337] width 152 height 152
type input "********"
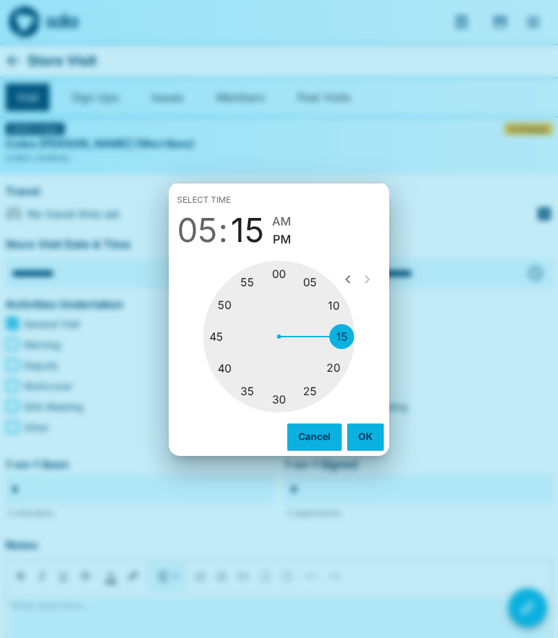
click at [371, 437] on button "OK" at bounding box center [365, 436] width 37 height 26
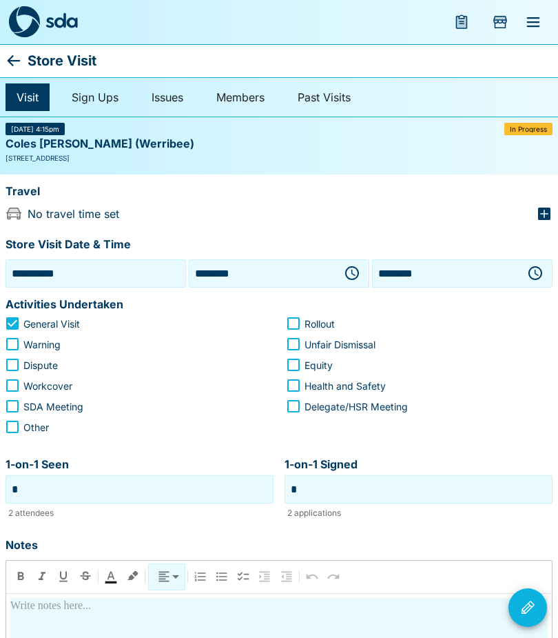
click at [532, 600] on icon "Visit Actions" at bounding box center [528, 607] width 17 height 17
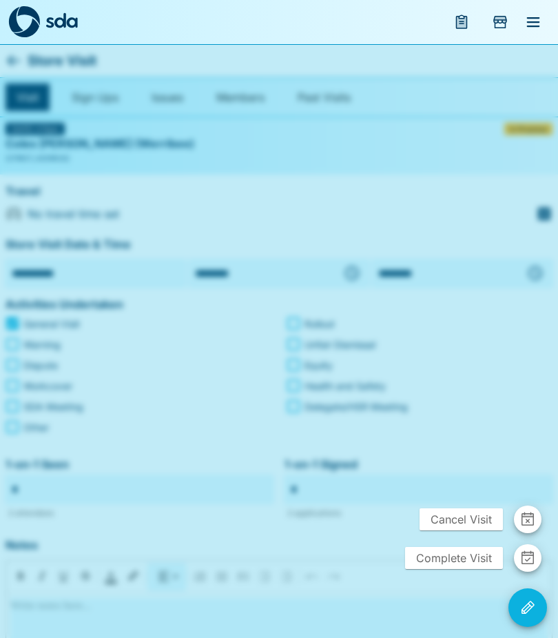
click at [445, 565] on span "Complete Visit" at bounding box center [454, 558] width 98 height 22
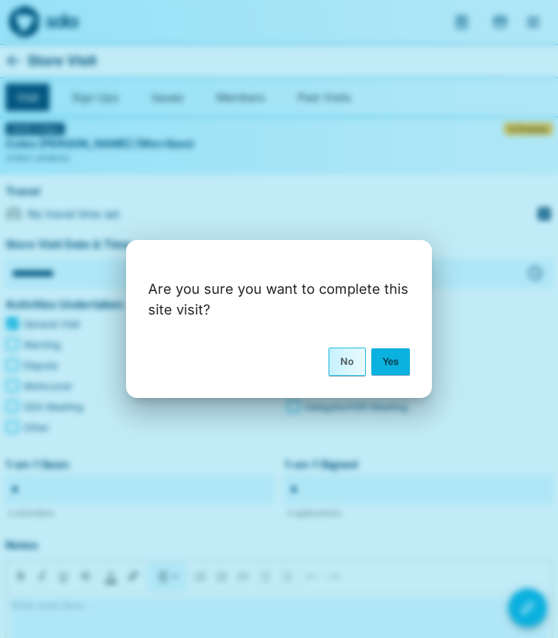
click at [396, 356] on button "Yes" at bounding box center [391, 361] width 39 height 26
